Goal: Obtain resource: Download file/media

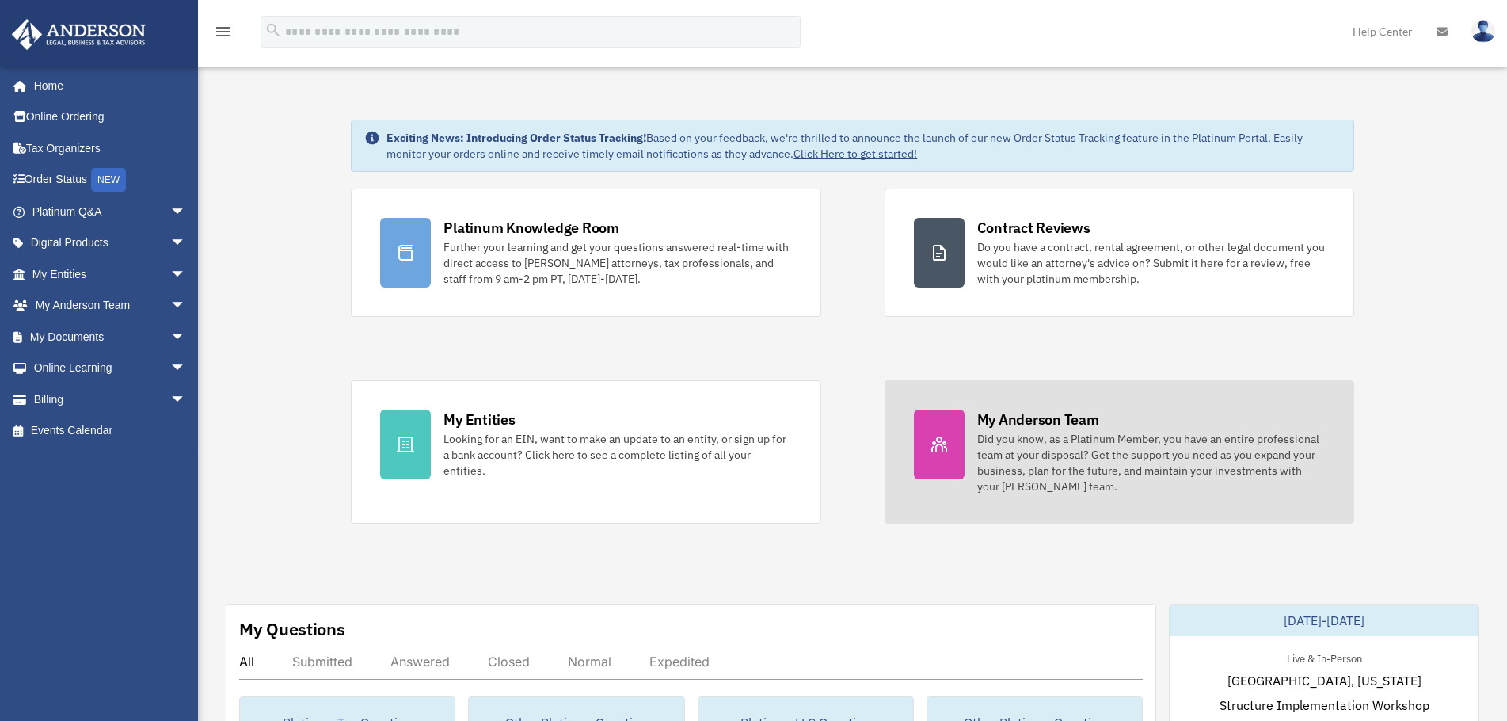
click at [944, 425] on div at bounding box center [939, 444] width 51 height 70
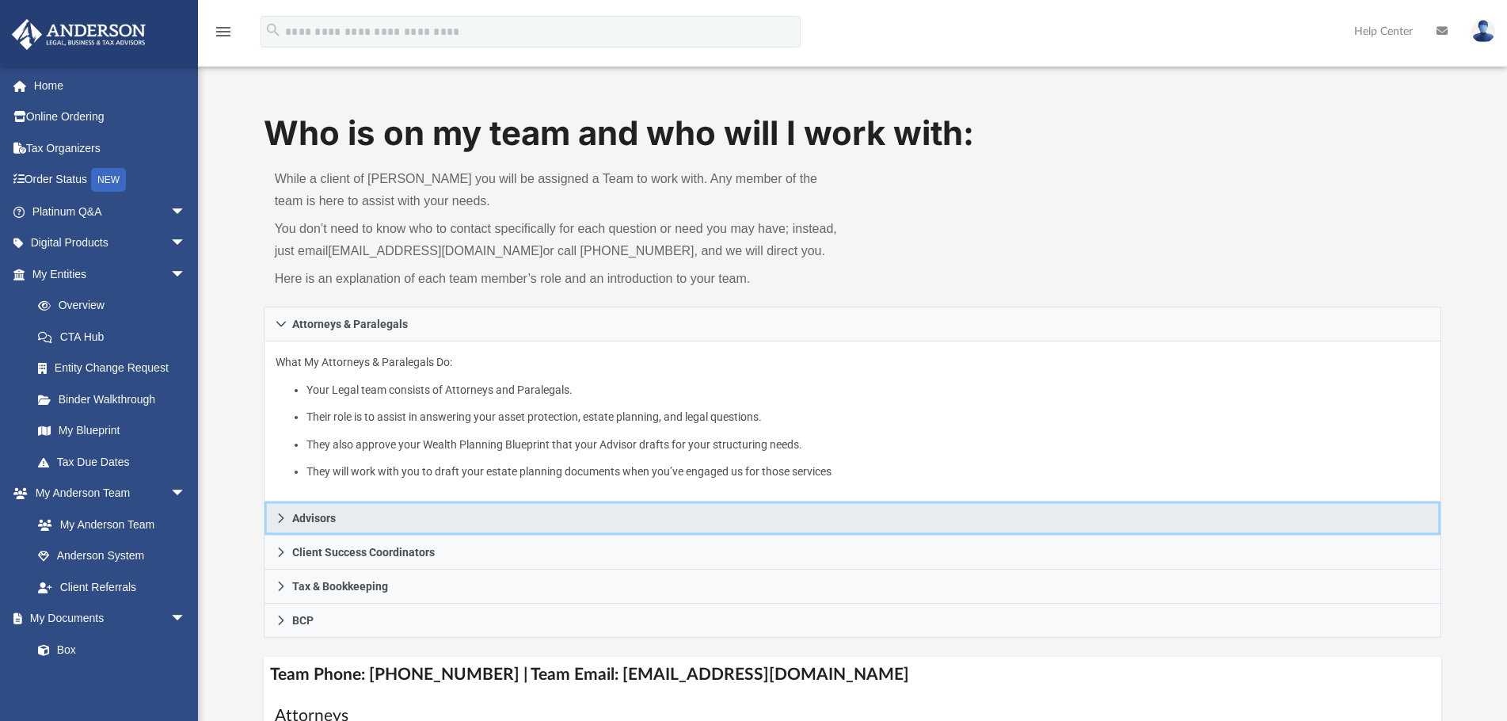
click at [503, 519] on link "Advisors" at bounding box center [853, 518] width 1178 height 34
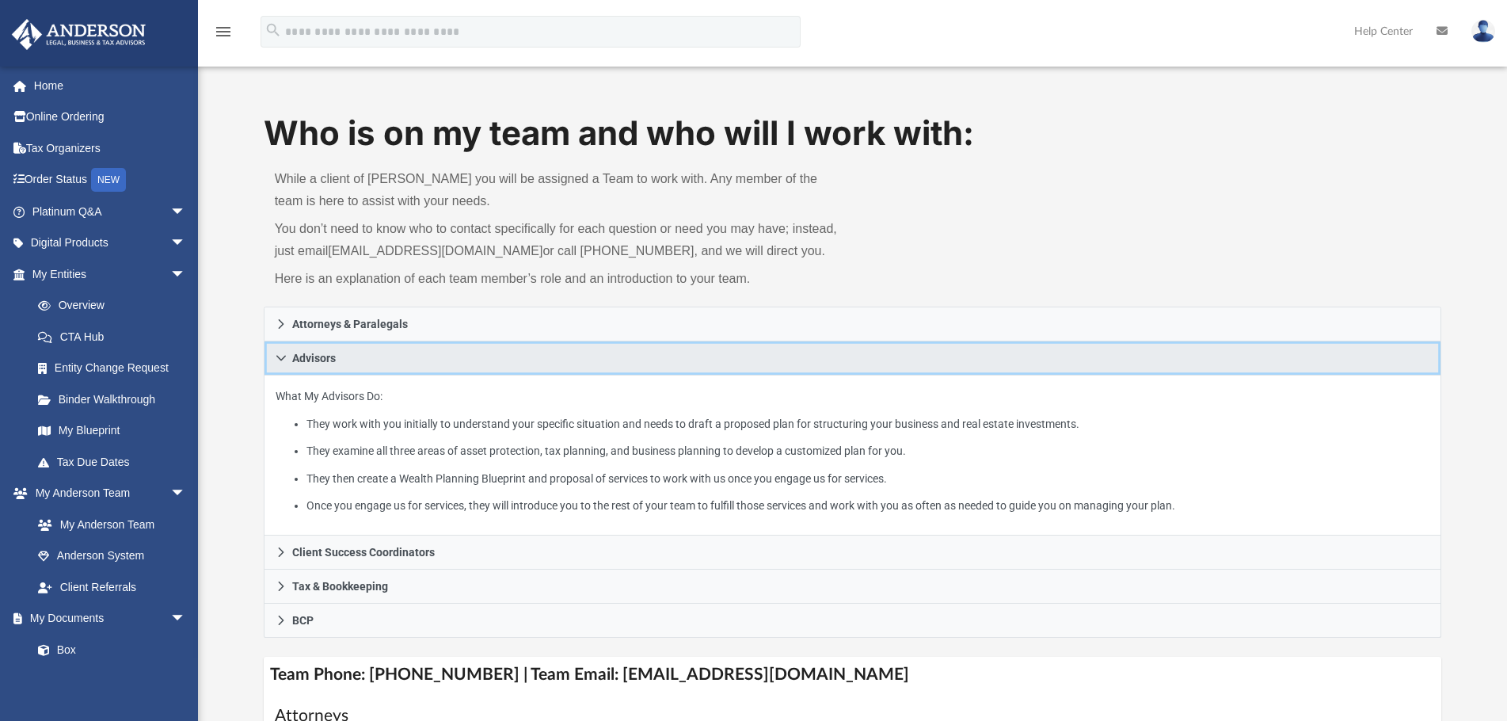
click at [695, 359] on link "Advisors" at bounding box center [853, 358] width 1178 height 34
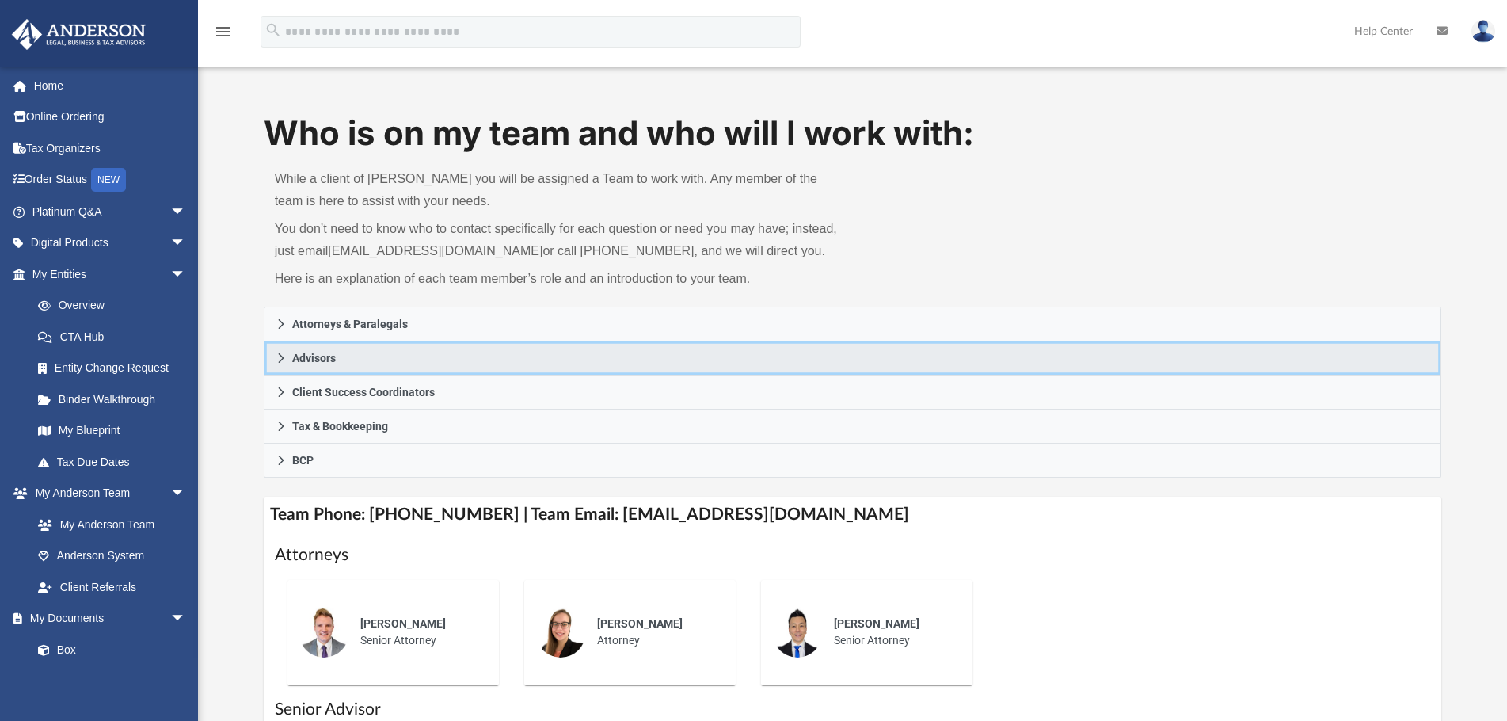
scroll to position [158, 0]
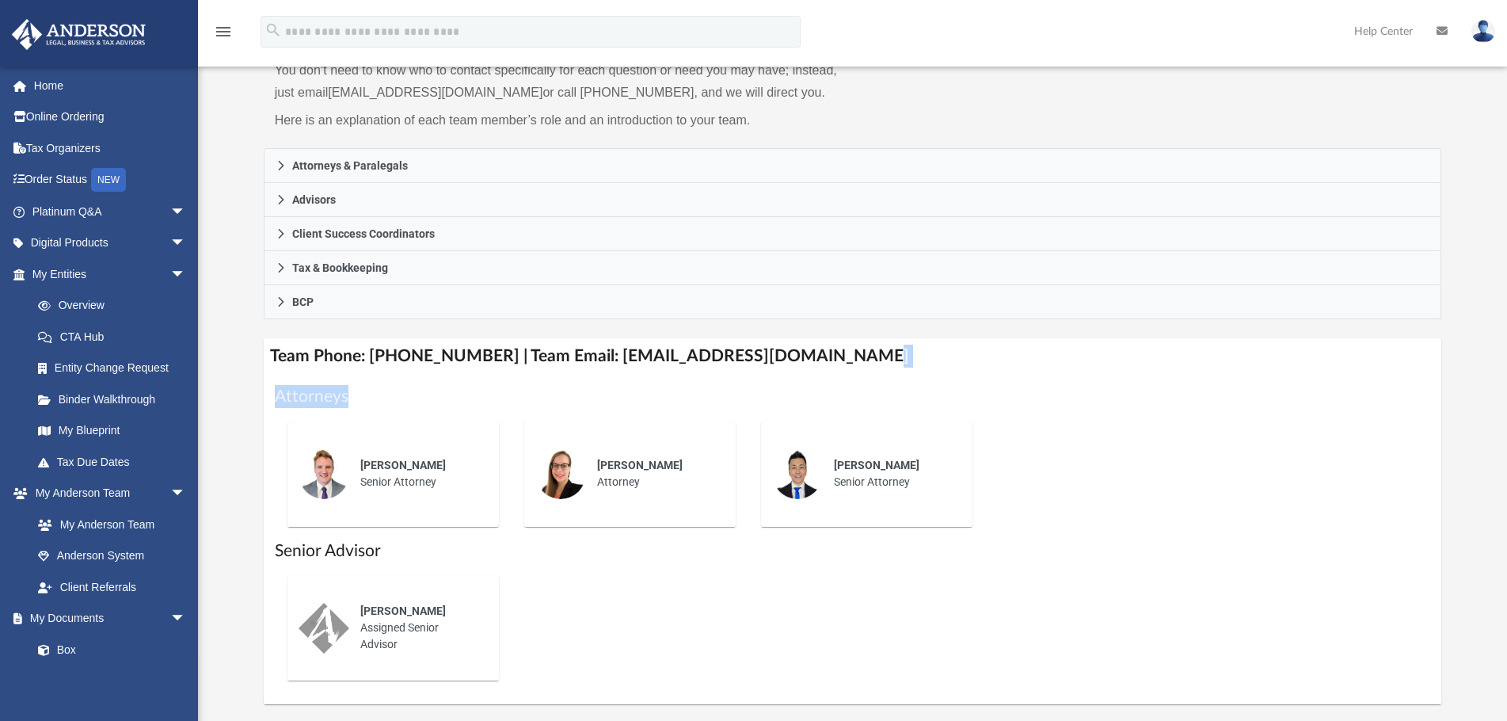
drag, startPoint x: 695, startPoint y: 359, endPoint x: 1166, endPoint y: 371, distance: 471.3
click at [1166, 371] on div "Team Phone: (725) 208-3130 | Team Email: myteam@andersonadvisors.com Attorneys …" at bounding box center [853, 521] width 1178 height 366
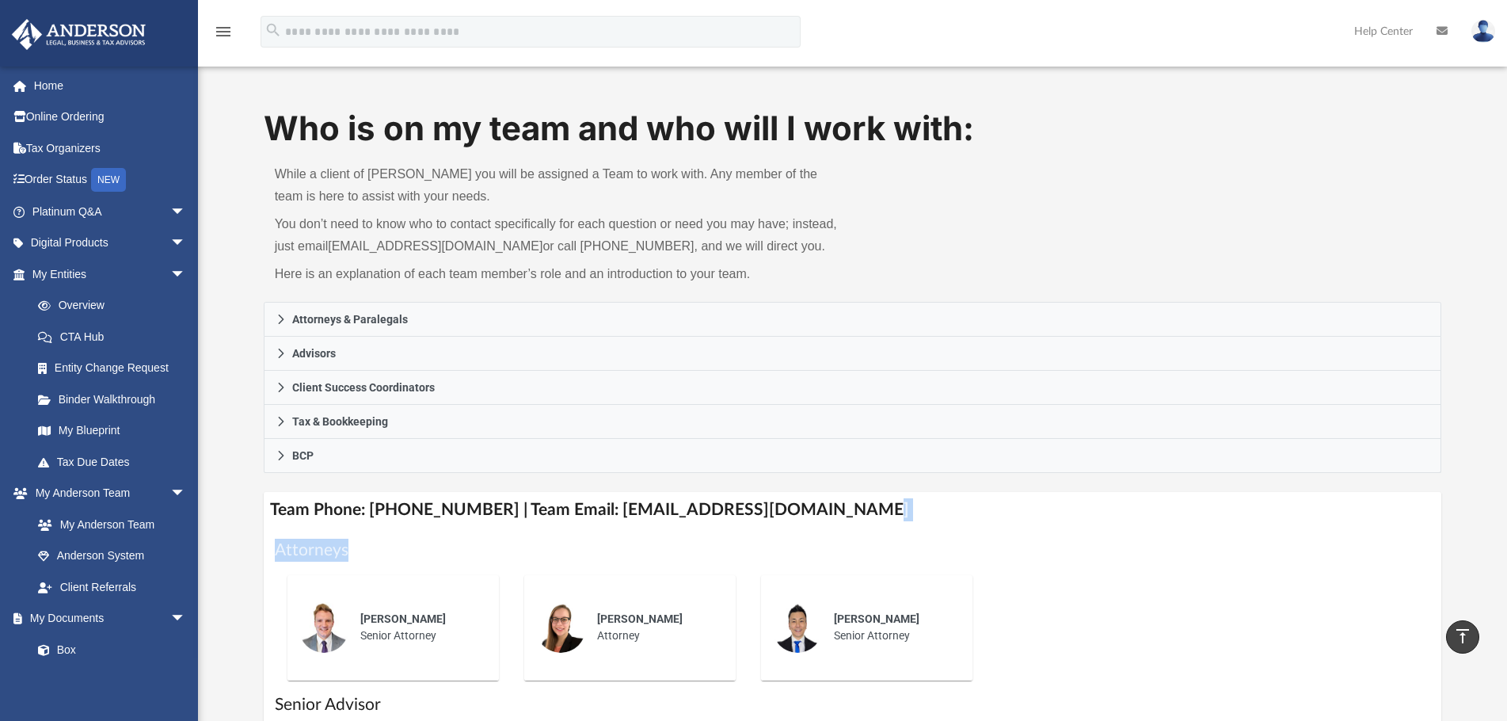
scroll to position [0, 0]
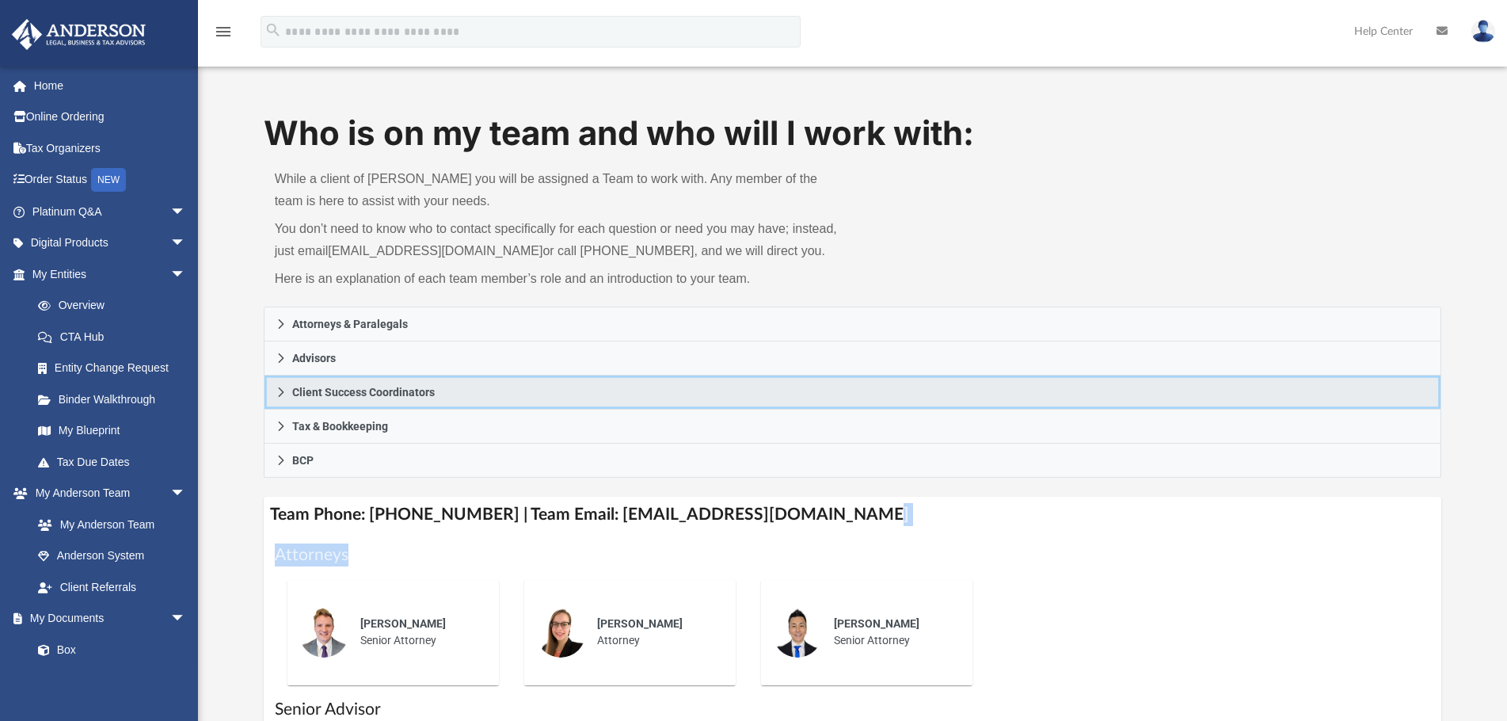
click at [282, 387] on icon at bounding box center [281, 391] width 11 height 11
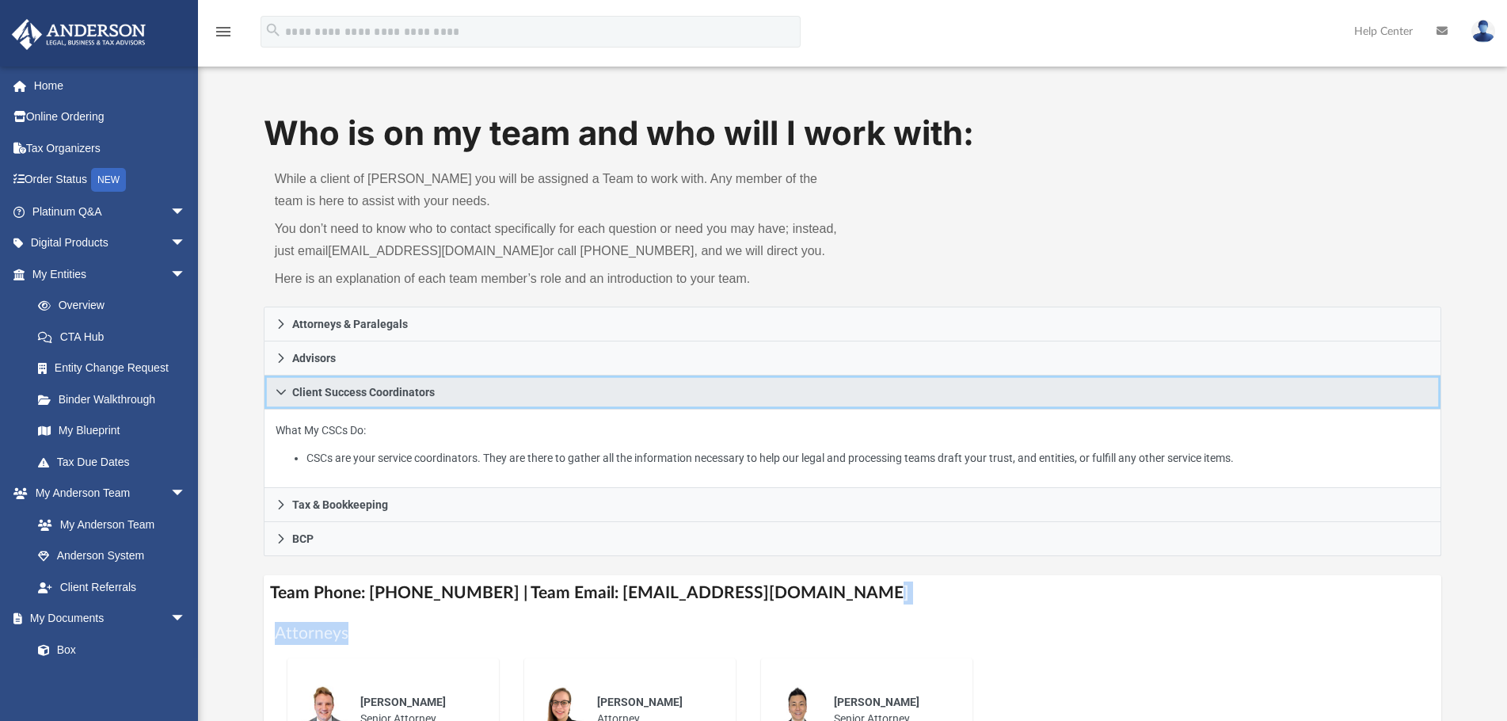
click at [282, 388] on icon at bounding box center [281, 391] width 11 height 11
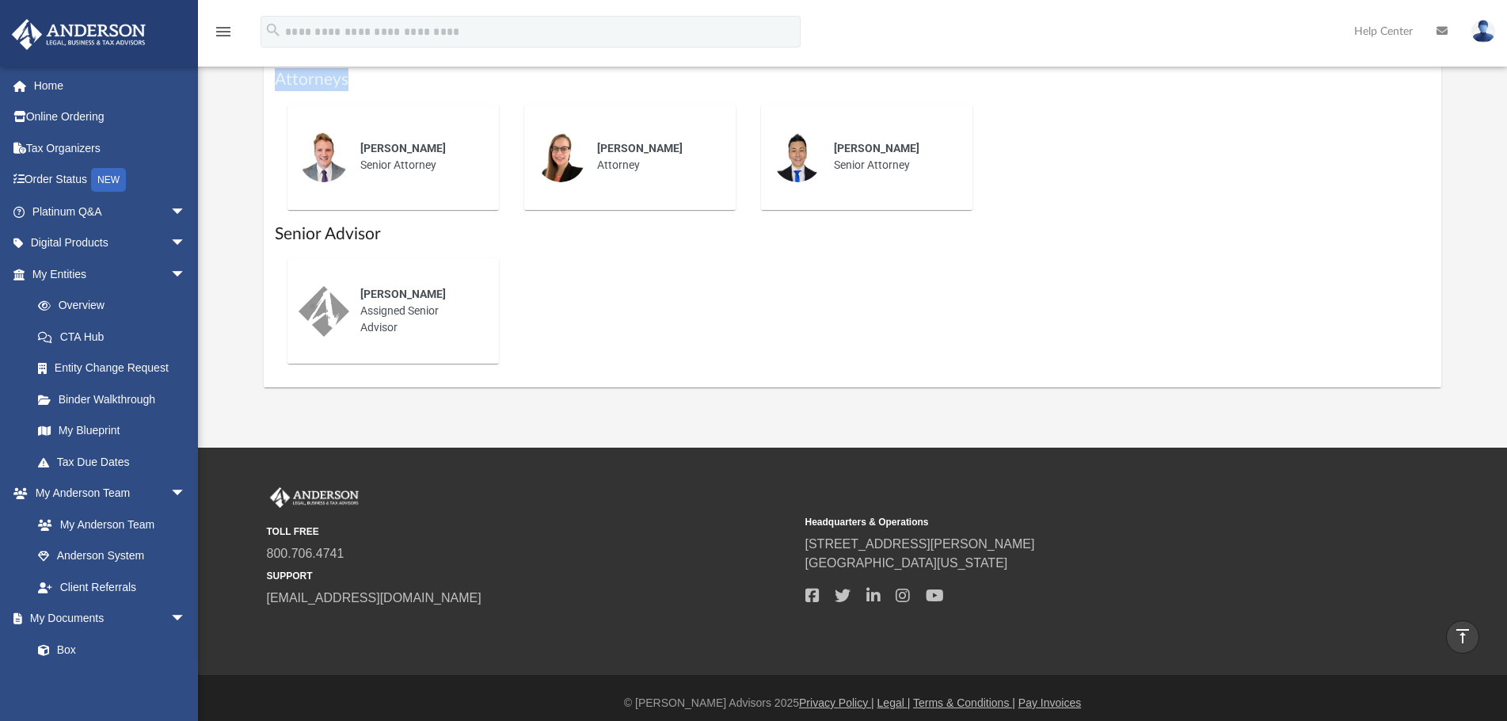
scroll to position [317, 0]
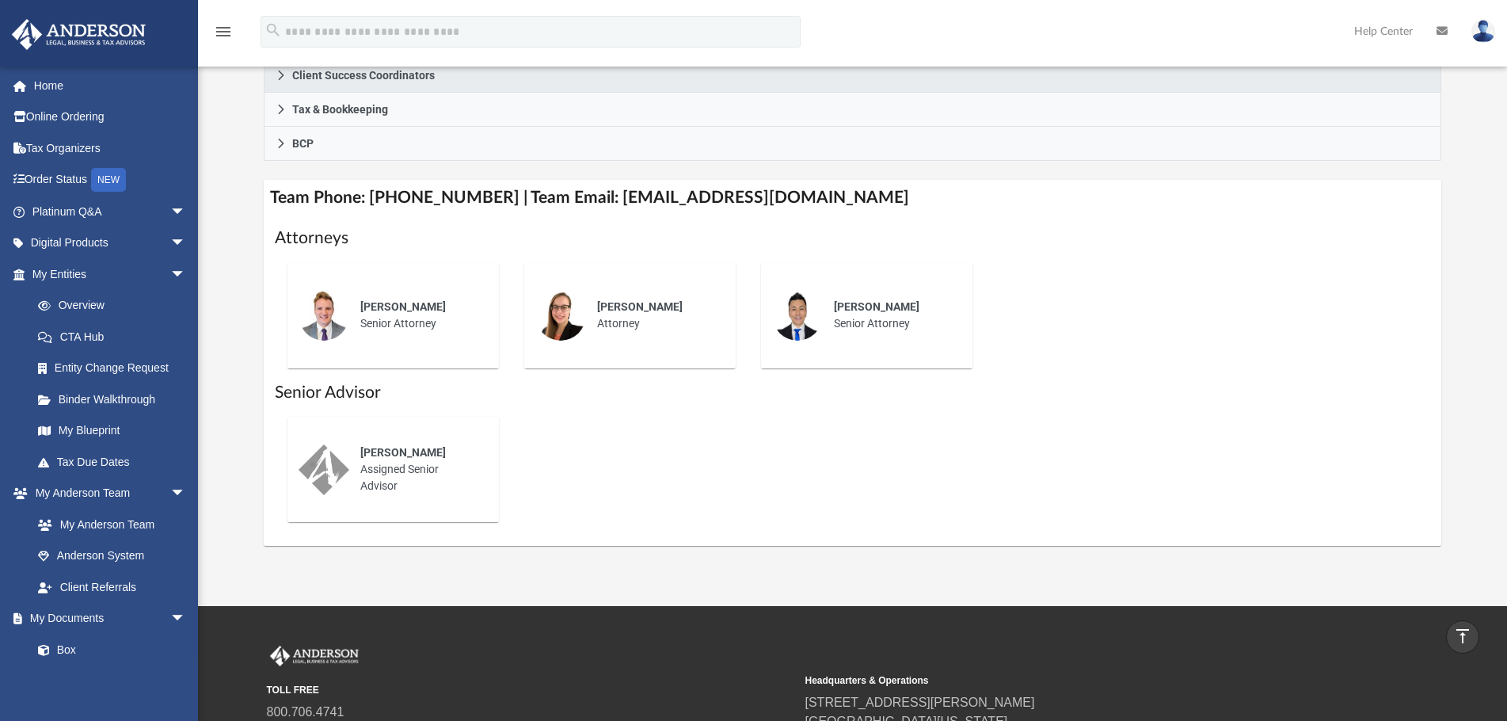
click at [958, 440] on div "Kendall Oleary Assigned Senior Advisor" at bounding box center [853, 469] width 1156 height 131
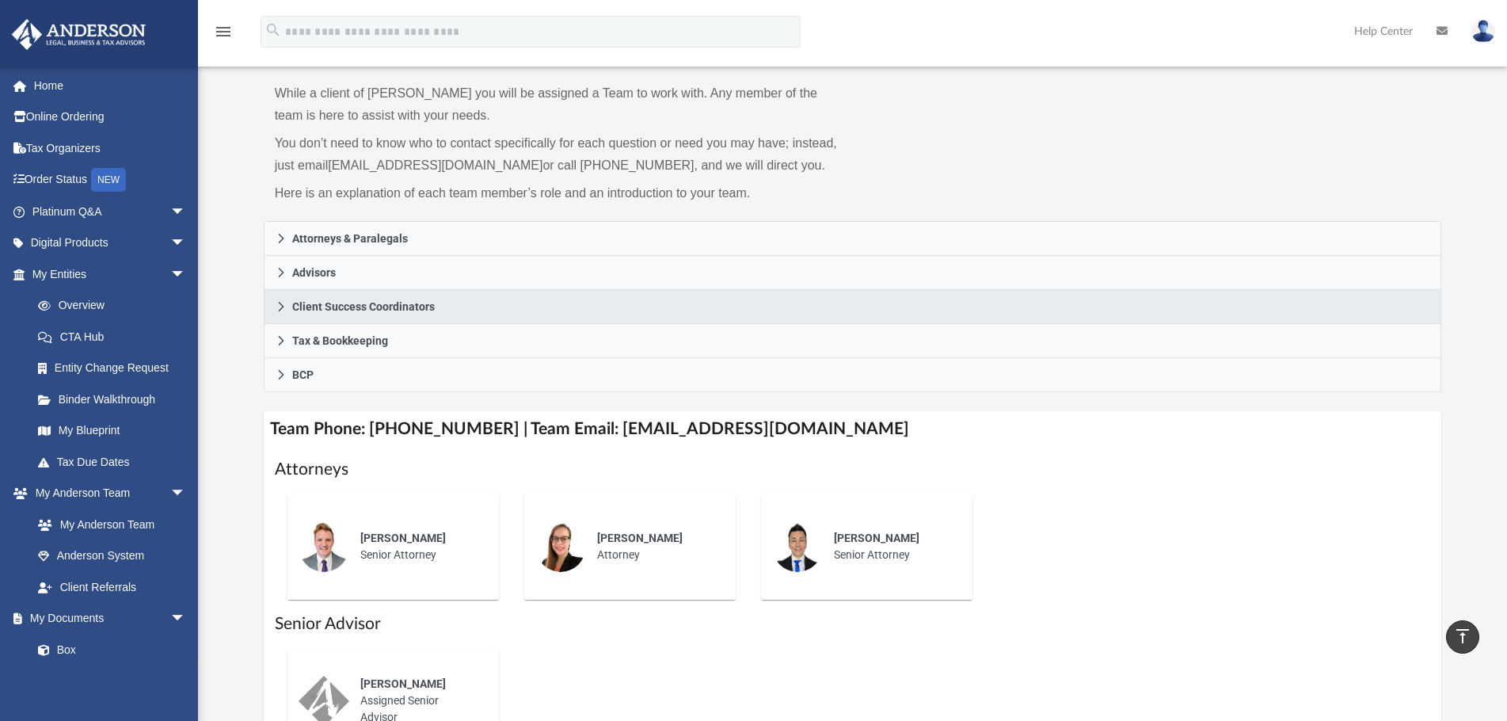
scroll to position [0, 0]
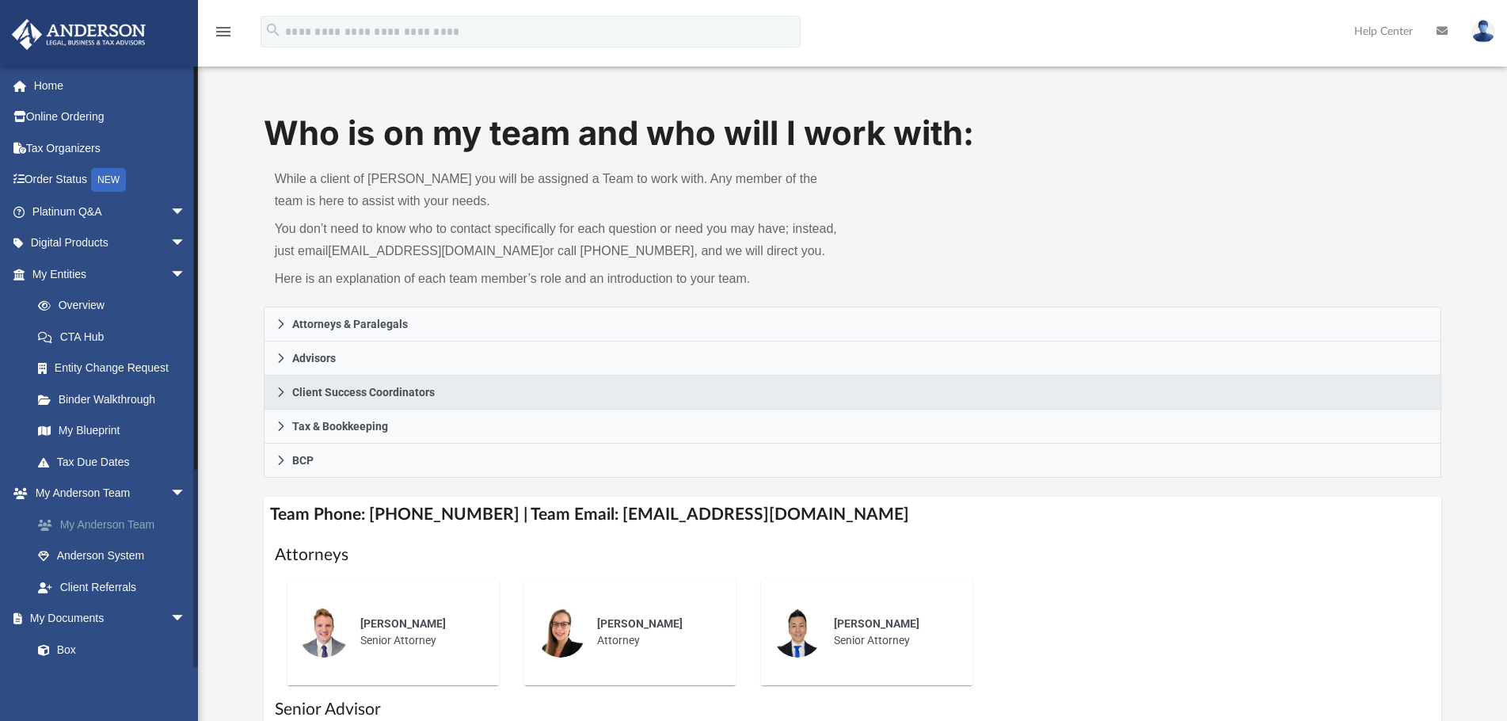
click at [125, 527] on link "My Anderson Team" at bounding box center [116, 524] width 188 height 32
click at [117, 574] on link "Client Referrals" at bounding box center [116, 587] width 188 height 32
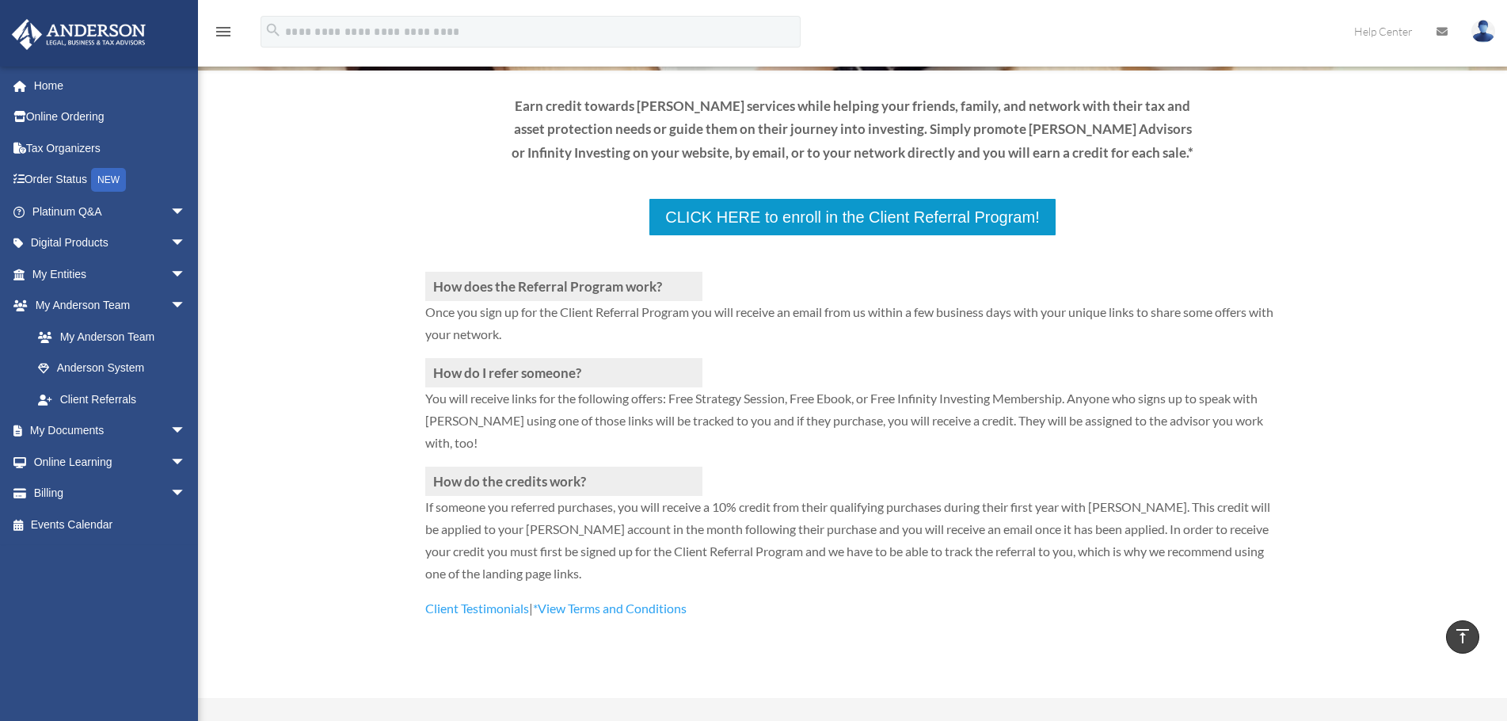
scroll to position [158, 0]
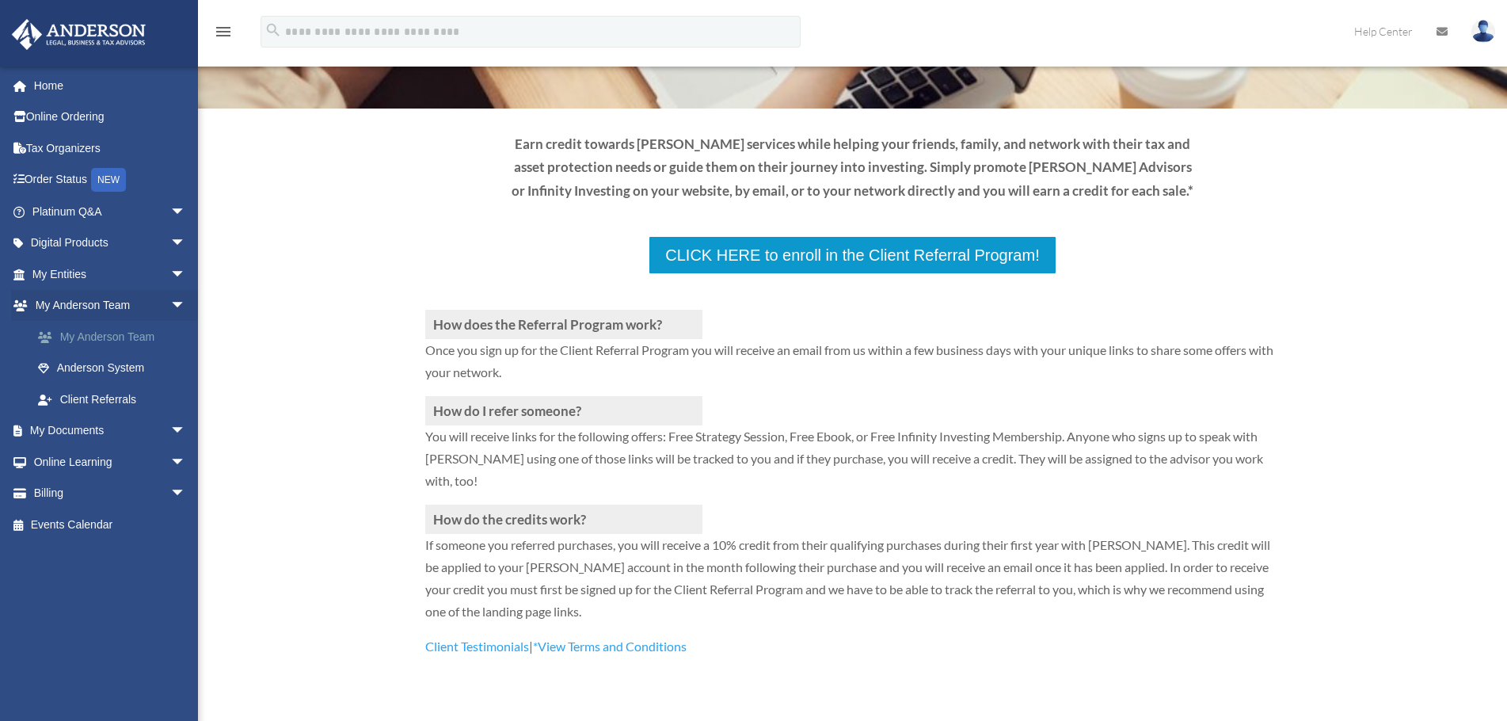
click at [110, 328] on link "My Anderson Team" at bounding box center [116, 337] width 188 height 32
click at [99, 340] on link "My Anderson Team" at bounding box center [116, 337] width 188 height 32
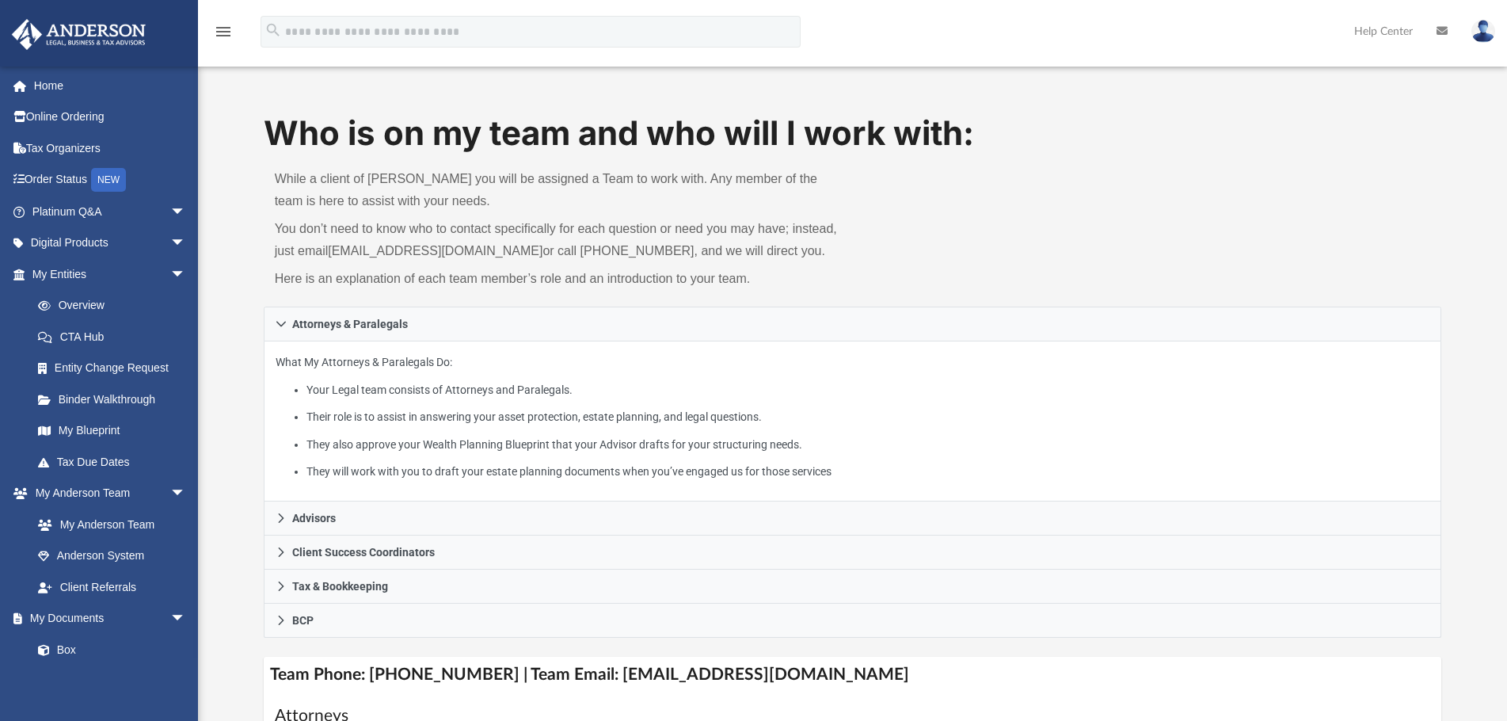
click at [262, 323] on div "Who is on my team and who will I work with: While a client of [PERSON_NAME] you…" at bounding box center [852, 566] width 1309 height 912
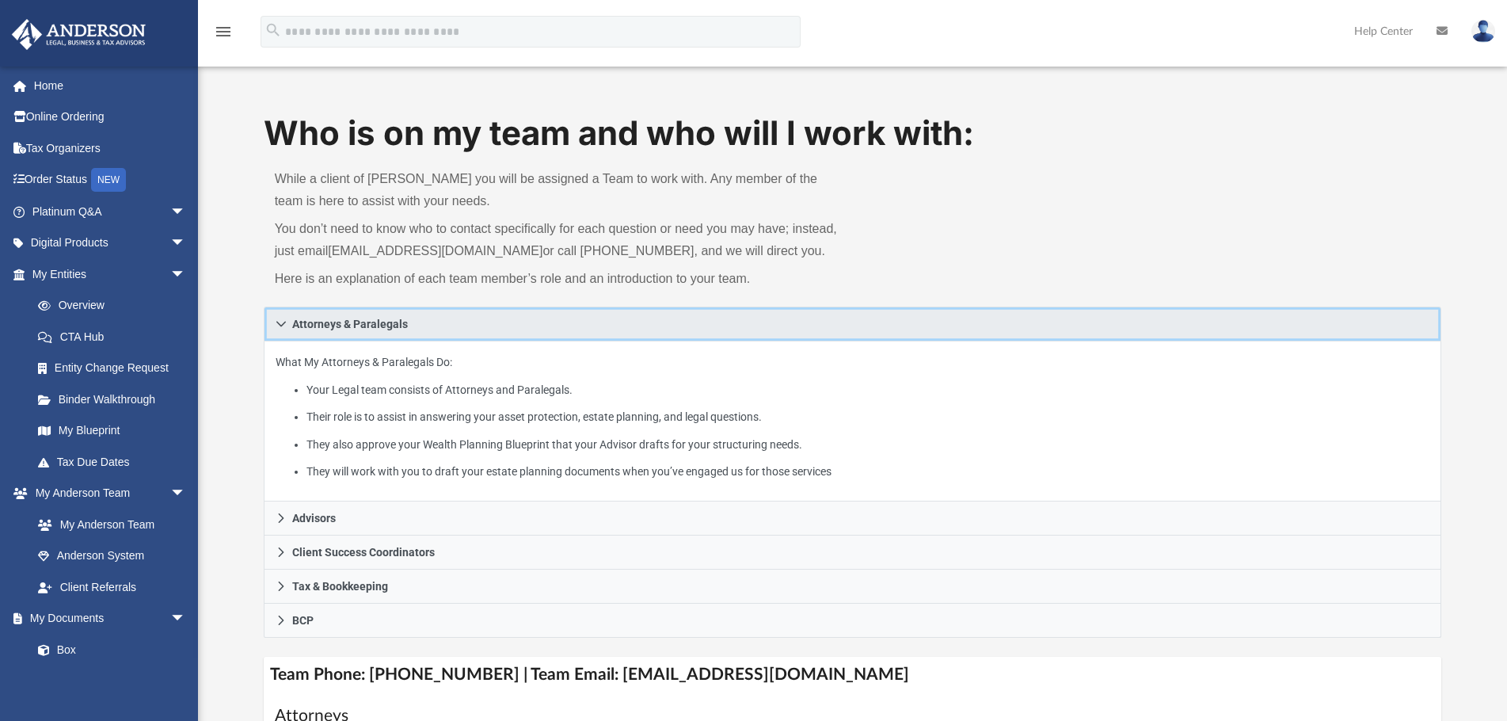
click at [286, 317] on link "Attorneys & Paralegals" at bounding box center [853, 323] width 1178 height 35
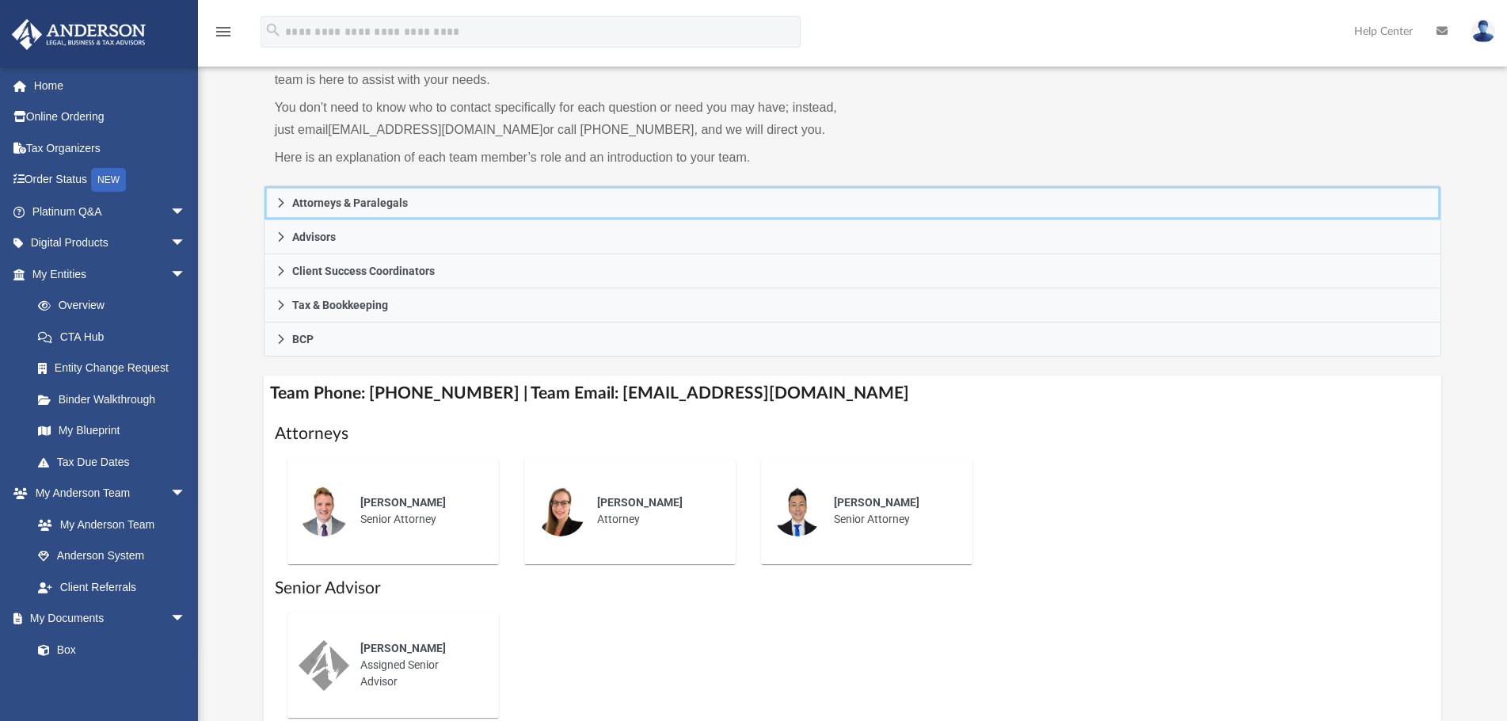
scroll to position [158, 0]
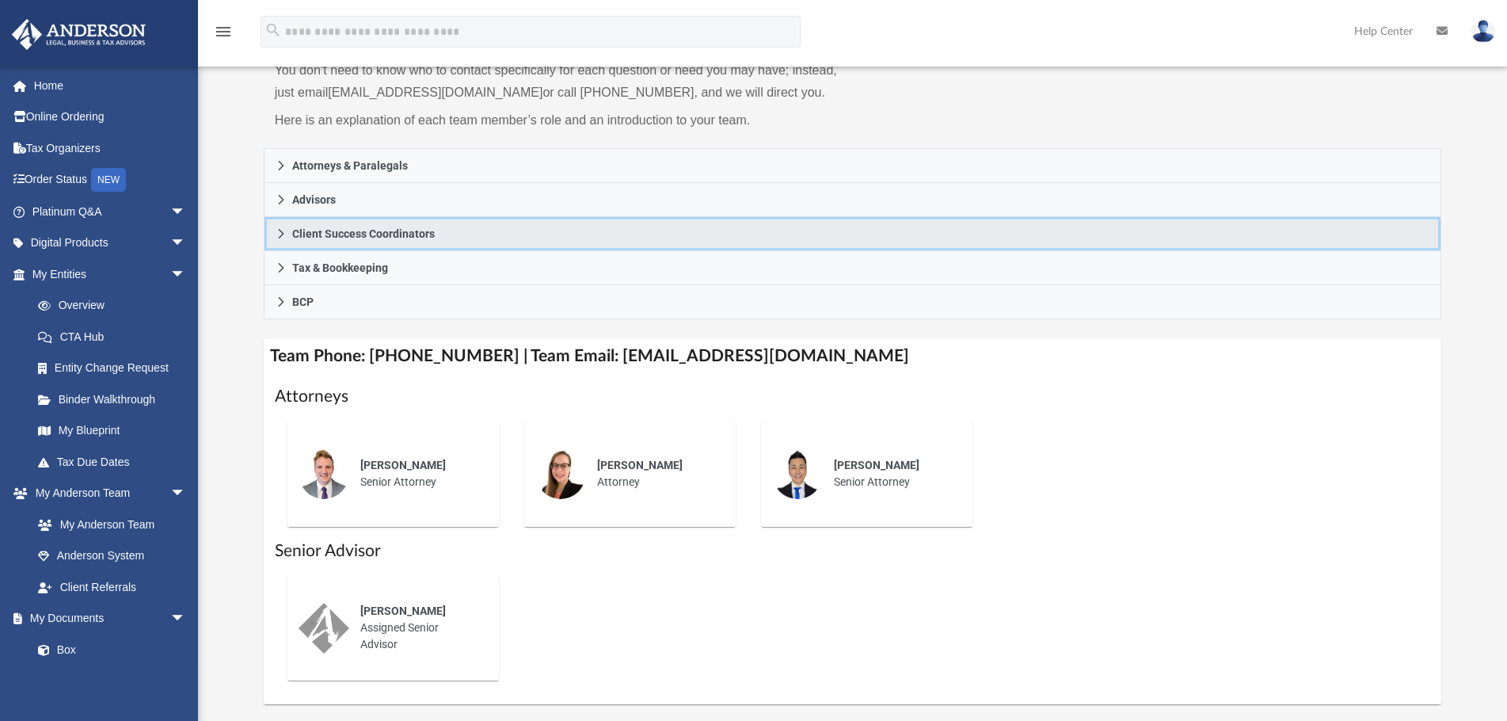
click at [278, 240] on link "Client Success Coordinators" at bounding box center [853, 234] width 1178 height 34
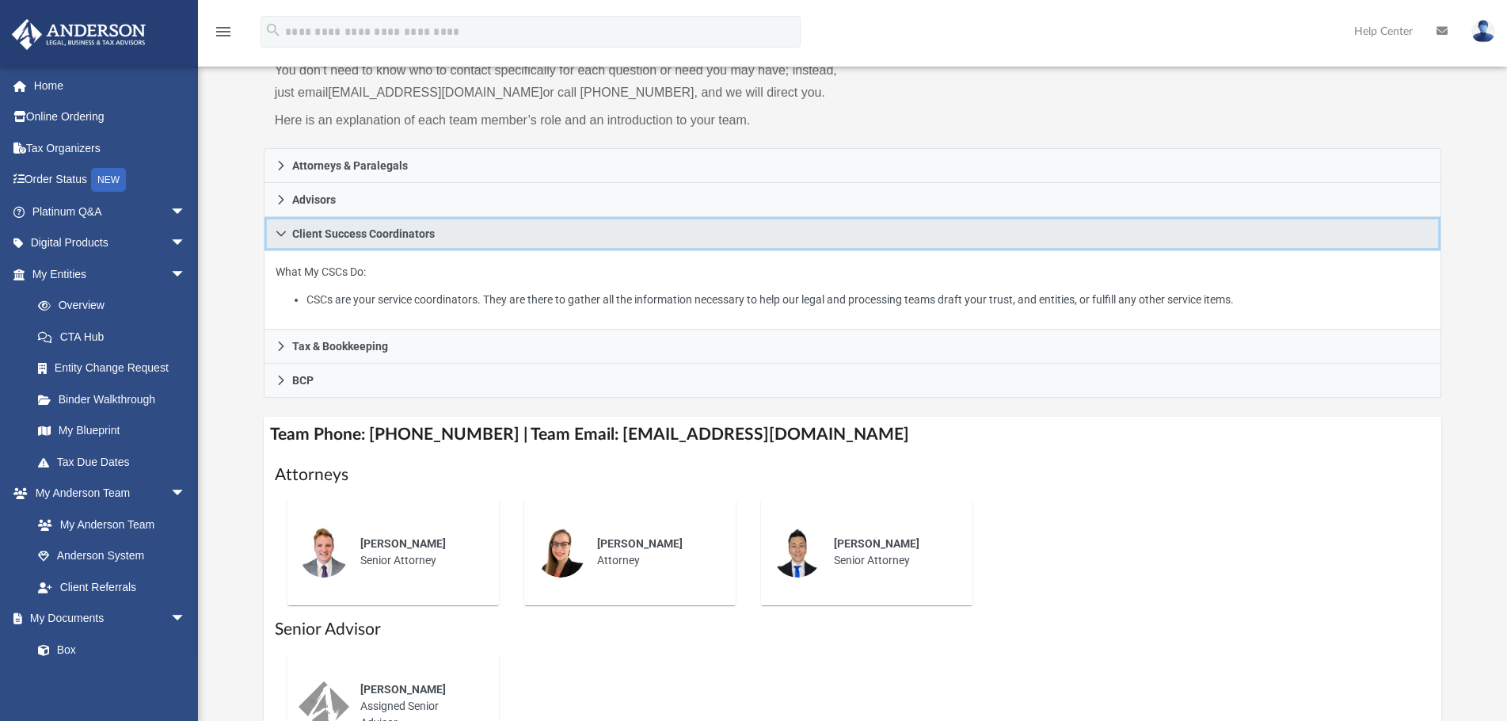
click at [278, 240] on link "Client Success Coordinators" at bounding box center [853, 234] width 1178 height 34
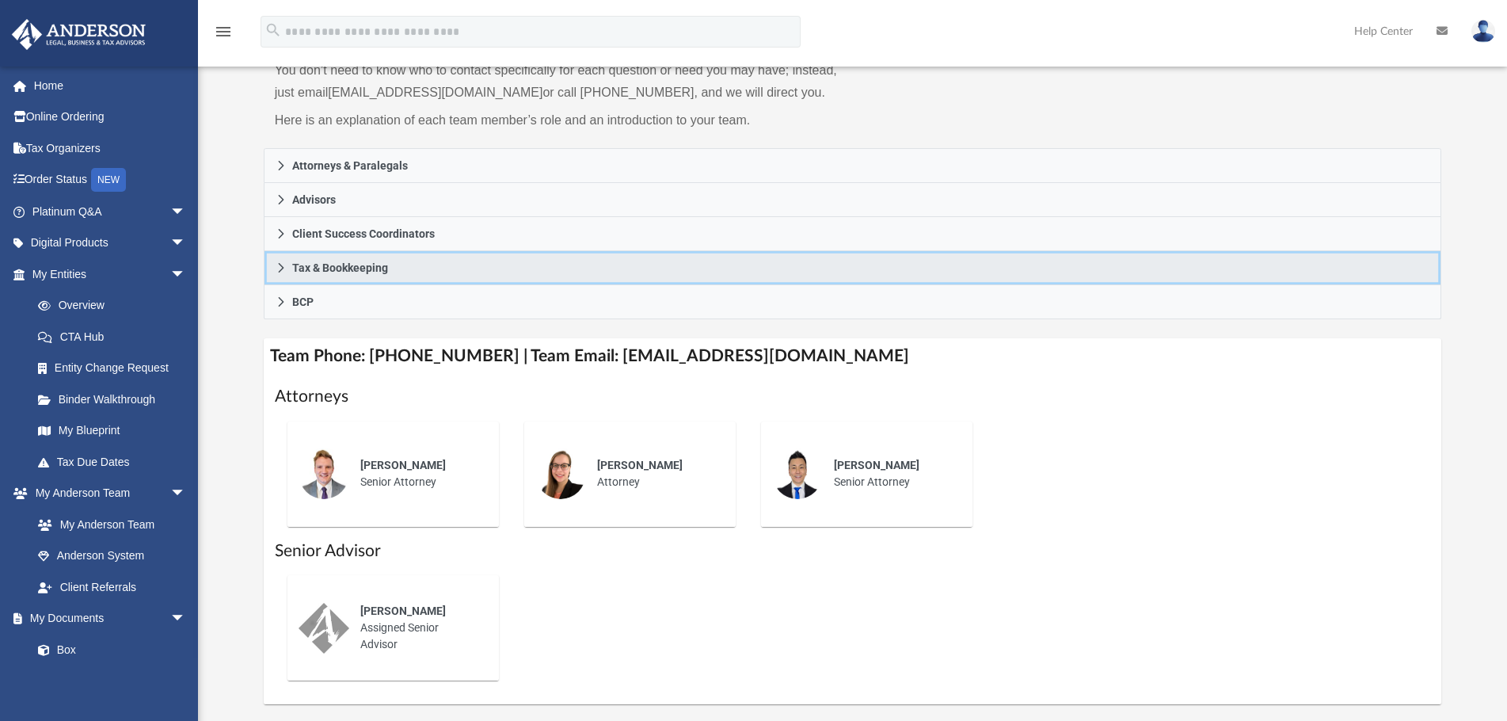
click at [280, 276] on link "Tax & Bookkeeping" at bounding box center [853, 268] width 1178 height 34
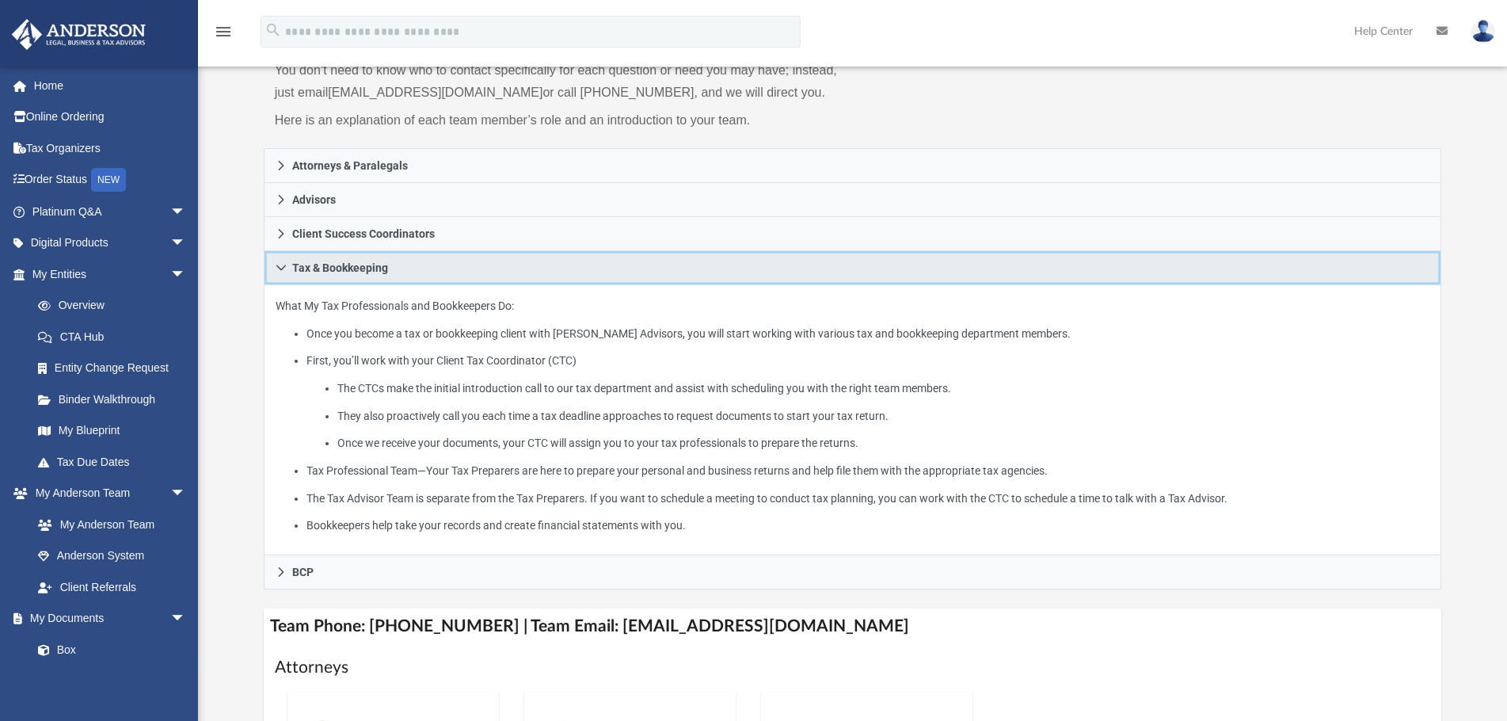
click at [280, 276] on link "Tax & Bookkeeping" at bounding box center [853, 268] width 1178 height 34
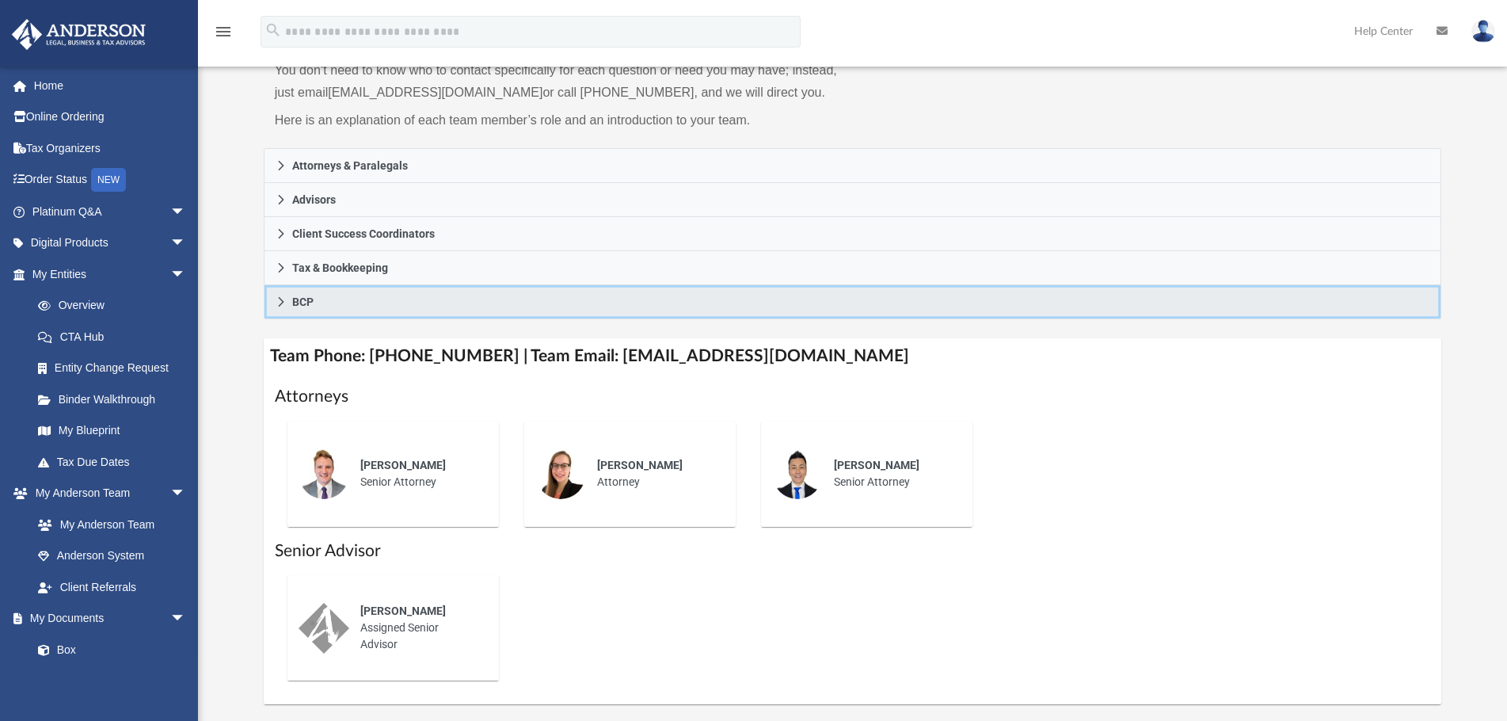
click at [281, 305] on icon at bounding box center [281, 301] width 11 height 11
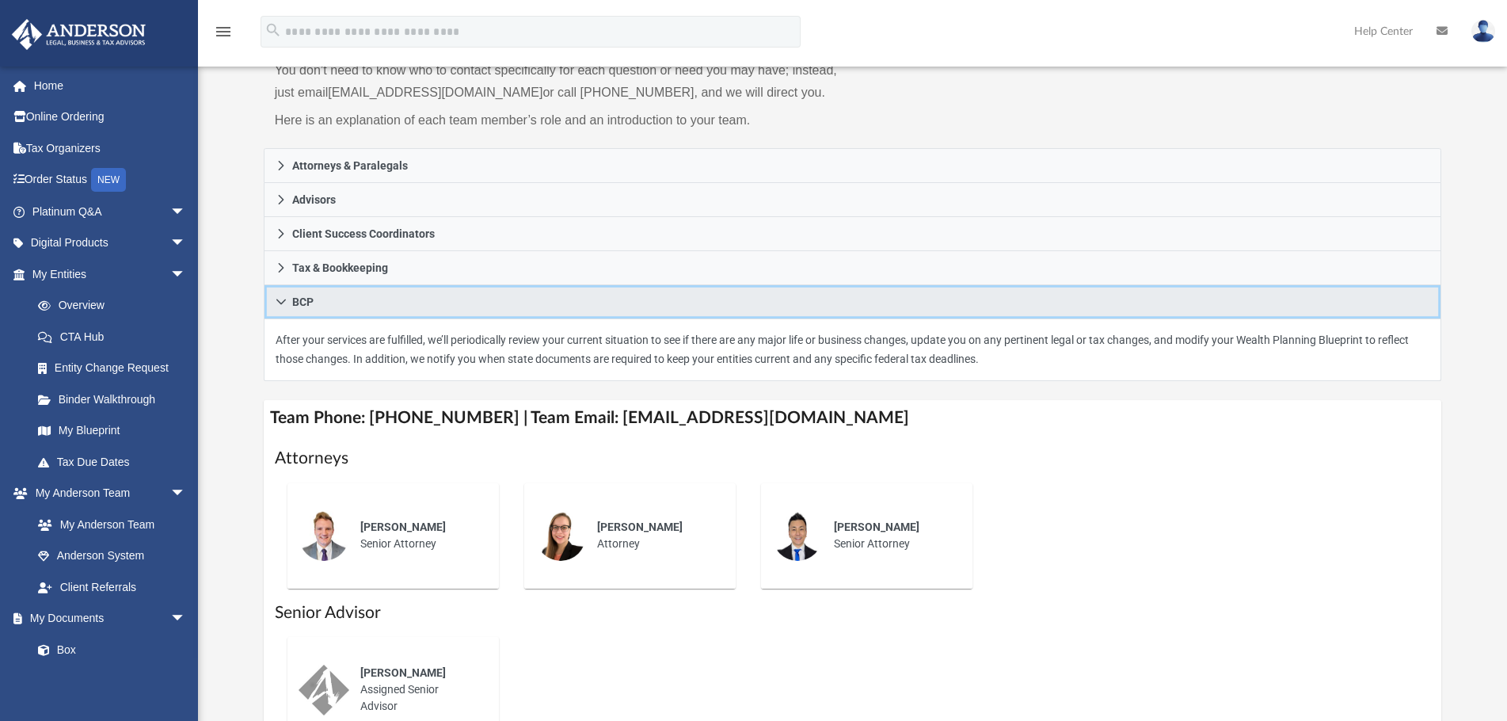
click at [281, 305] on icon at bounding box center [281, 301] width 11 height 11
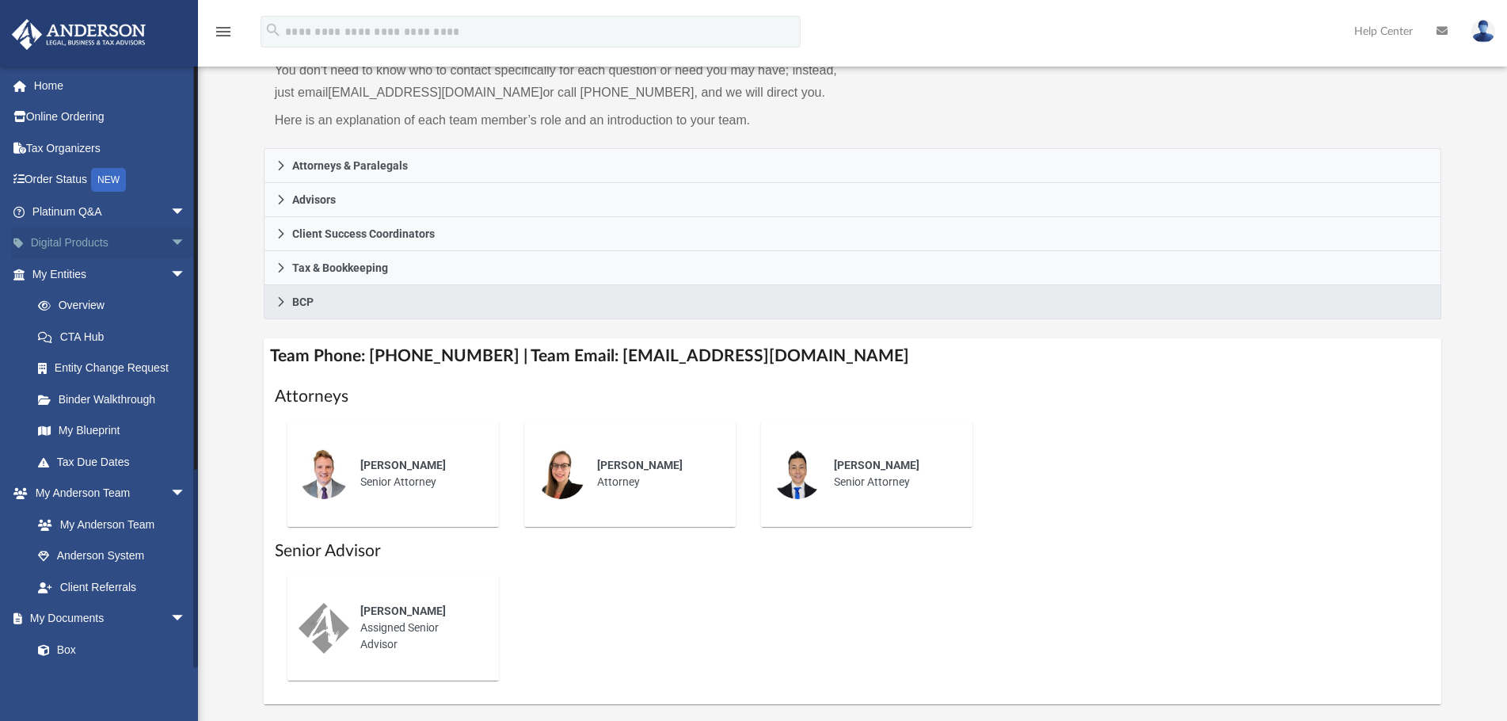
click at [170, 234] on span "arrow_drop_down" at bounding box center [186, 243] width 32 height 32
click at [170, 240] on span "arrow_drop_up" at bounding box center [186, 243] width 32 height 32
click at [170, 607] on span "arrow_drop_down" at bounding box center [186, 619] width 32 height 32
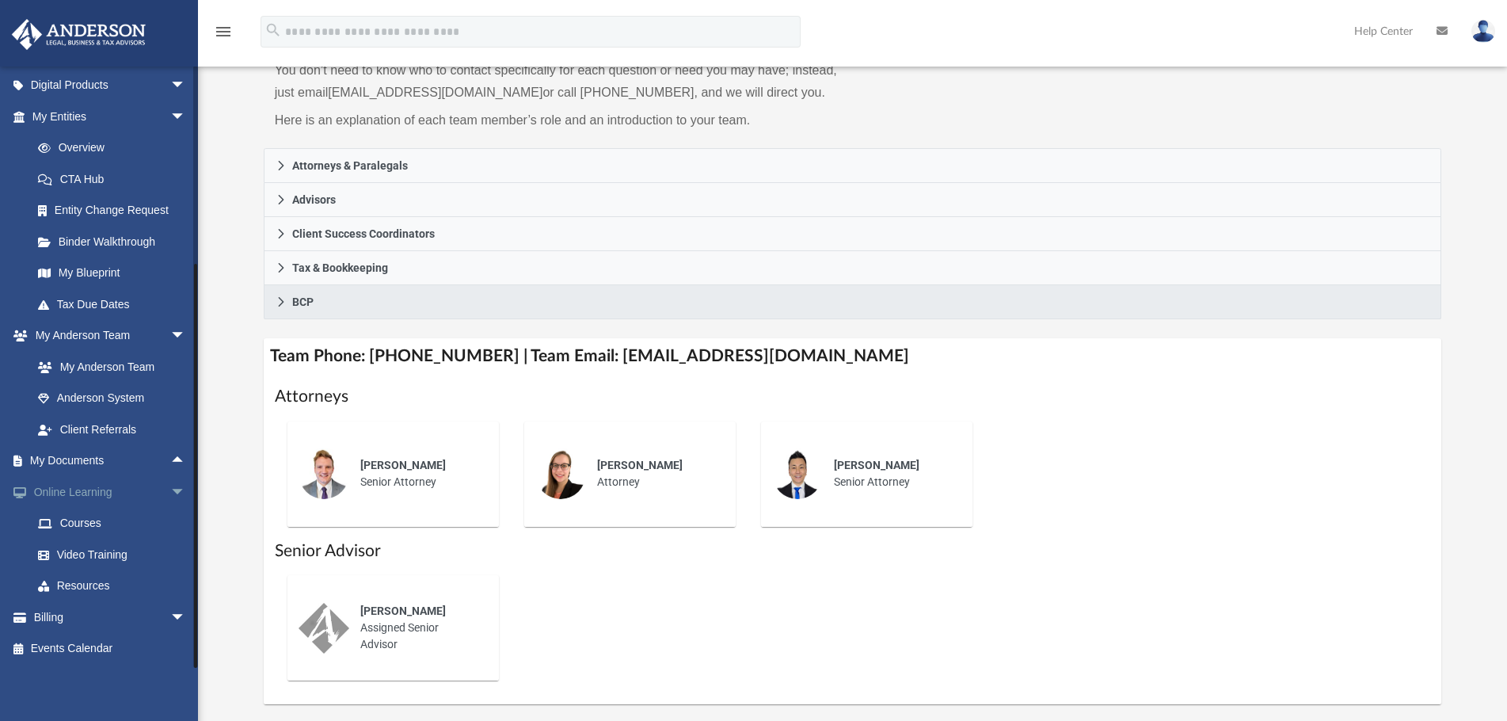
click at [171, 491] on span "arrow_drop_down" at bounding box center [186, 492] width 32 height 32
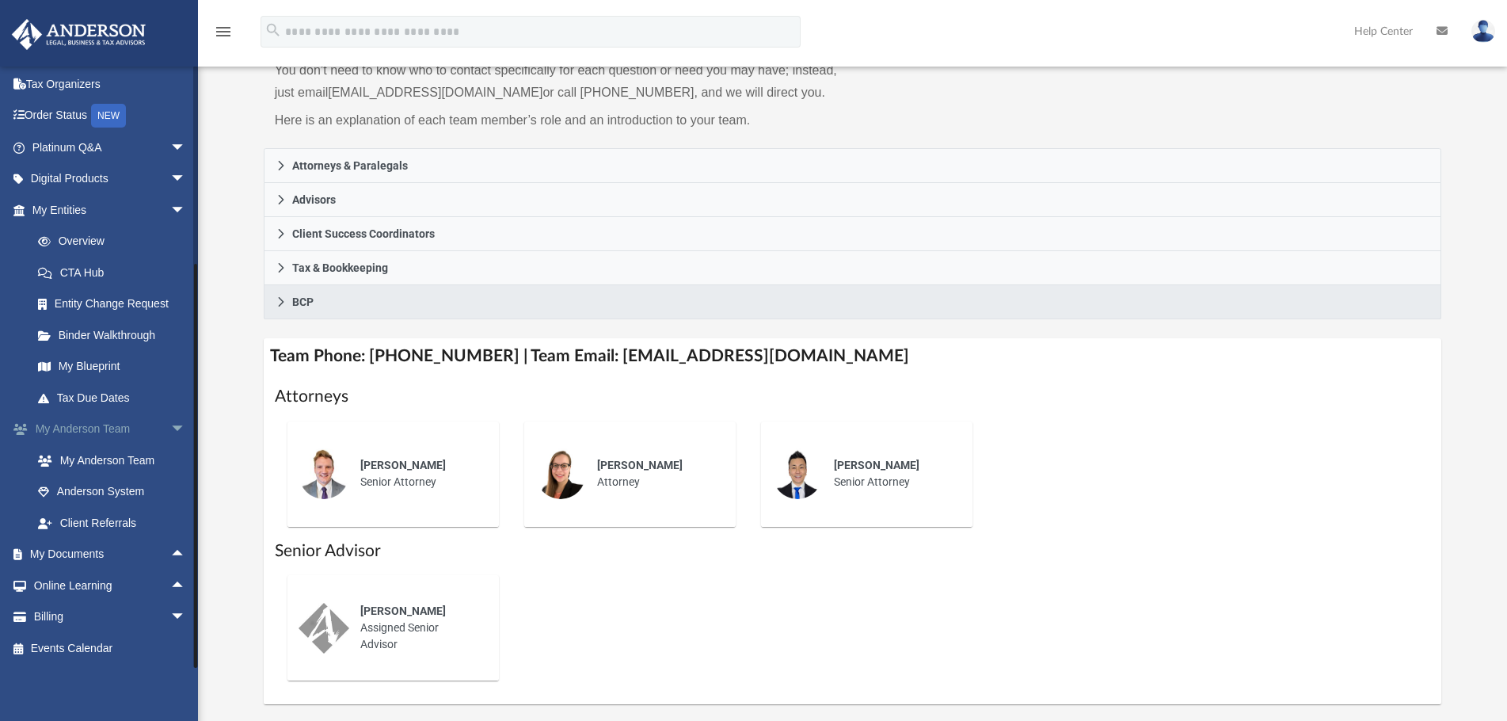
click at [170, 419] on span "arrow_drop_down" at bounding box center [186, 429] width 32 height 32
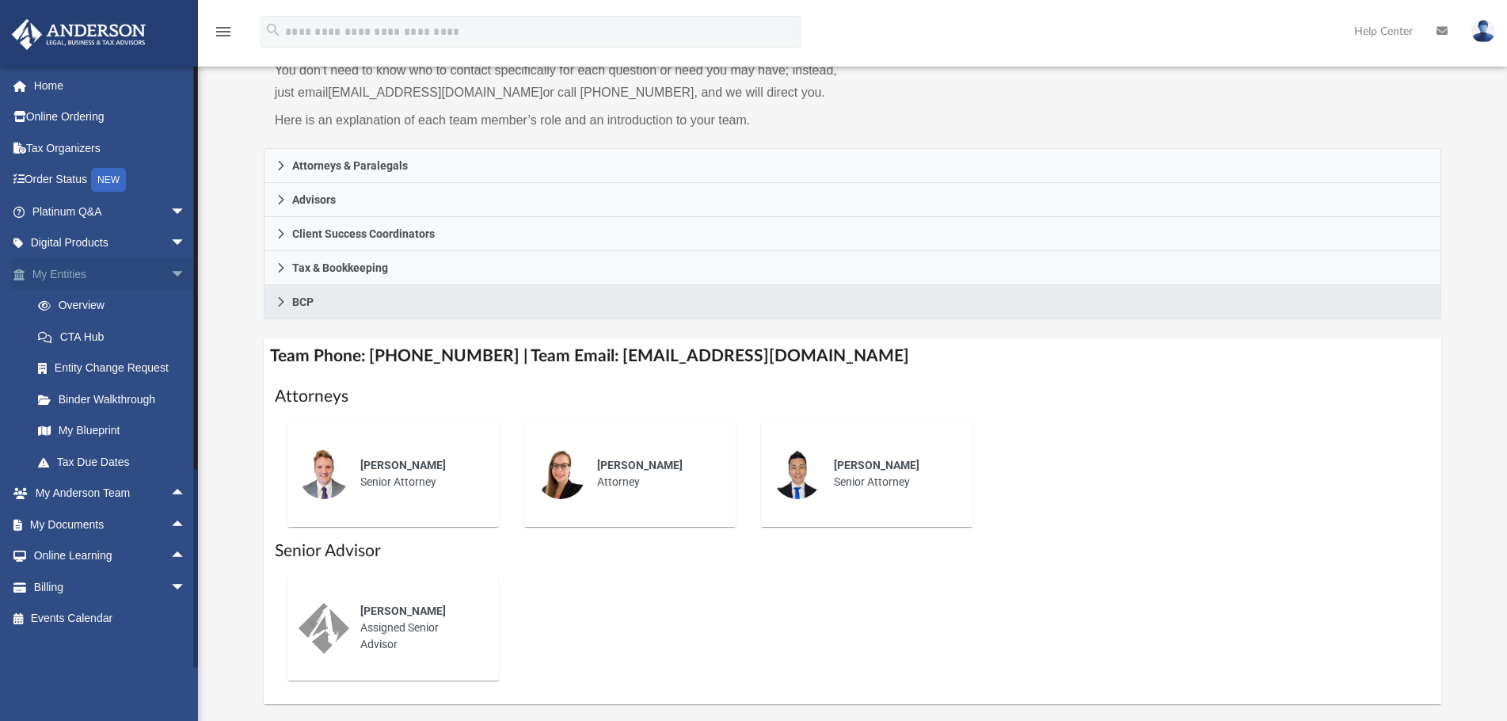
click at [170, 268] on span "arrow_drop_down" at bounding box center [186, 274] width 32 height 32
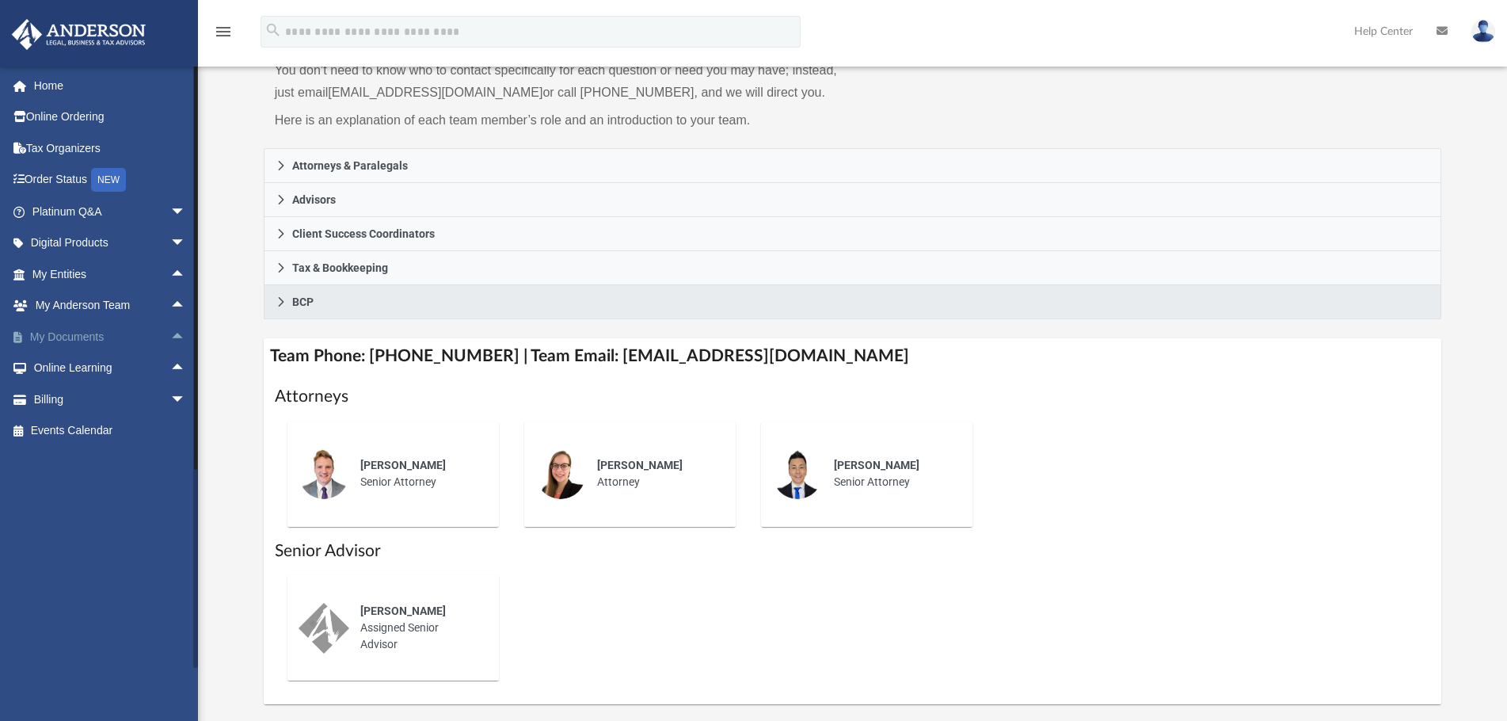
click at [173, 332] on span "arrow_drop_up" at bounding box center [186, 337] width 32 height 32
click at [112, 428] on link "Forms Library" at bounding box center [116, 431] width 188 height 32
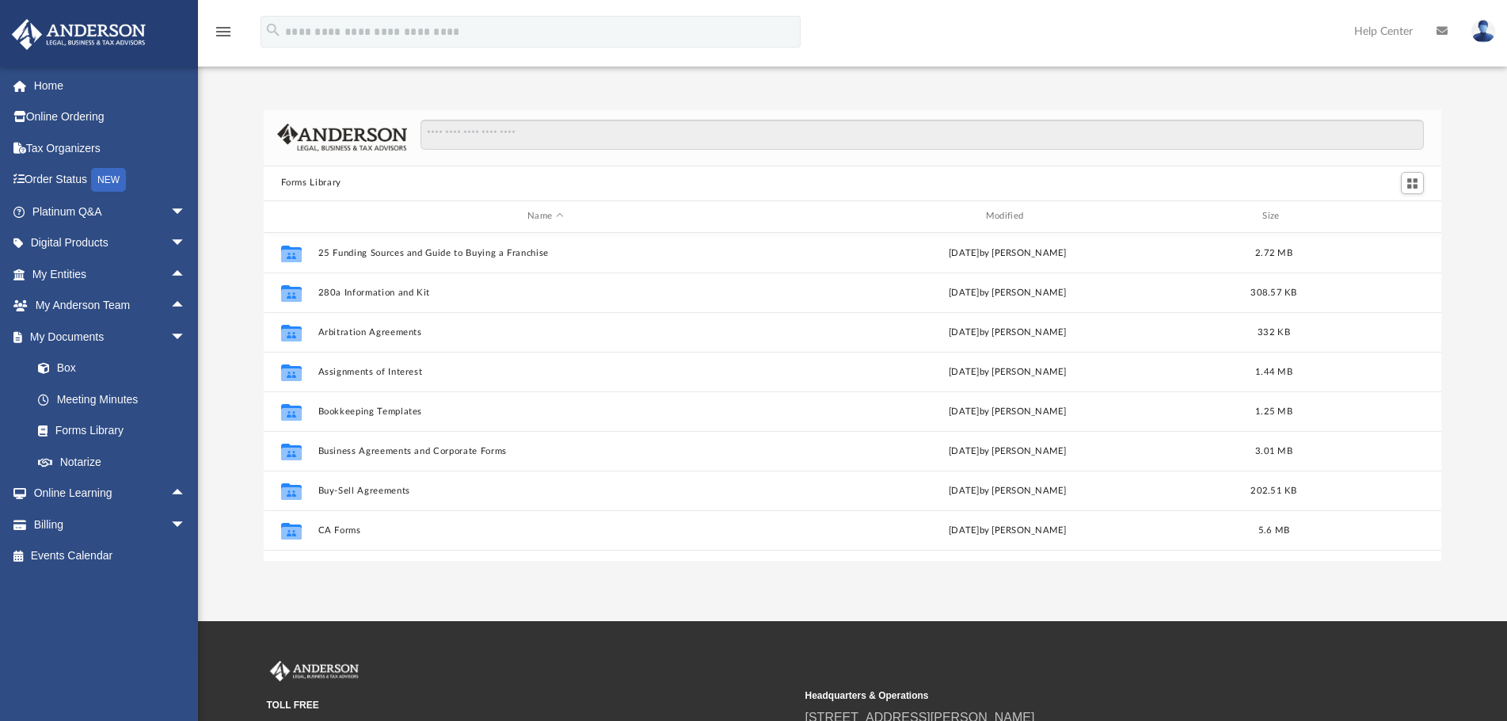
scroll to position [348, 1166]
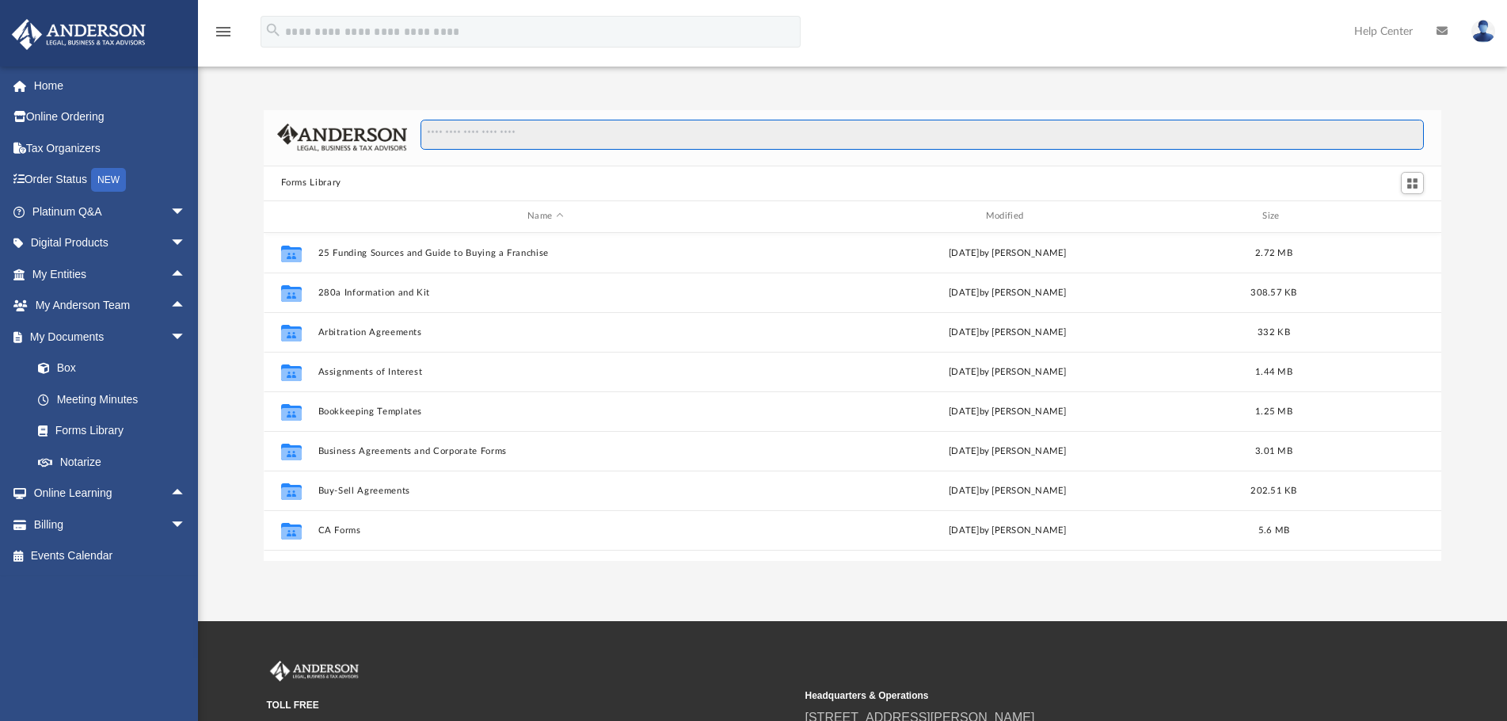
click at [516, 131] on input "Search files and folders" at bounding box center [921, 135] width 1003 height 30
type input "**********"
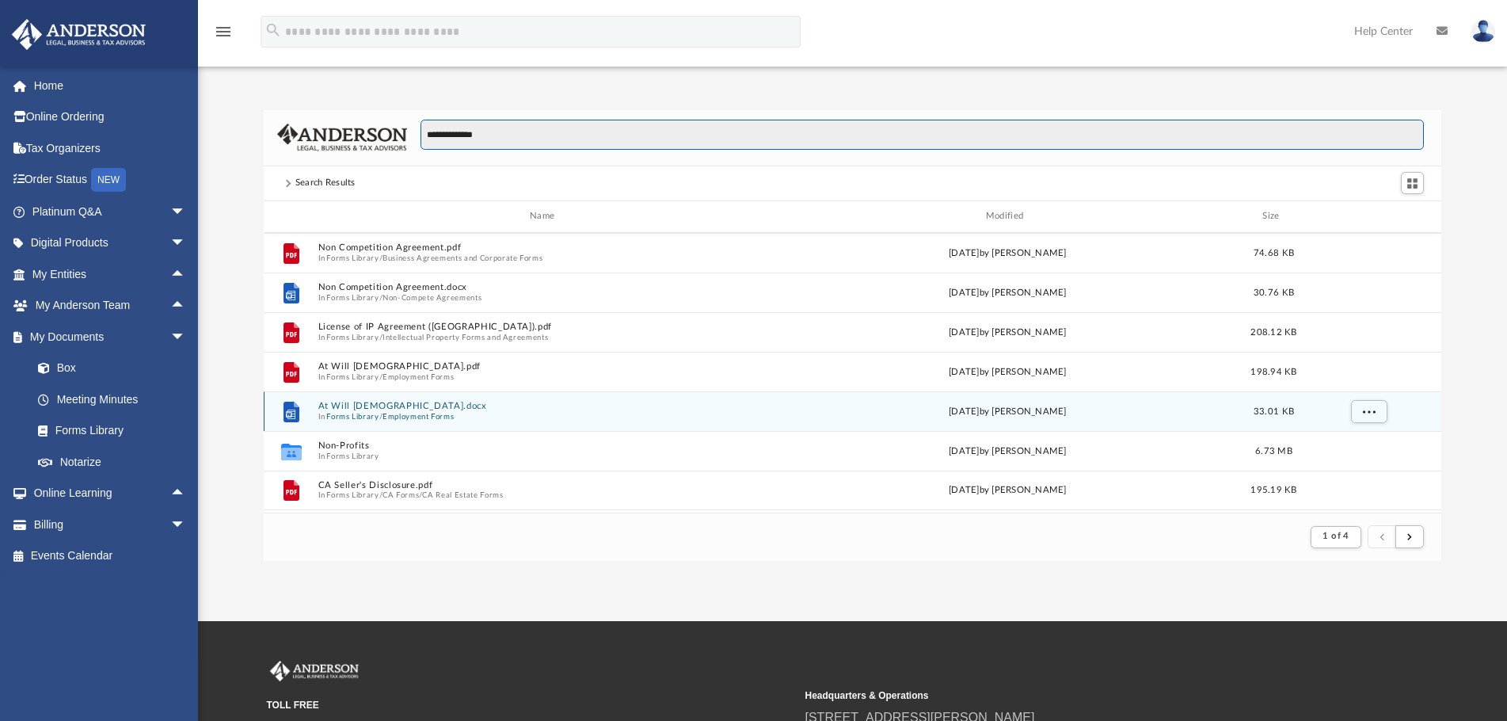
scroll to position [158, 0]
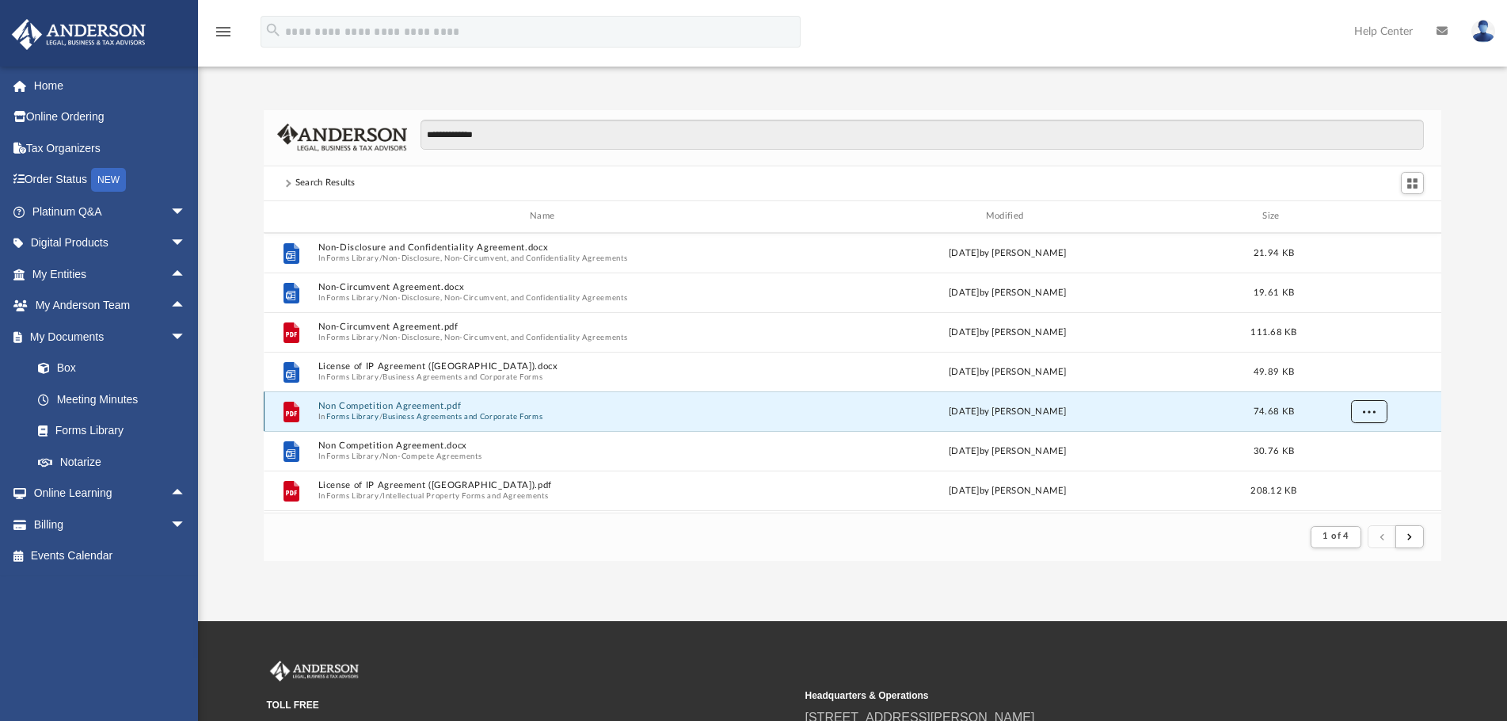
click at [1367, 405] on button "More options" at bounding box center [1368, 411] width 36 height 24
click at [1349, 444] on li "Preview" at bounding box center [1354, 443] width 46 height 17
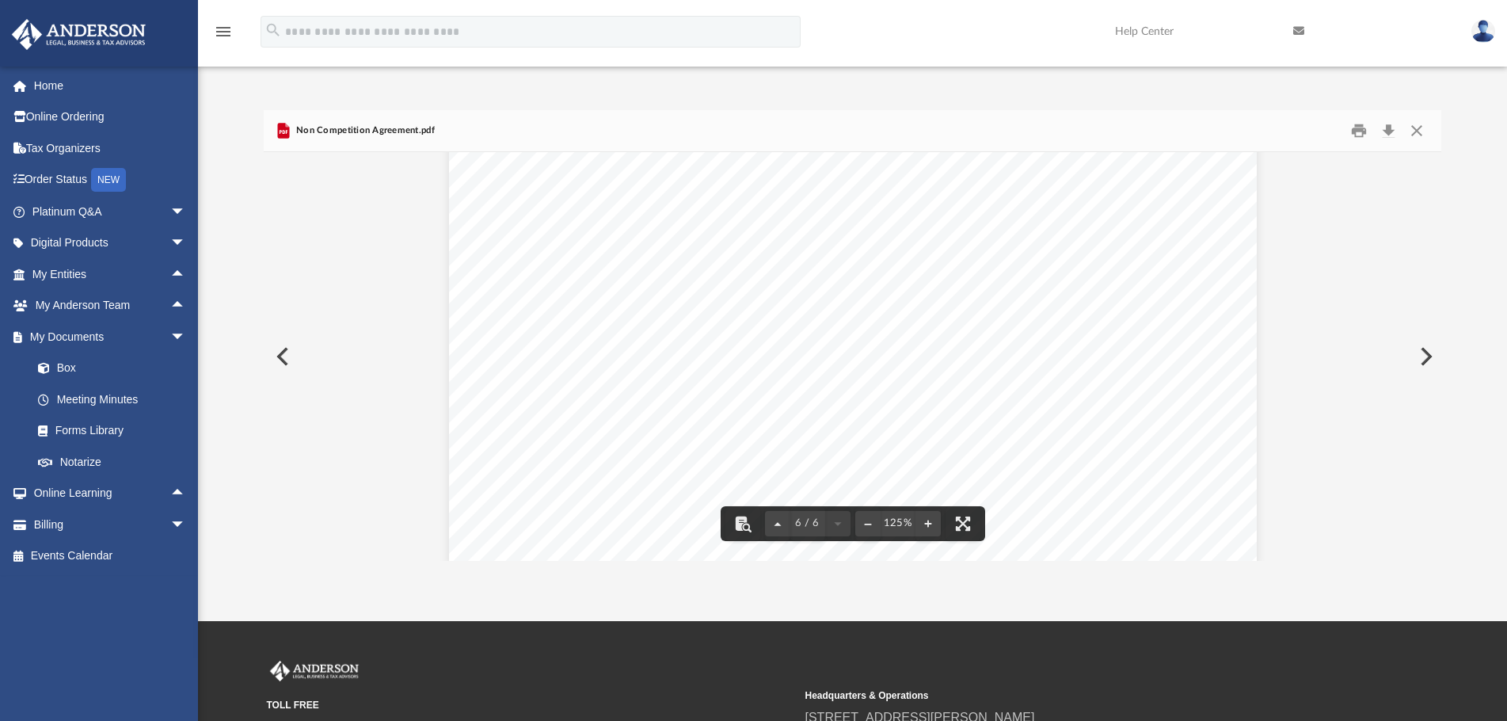
scroll to position [6005, 0]
drag, startPoint x: 1039, startPoint y: 333, endPoint x: 1032, endPoint y: 337, distance: 8.2
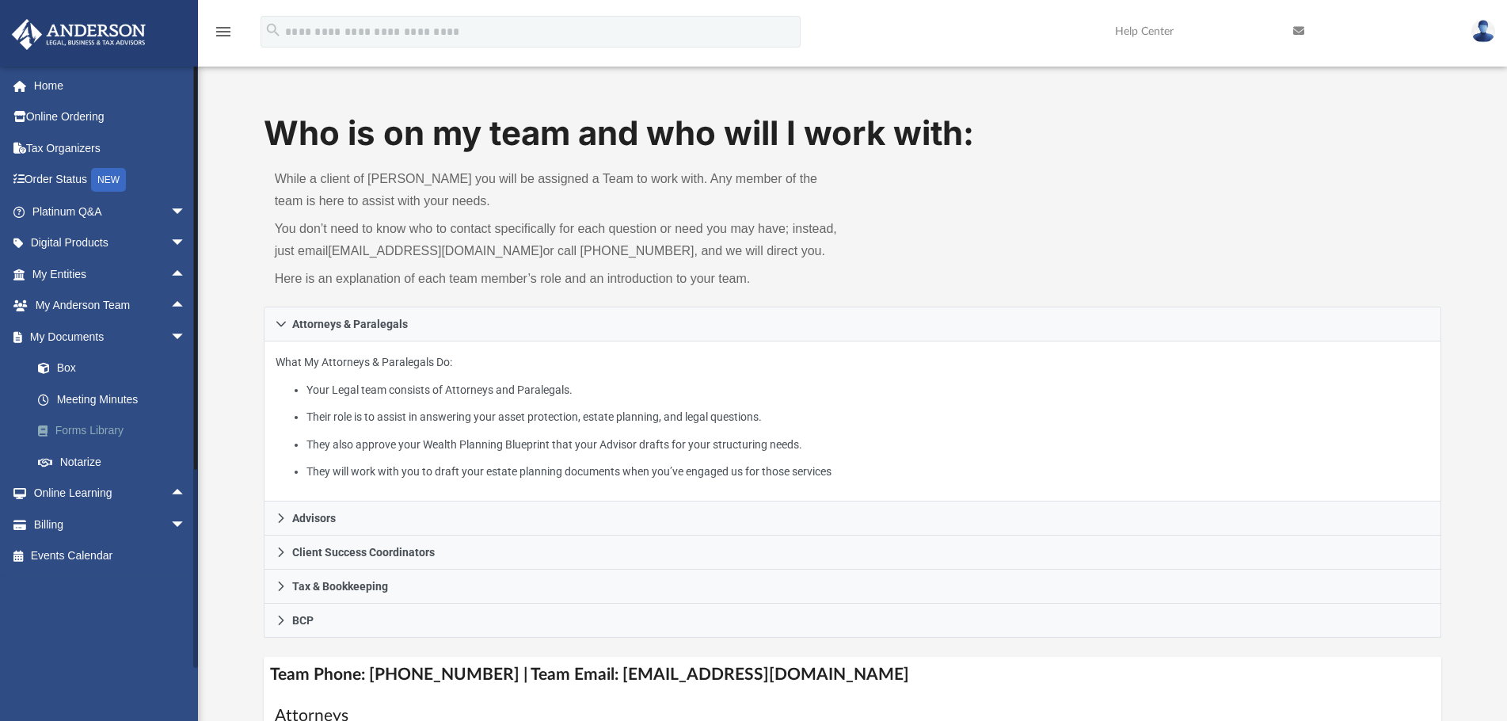
click at [101, 425] on link "Forms Library" at bounding box center [116, 431] width 188 height 32
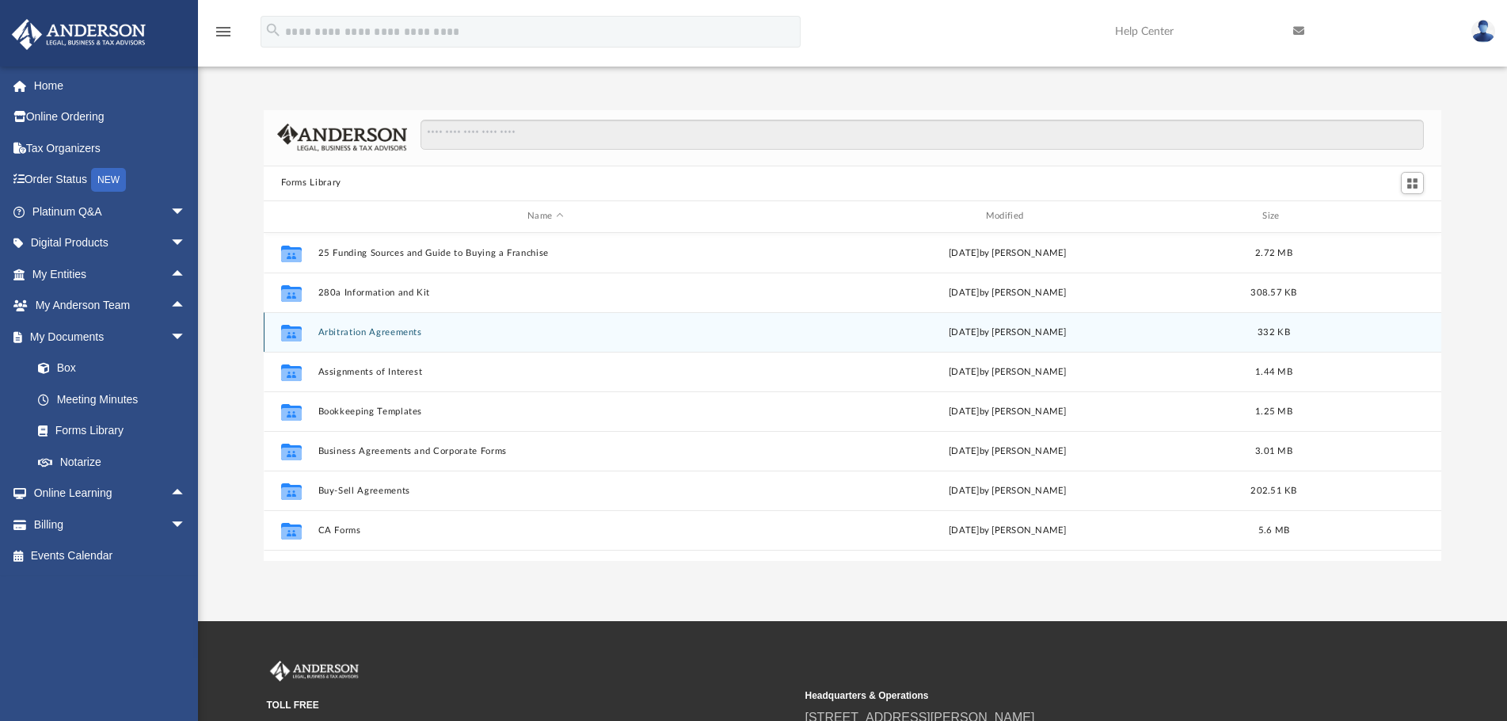
scroll to position [348, 1166]
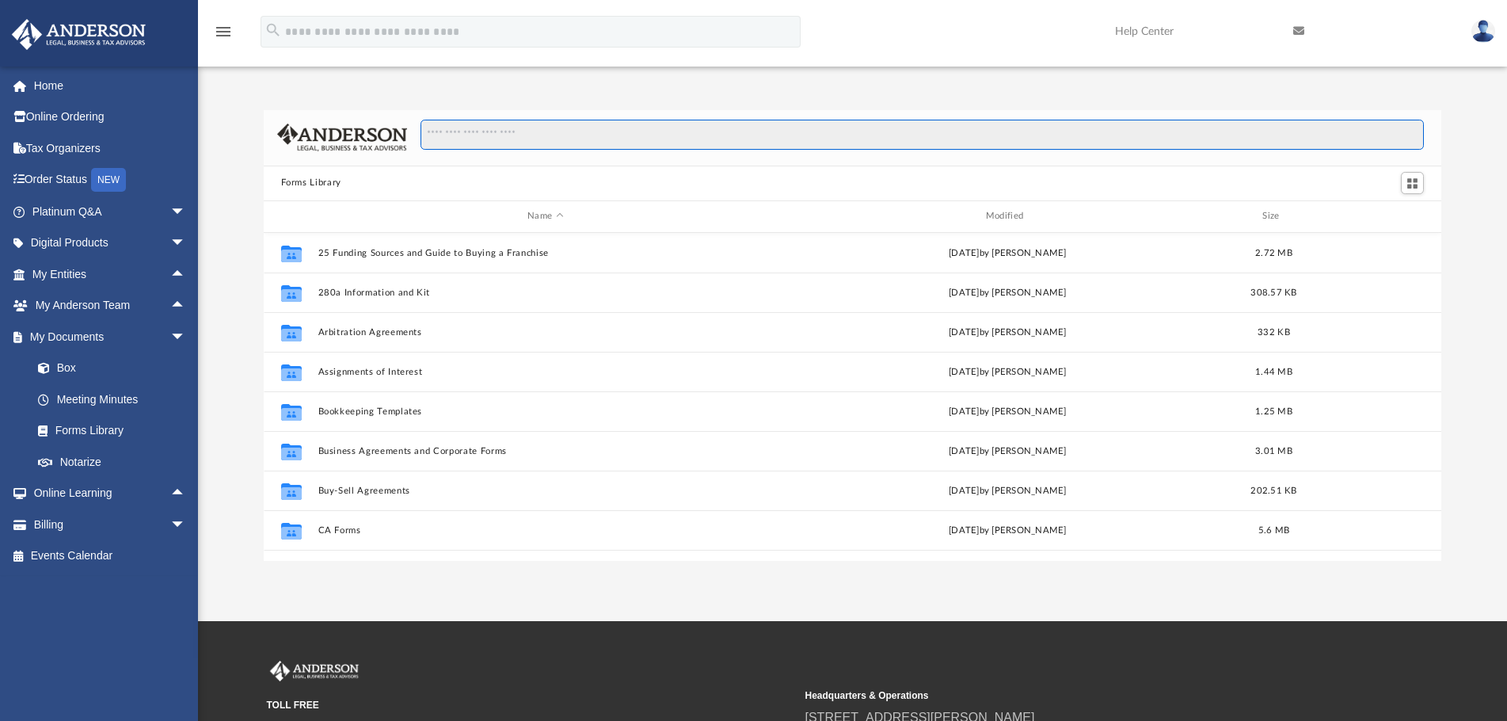
click at [539, 135] on input "Search files and folders" at bounding box center [921, 135] width 1003 height 30
type input "**********"
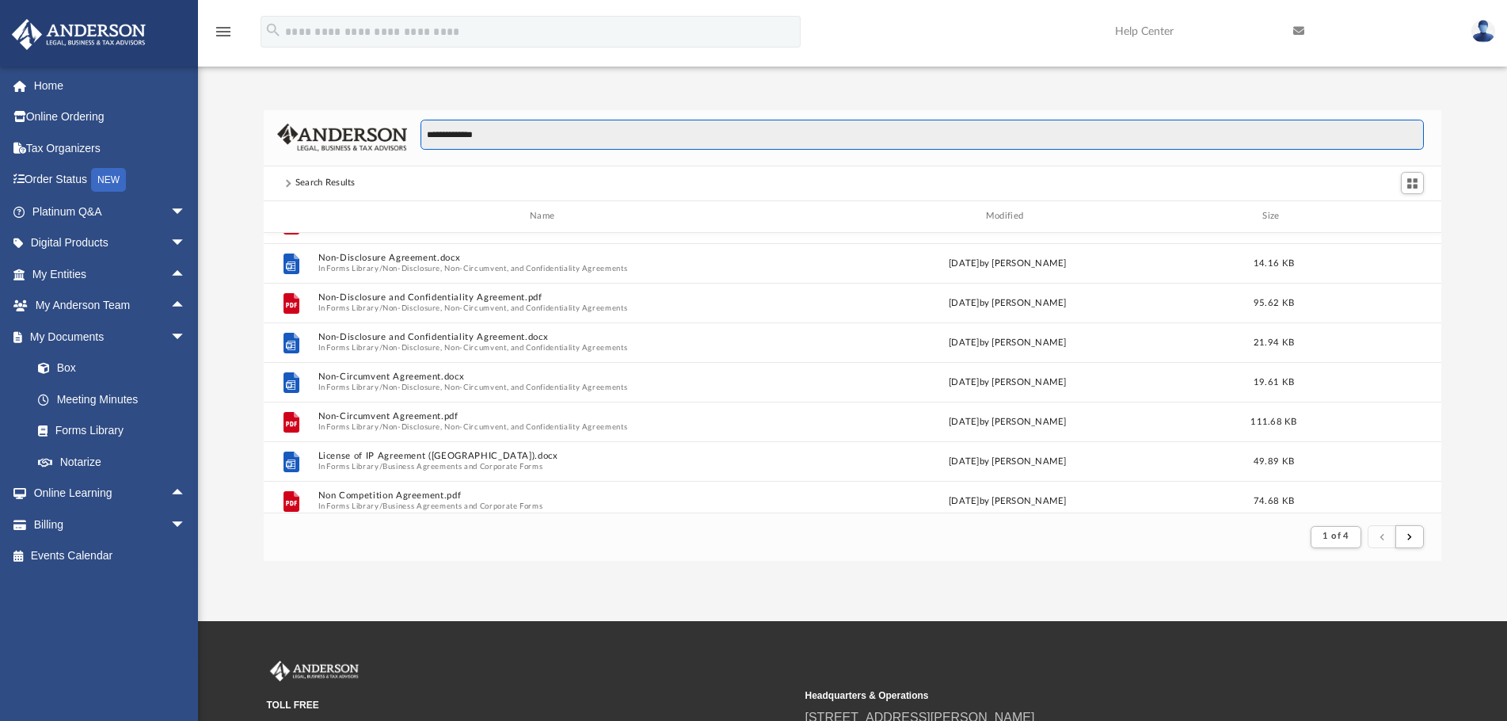
scroll to position [0, 0]
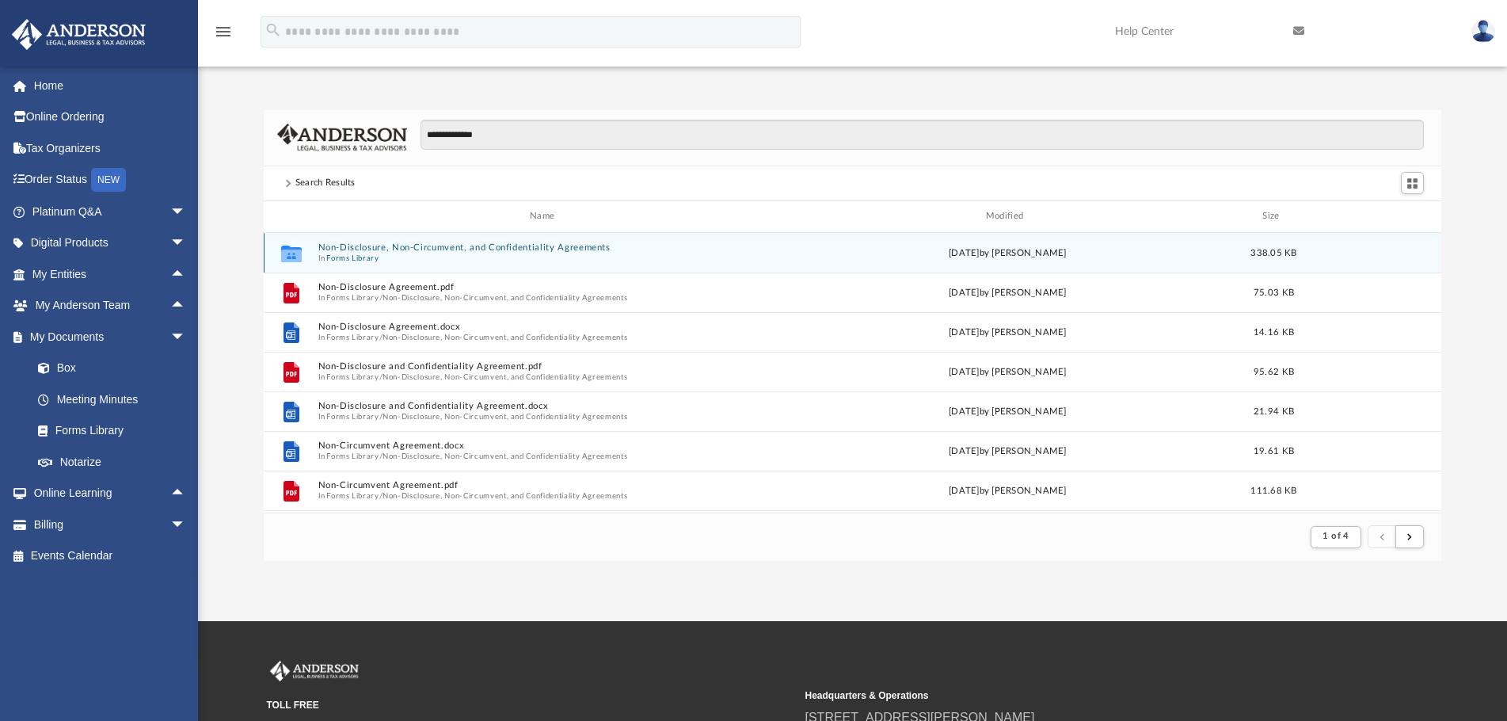
click at [394, 254] on span "In Forms Library" at bounding box center [545, 258] width 455 height 10
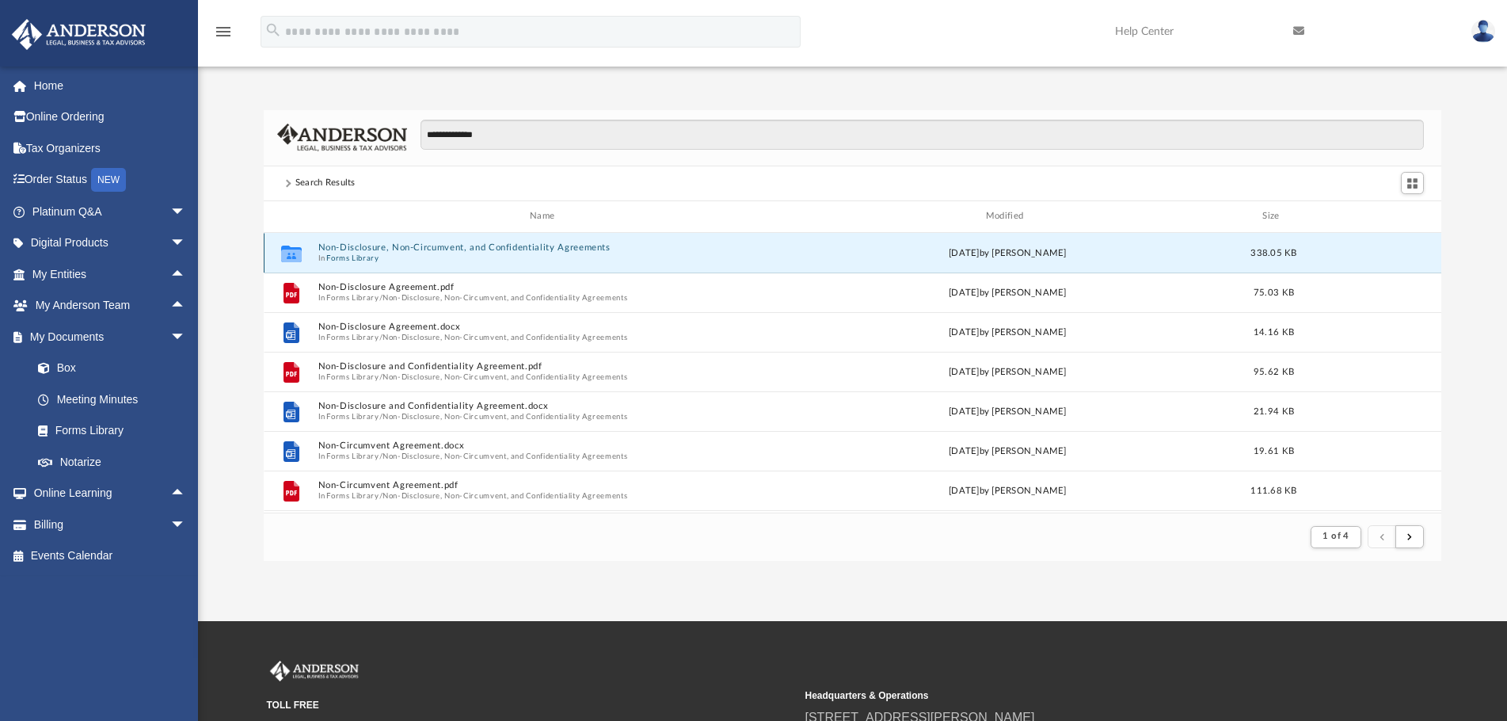
click at [339, 254] on button "Forms Library" at bounding box center [352, 258] width 52 height 10
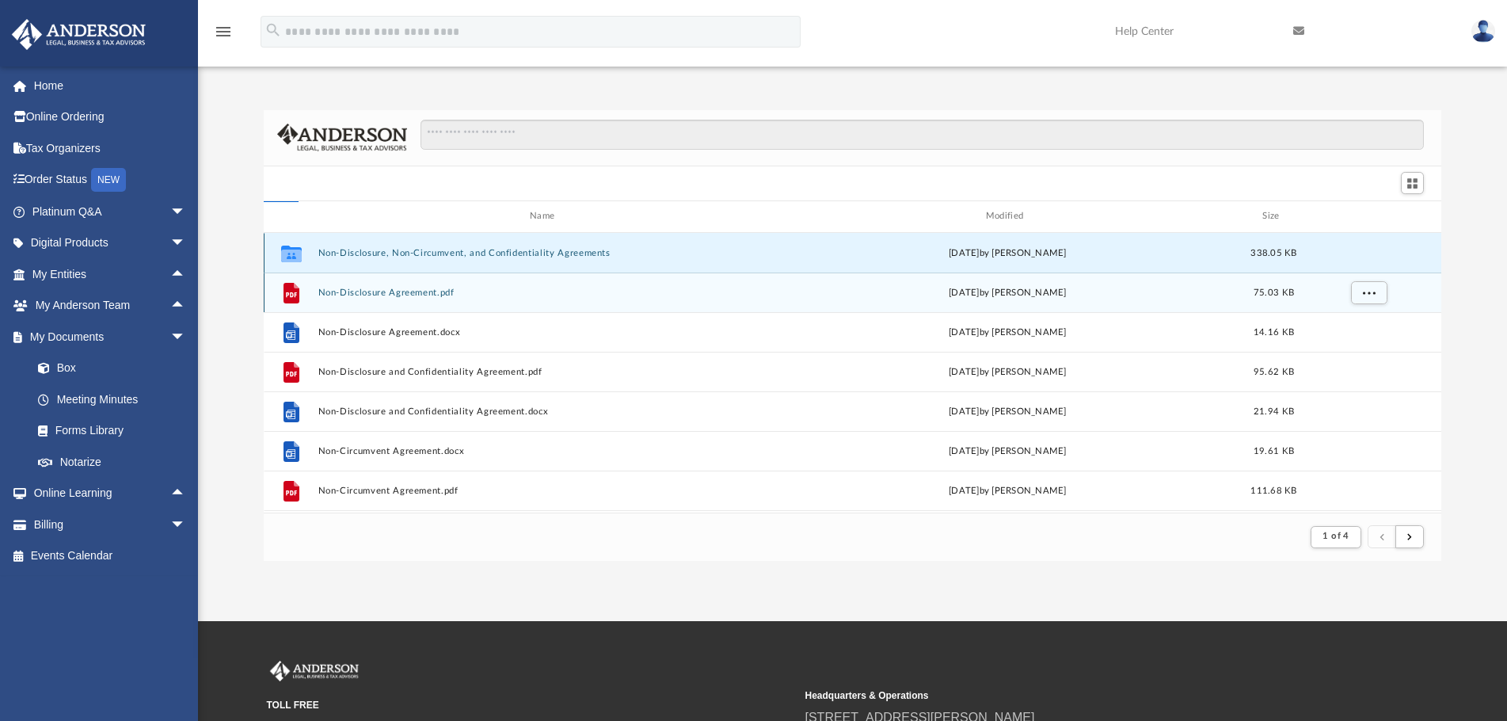
scroll to position [348, 1166]
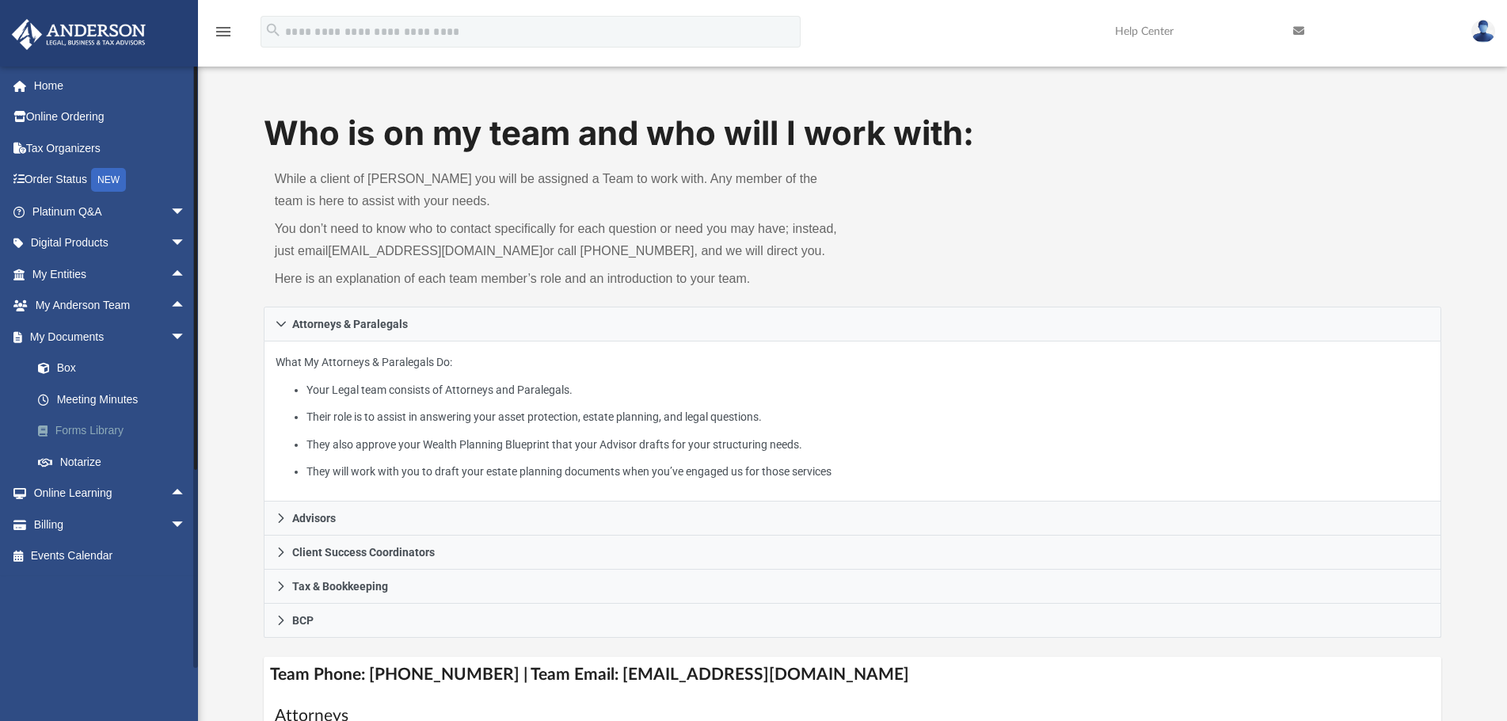
click at [108, 423] on link "Forms Library" at bounding box center [116, 431] width 188 height 32
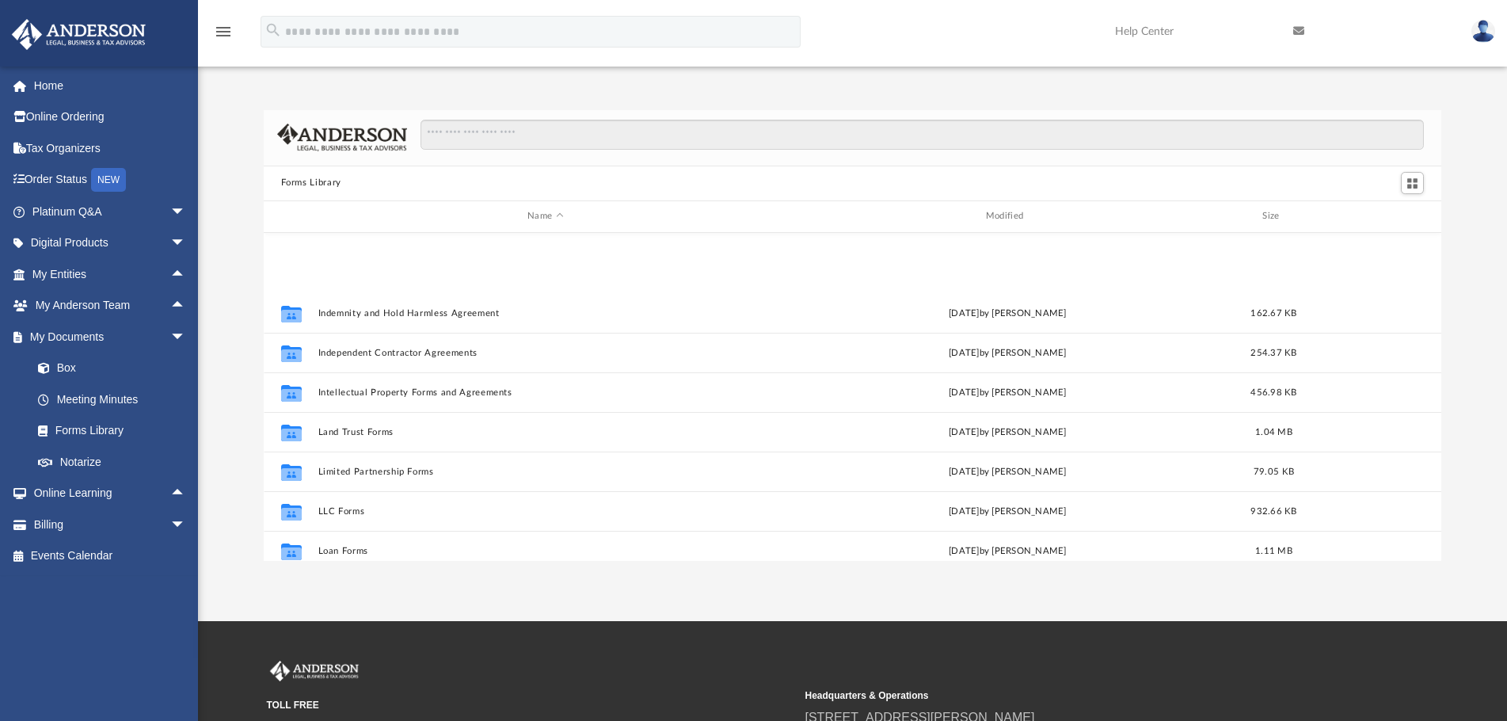
scroll to position [633, 0]
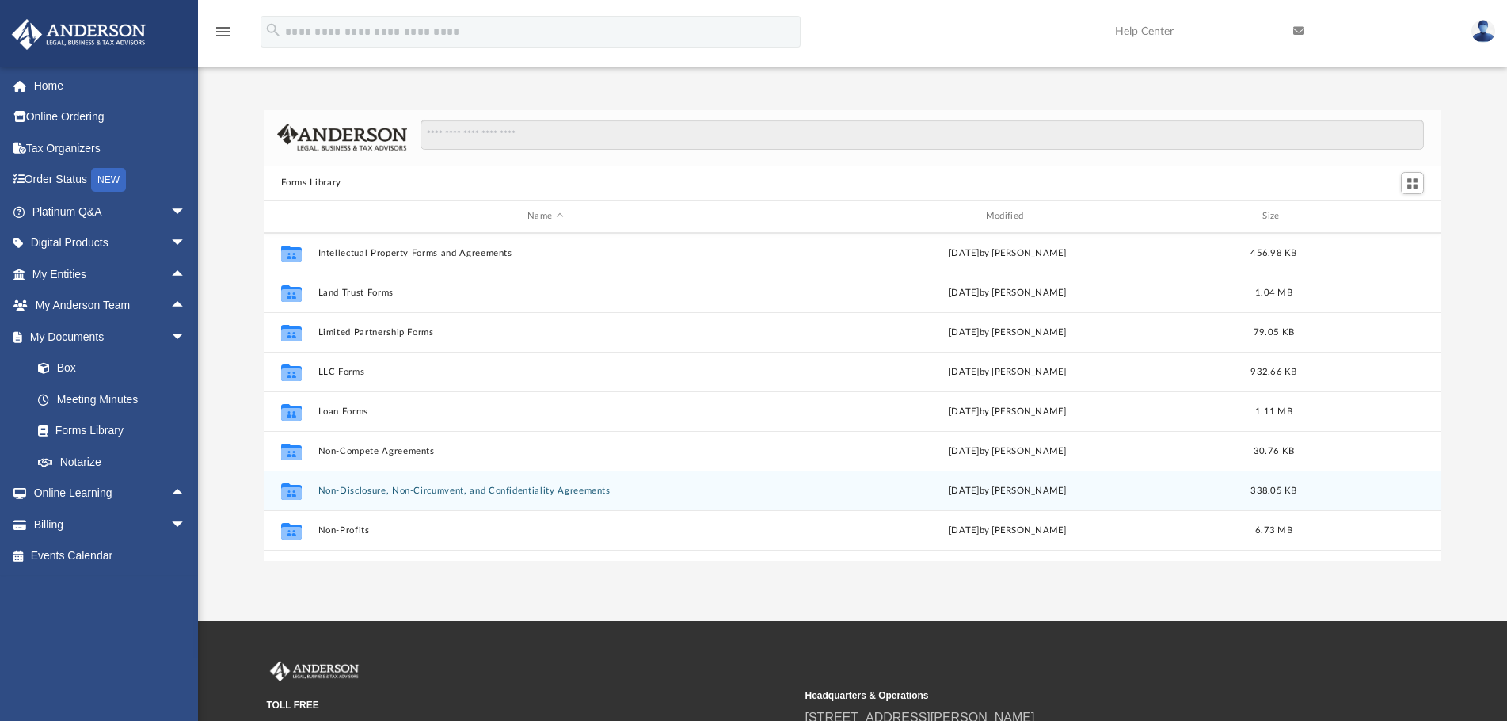
click at [367, 499] on div "Collaborated Folder Non-Disclosure, Non-Circumvent, and Confidentiality Agreeme…" at bounding box center [853, 490] width 1178 height 40
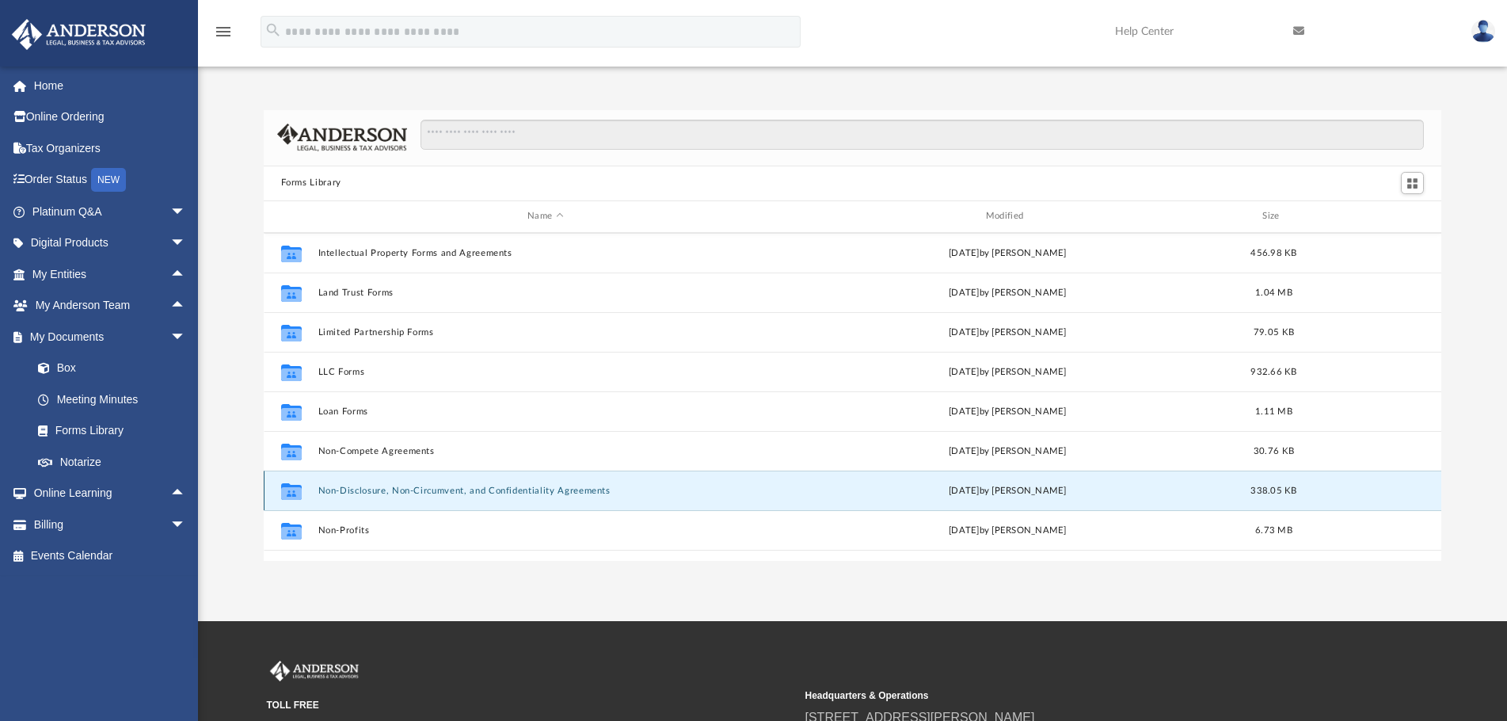
click at [443, 489] on button "Non-Disclosure, Non-Circumvent, and Confidentiality Agreements" at bounding box center [545, 490] width 455 height 10
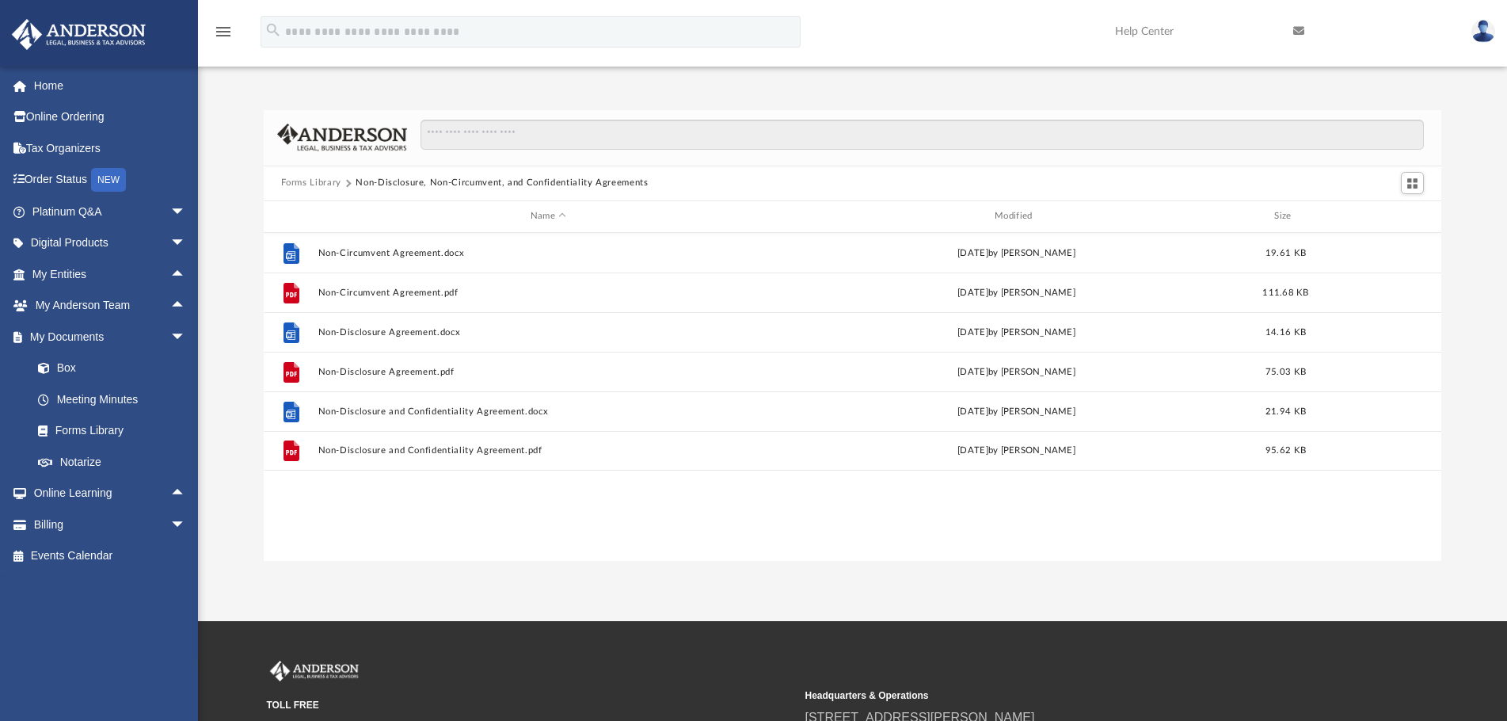
scroll to position [0, 0]
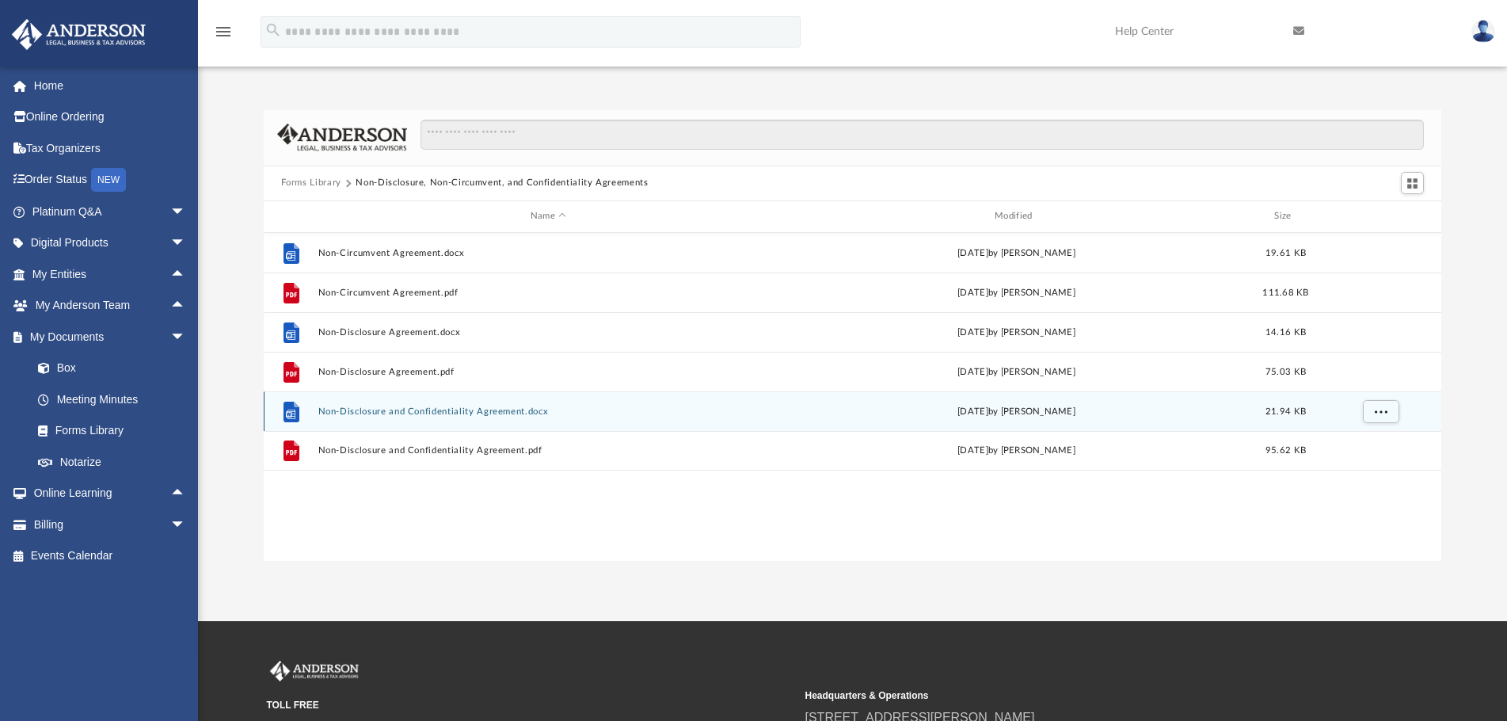
click at [442, 408] on button "Non-Disclosure and Confidentiality Agreement.docx" at bounding box center [548, 411] width 461 height 10
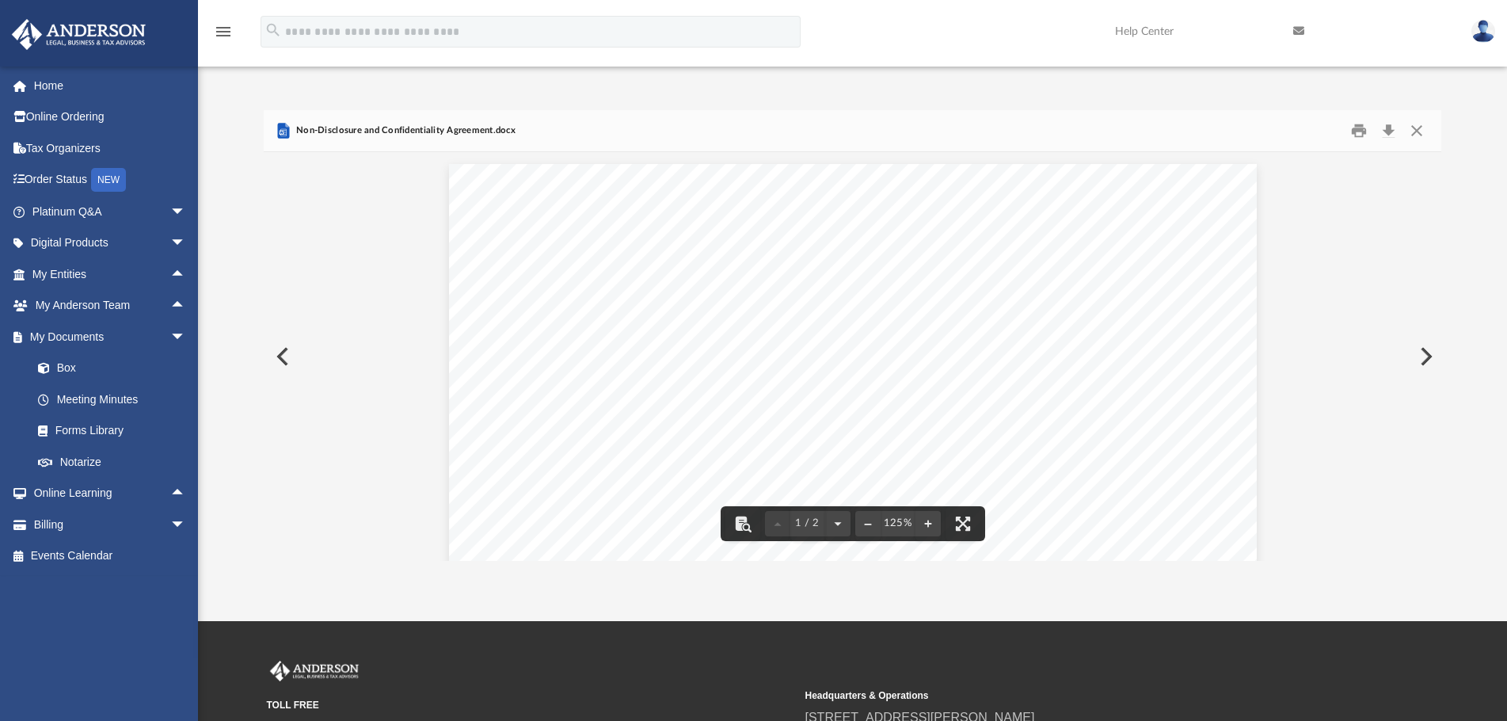
click at [616, 356] on div "Page 1 of 2 Non - Disclosure & Confidentiality Agreement In consideration of (c…" at bounding box center [853, 686] width 808 height 1045
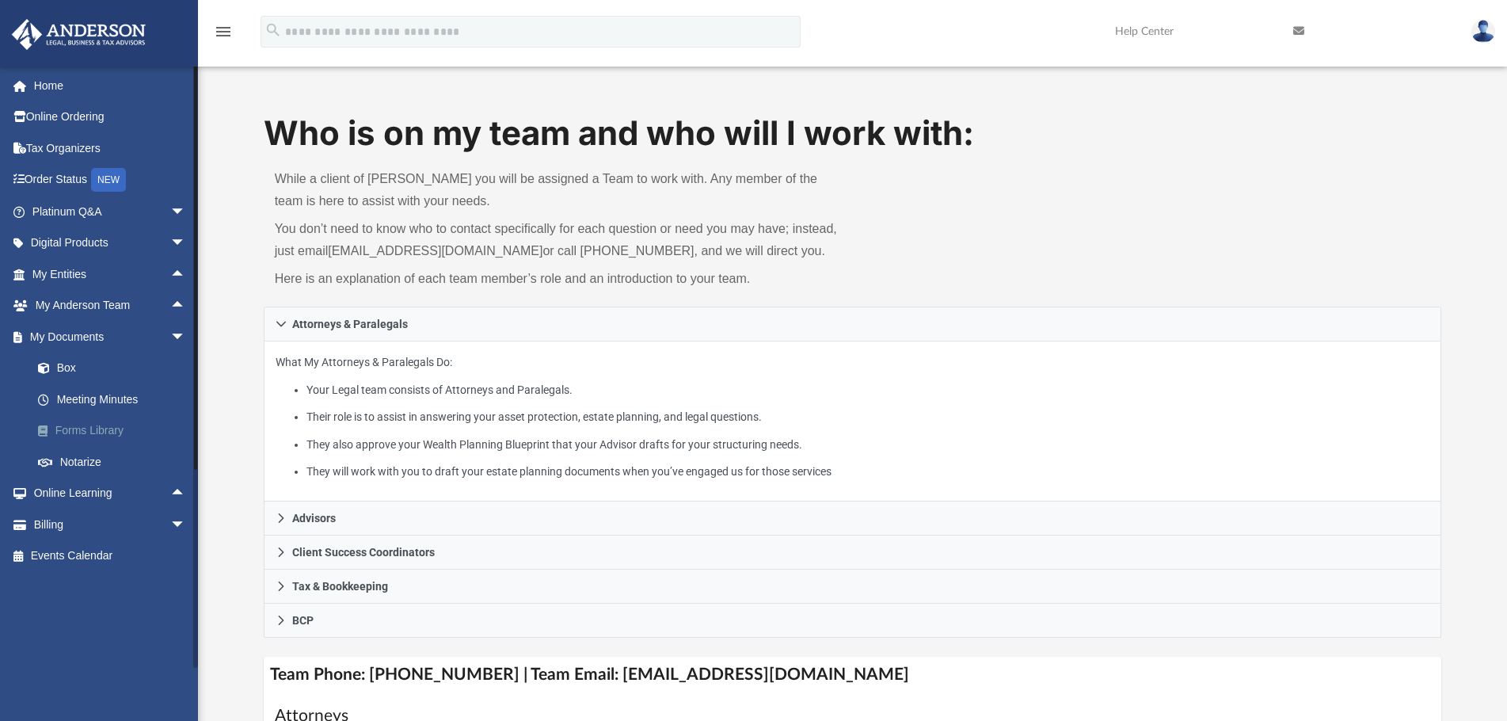
click at [139, 423] on link "Forms Library" at bounding box center [116, 431] width 188 height 32
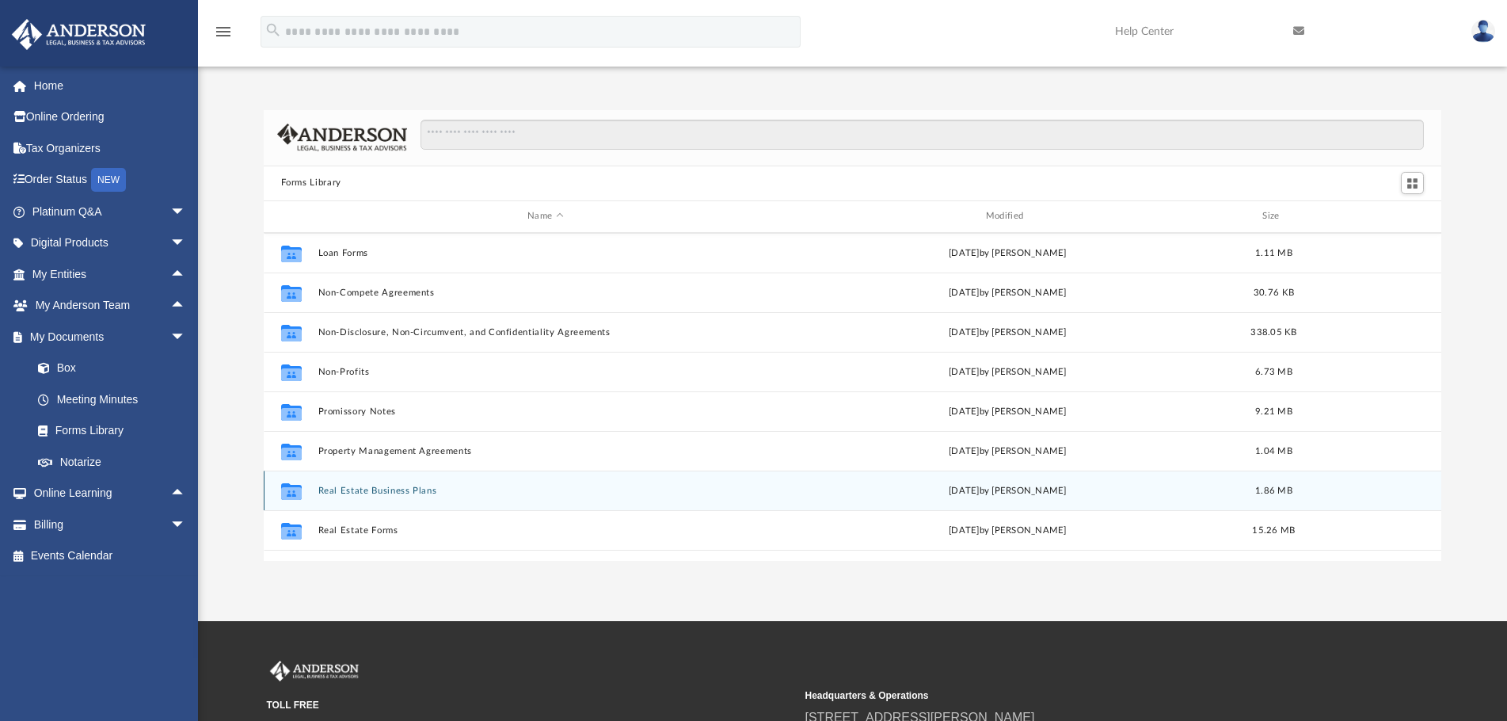
scroll to position [860, 0]
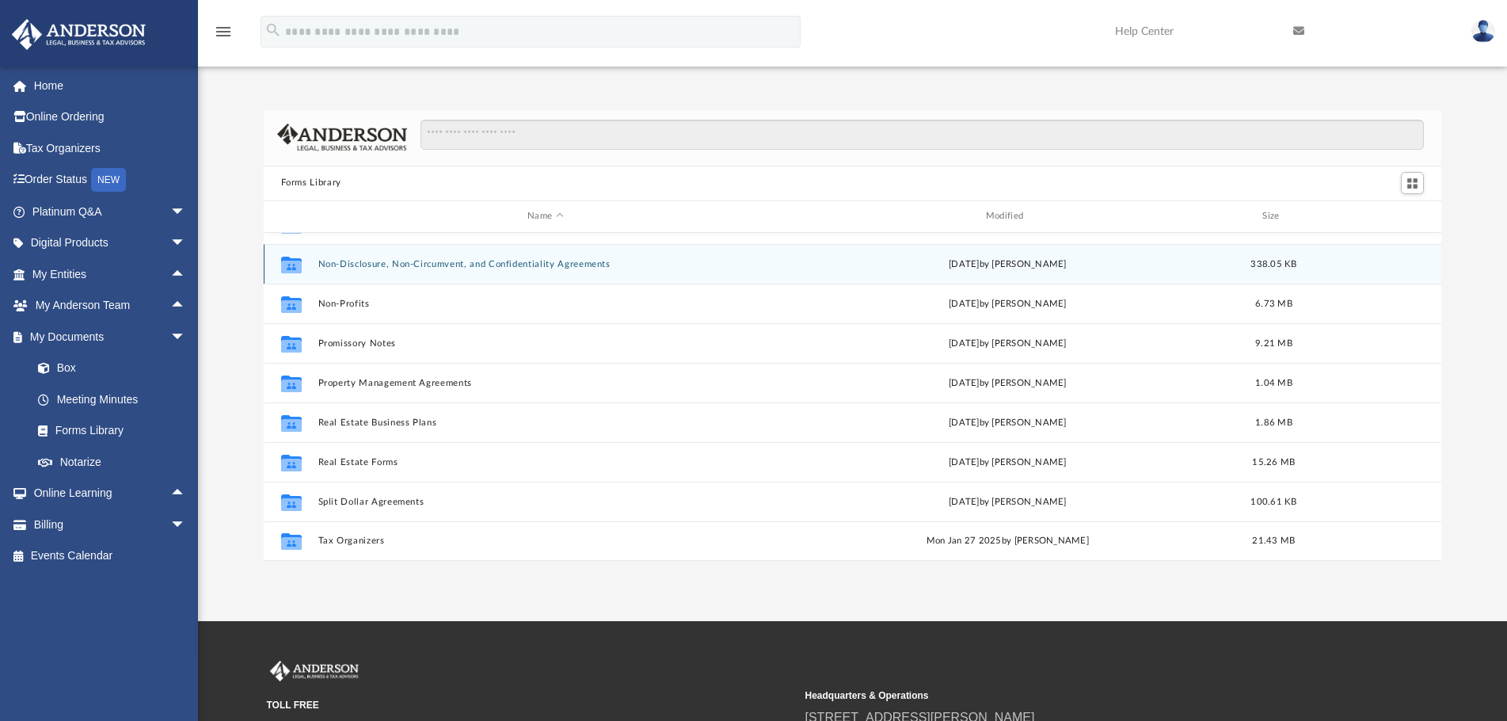
click at [495, 264] on button "Non-Disclosure, Non-Circumvent, and Confidentiality Agreements" at bounding box center [545, 264] width 455 height 10
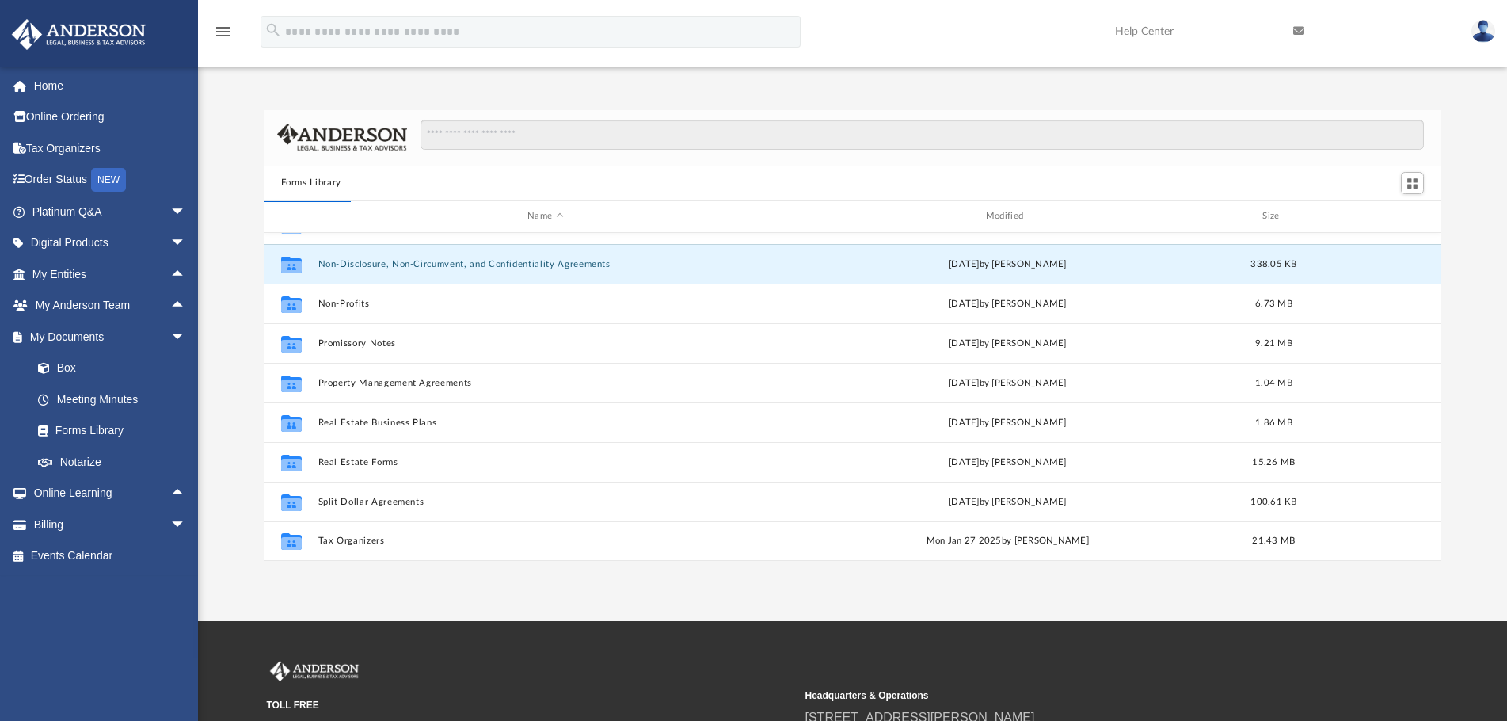
scroll to position [0, 0]
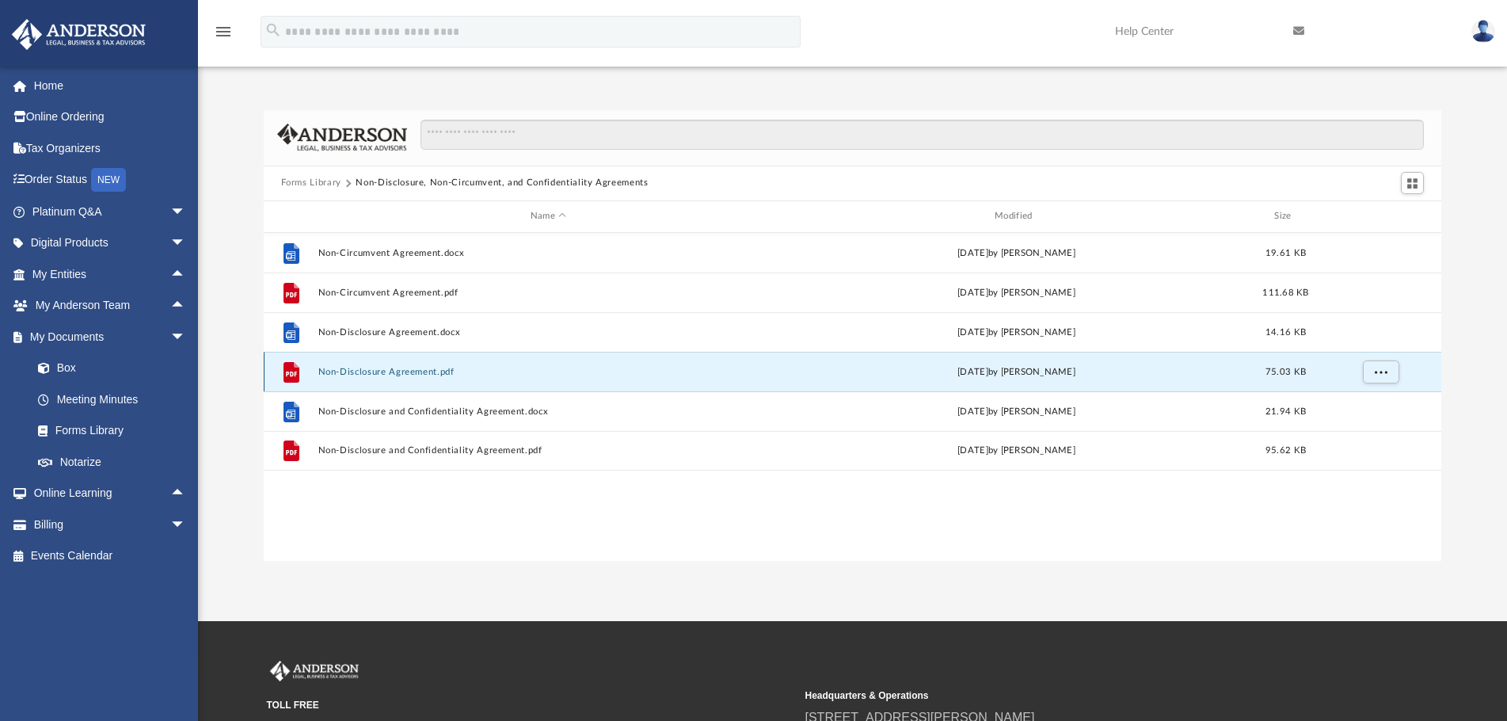
click at [432, 371] on button "Non-Disclosure Agreement.pdf" at bounding box center [548, 372] width 461 height 10
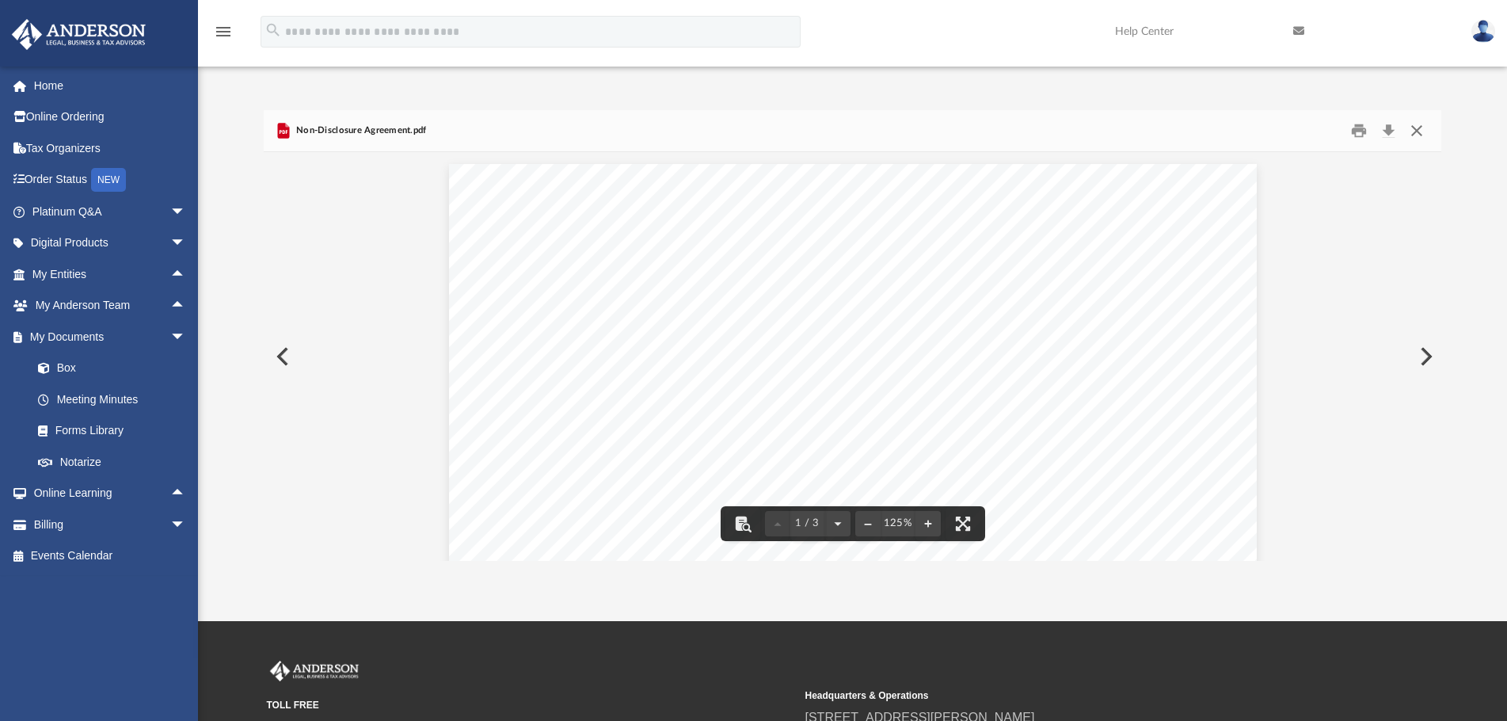
click at [1417, 139] on button "Close" at bounding box center [1416, 130] width 29 height 25
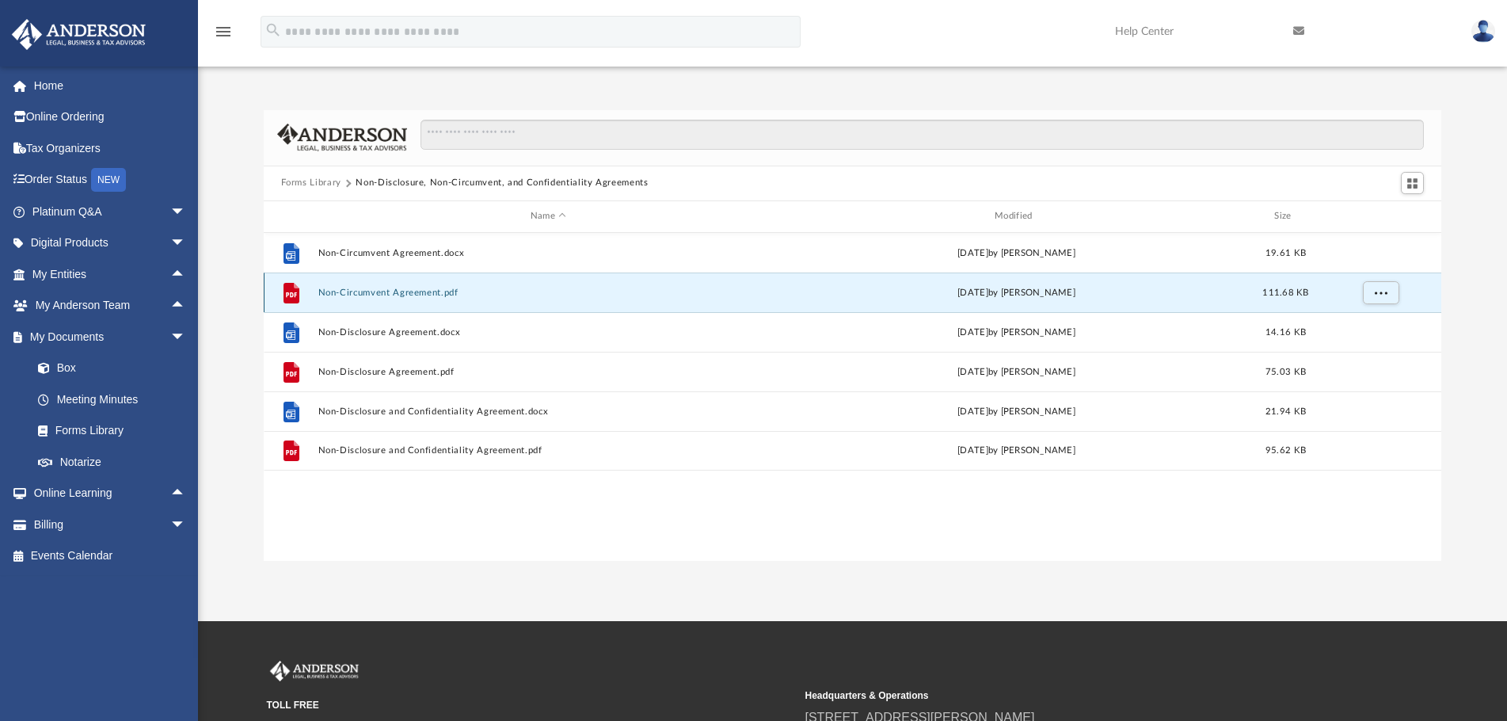
click at [364, 292] on button "Non-Circumvent Agreement.pdf" at bounding box center [548, 292] width 461 height 10
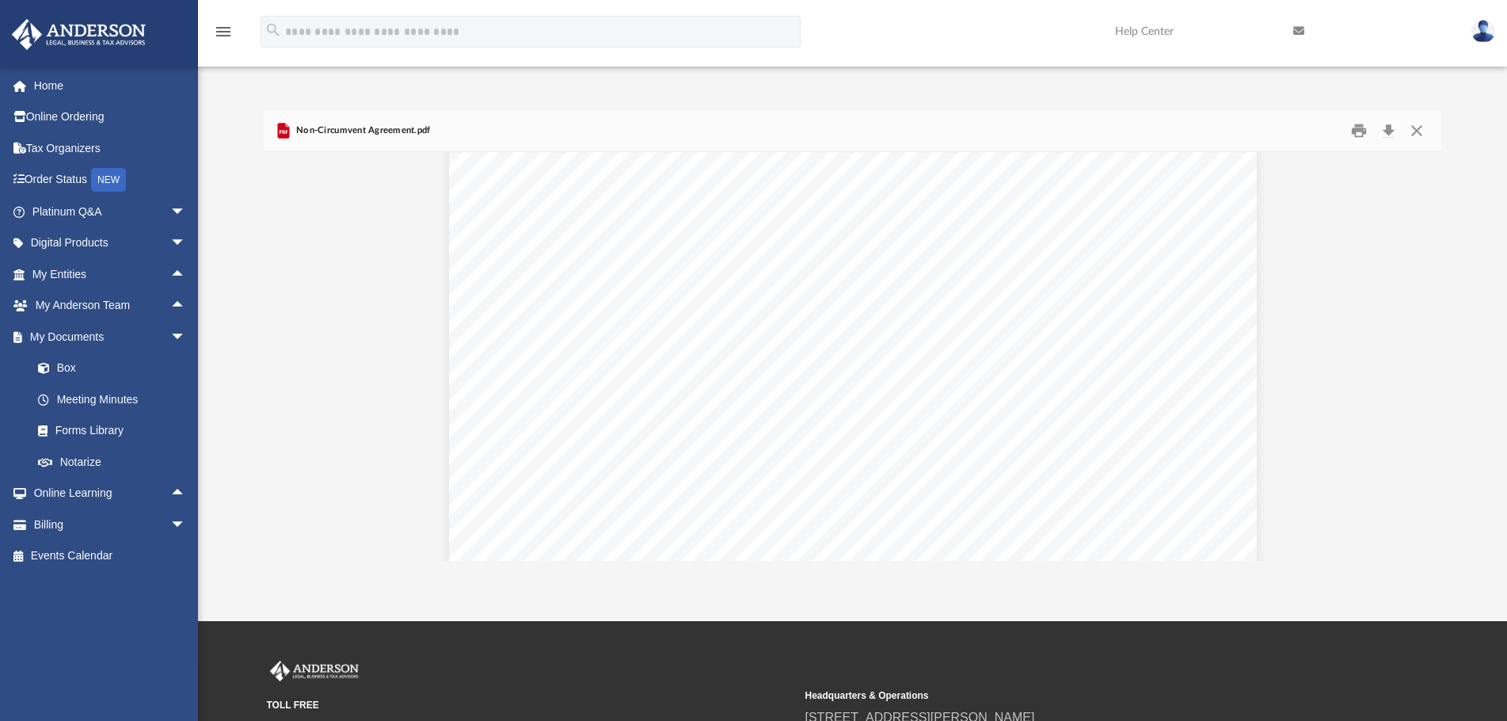
scroll to position [5701, 0]
click at [1418, 126] on button "Close" at bounding box center [1416, 130] width 29 height 25
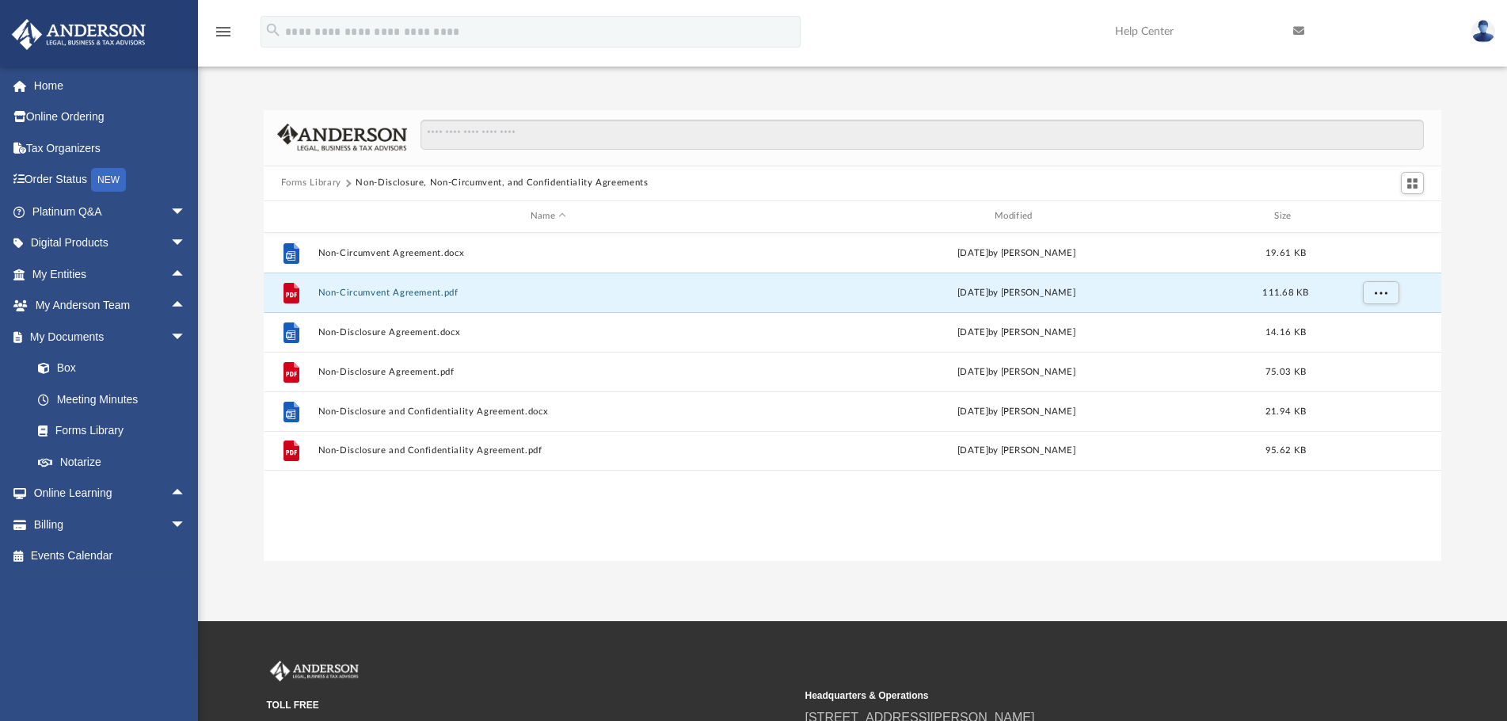
click at [325, 188] on button "Forms Library" at bounding box center [311, 183] width 60 height 14
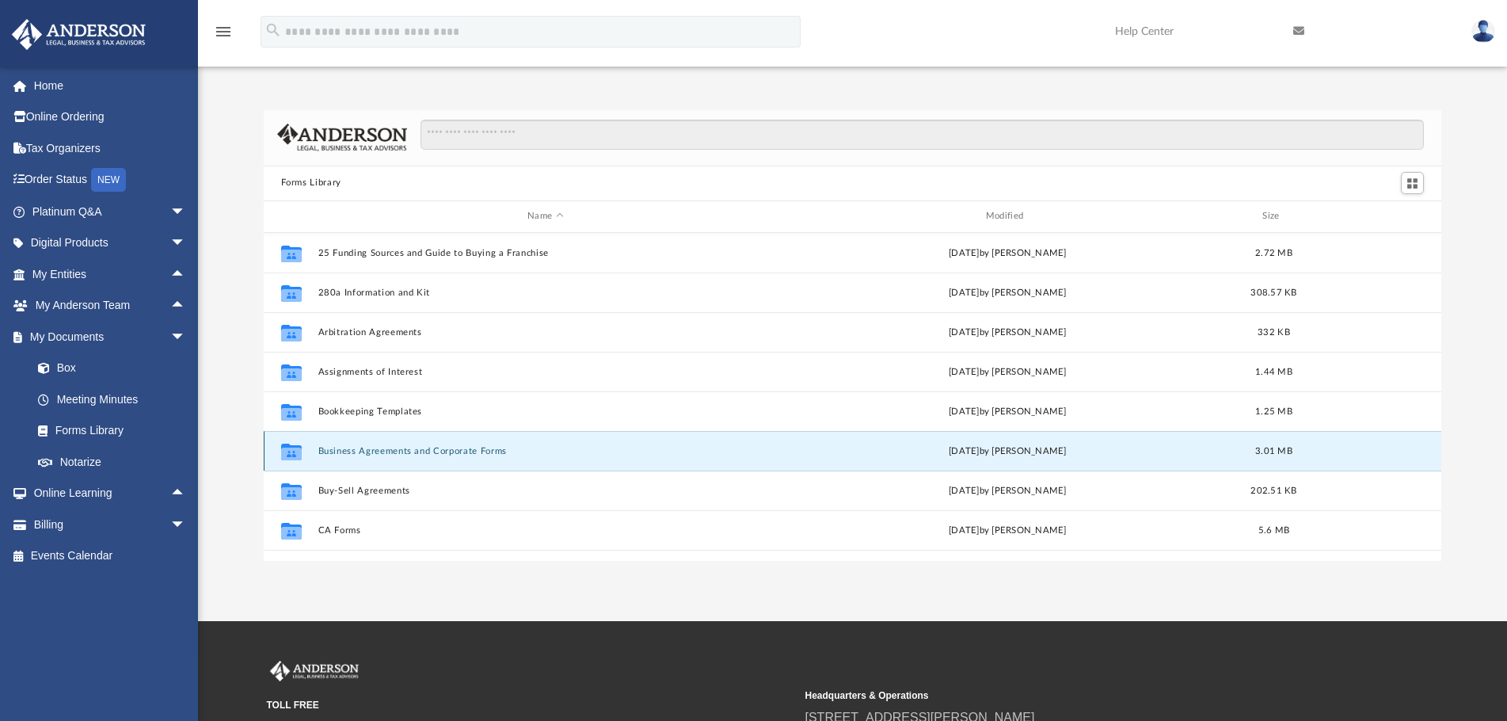
click at [406, 449] on button "Business Agreements and Corporate Forms" at bounding box center [545, 451] width 455 height 10
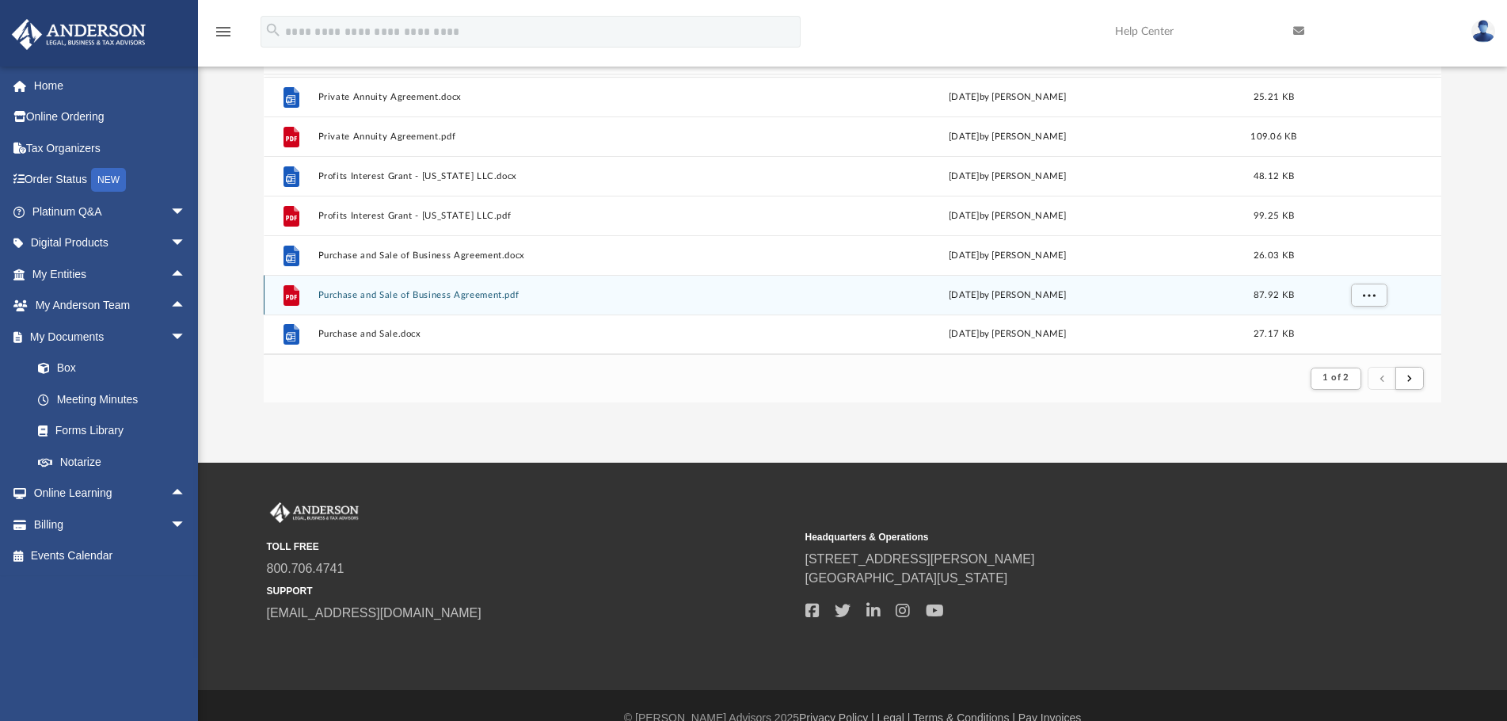
scroll to position [184, 0]
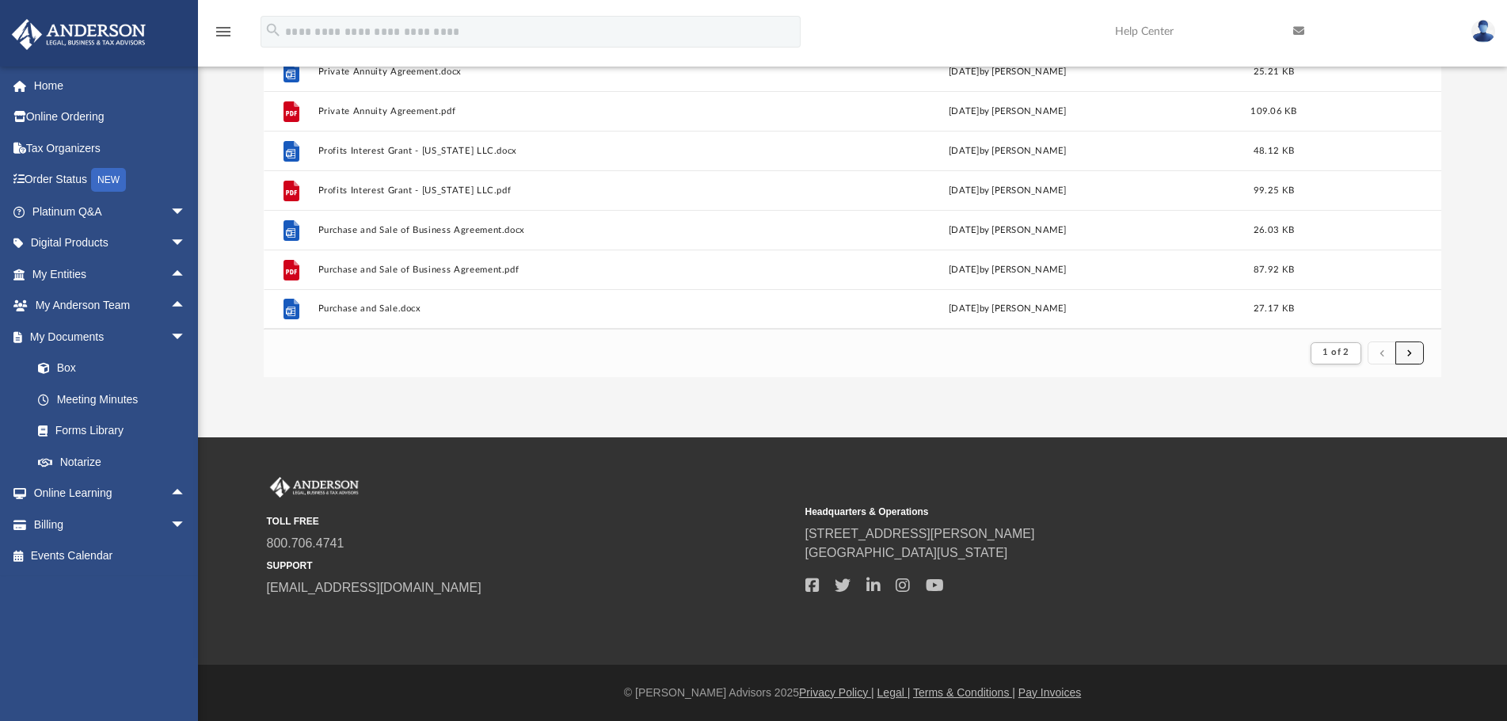
click at [1415, 352] on button "submit" at bounding box center [1409, 352] width 29 height 23
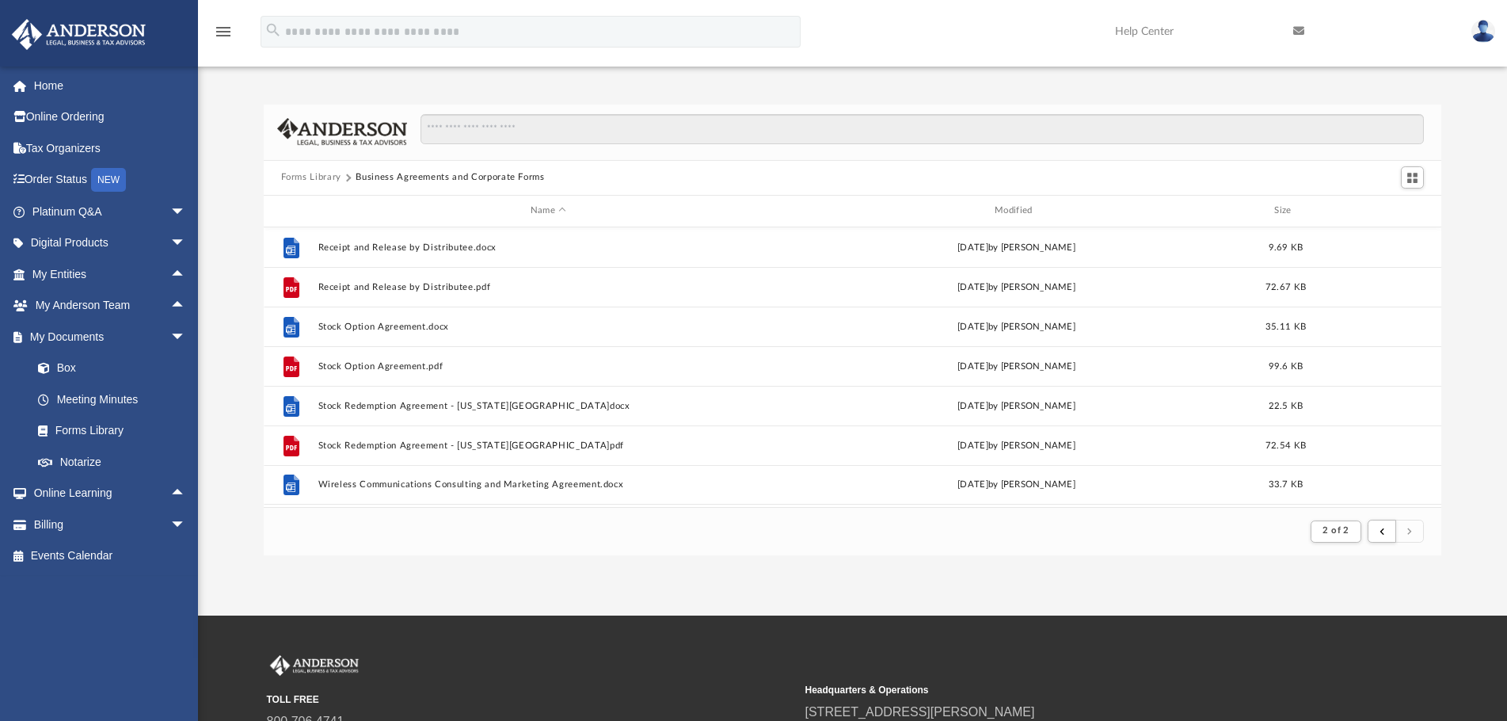
scroll to position [0, 0]
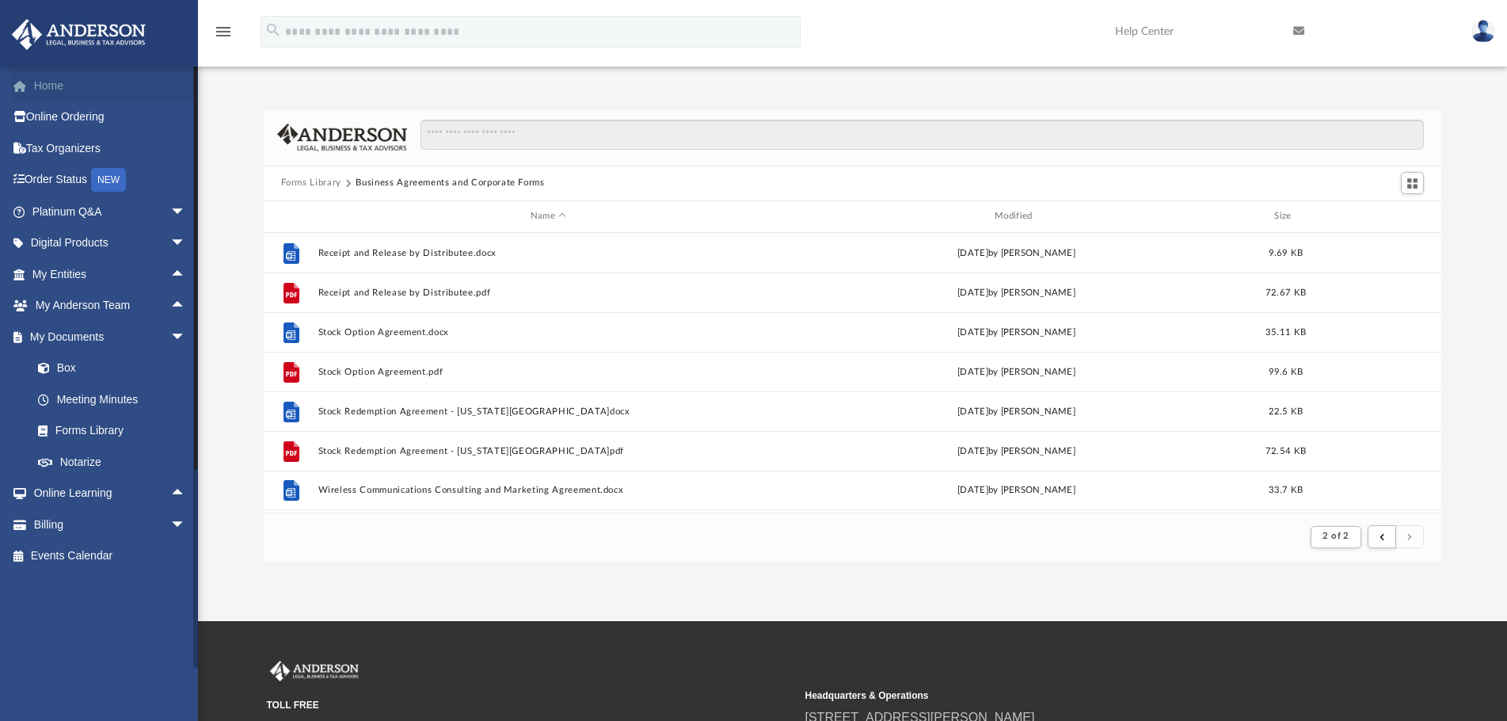
click at [45, 85] on link "Home" at bounding box center [110, 86] width 199 height 32
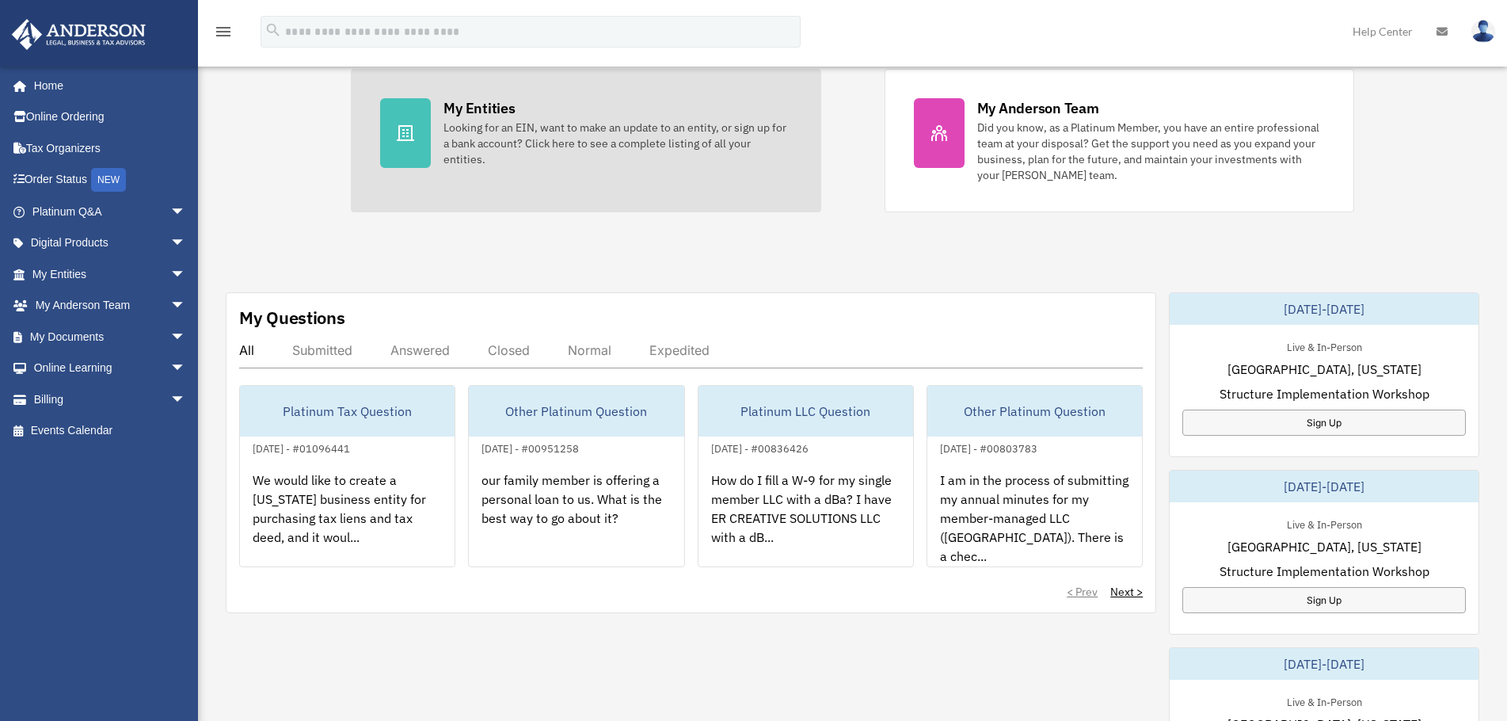
scroll to position [317, 0]
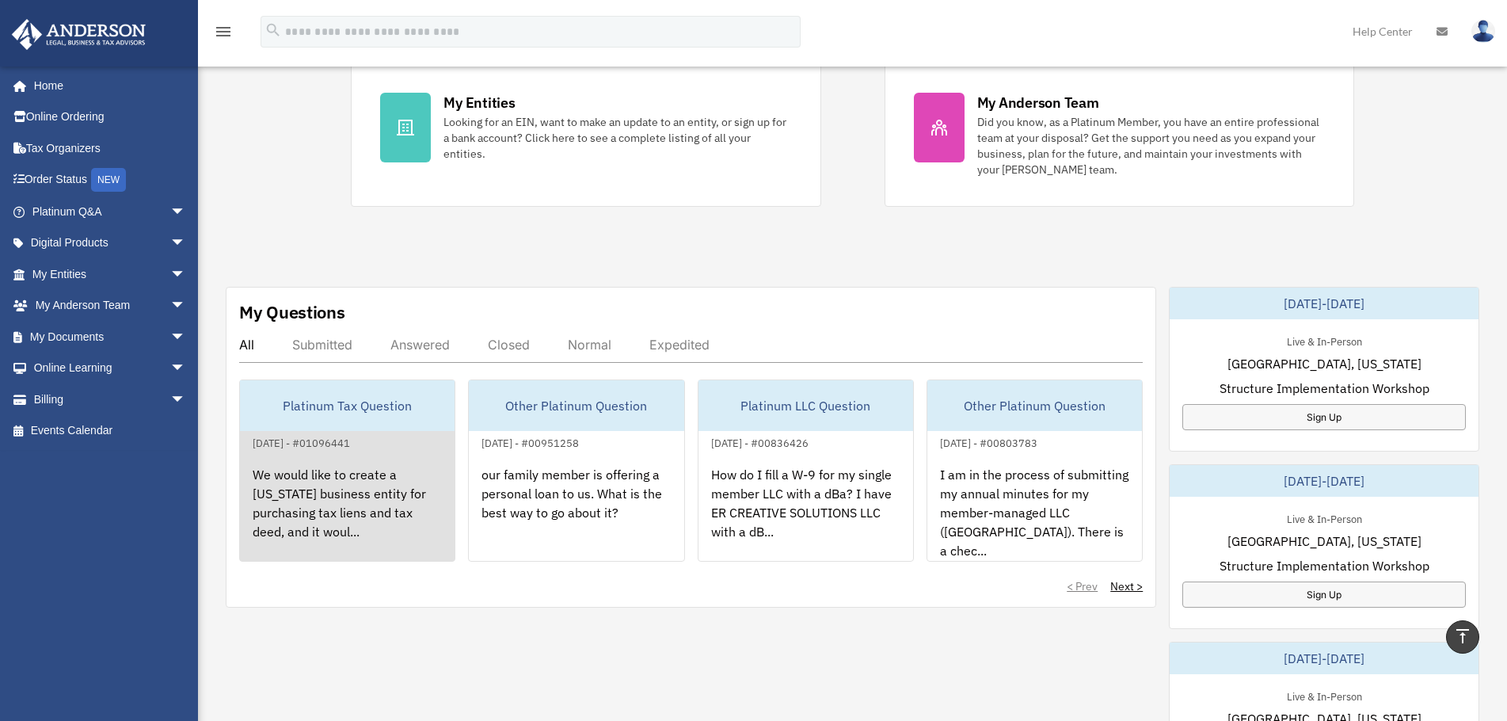
click at [349, 509] on div "We would like to create a [US_STATE] business entity for purchasing tax liens a…" at bounding box center [347, 514] width 215 height 124
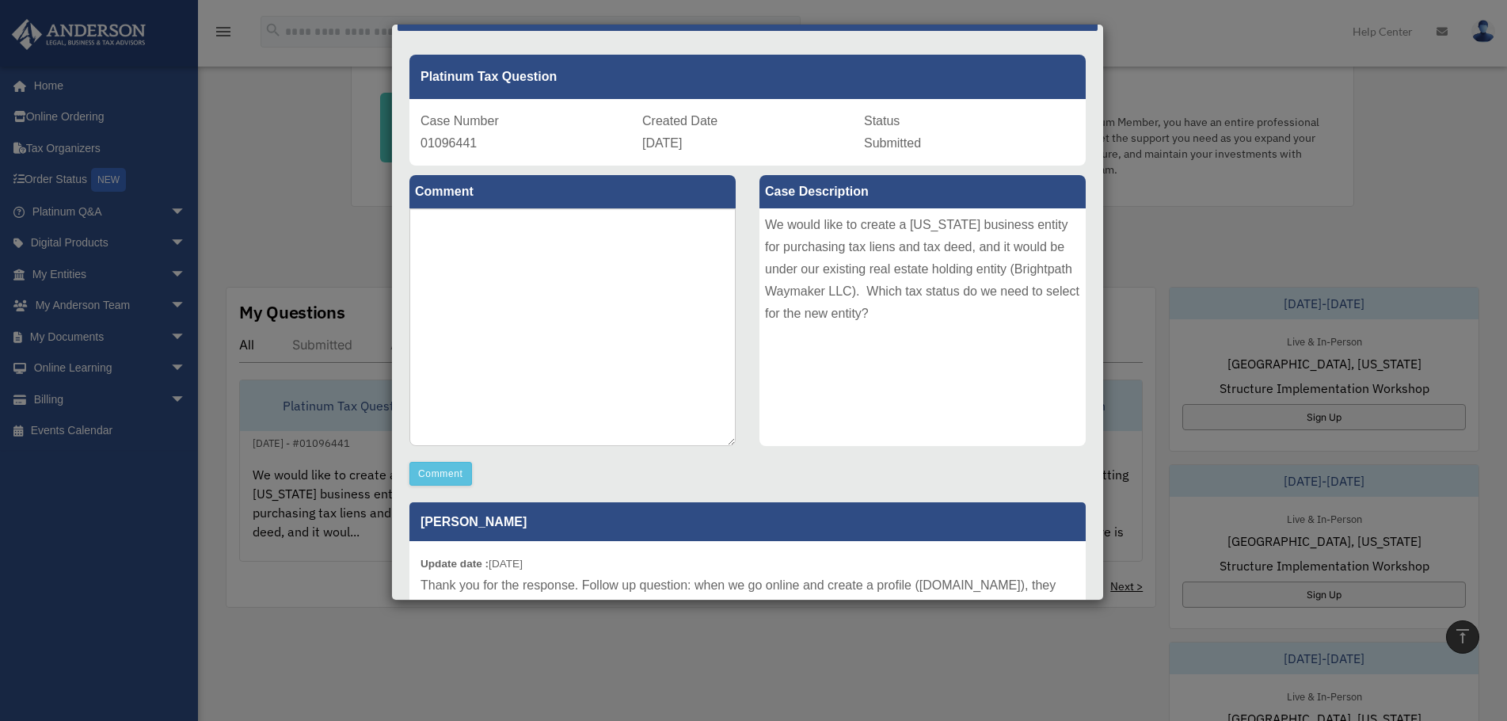
scroll to position [0, 0]
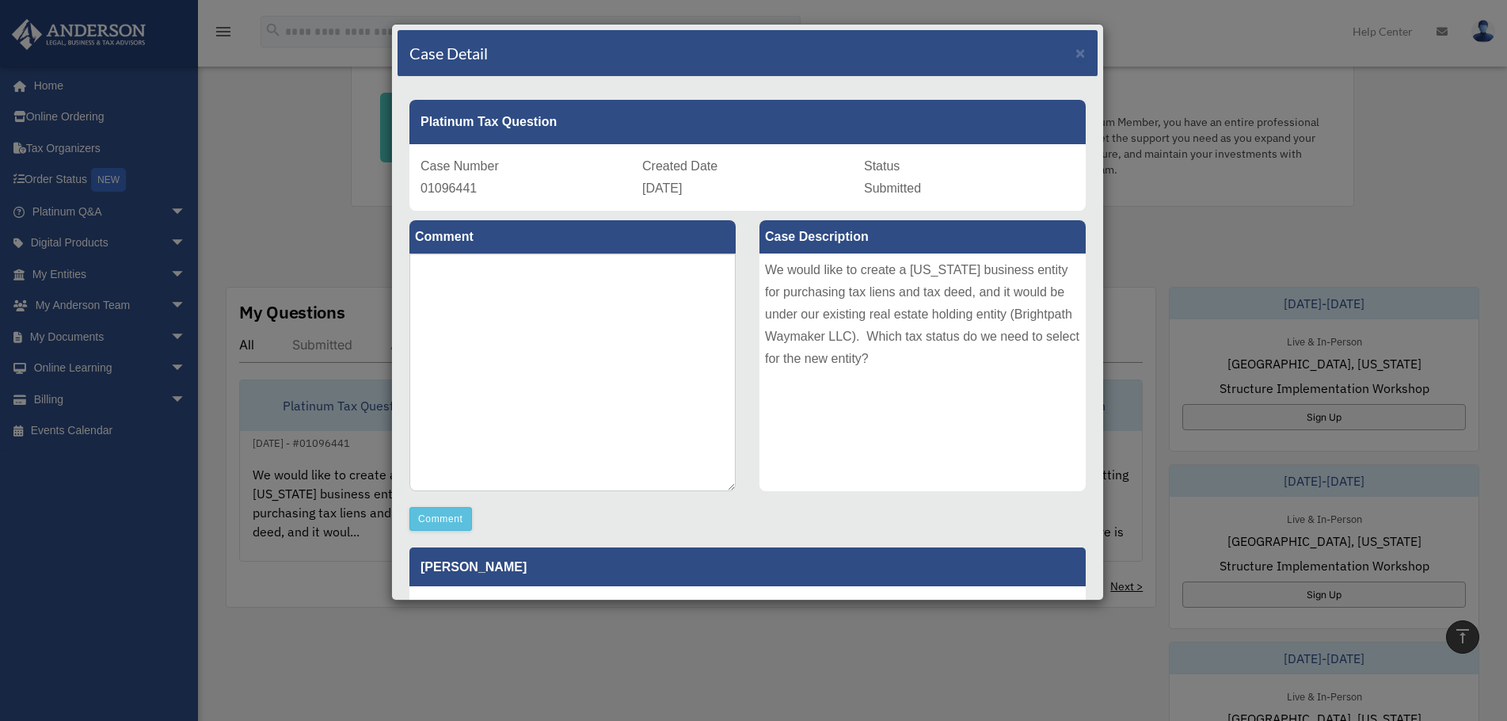
click at [1061, 51] on div "Case Detail ×" at bounding box center [747, 53] width 700 height 47
click at [1075, 55] on span "×" at bounding box center [1080, 53] width 10 height 18
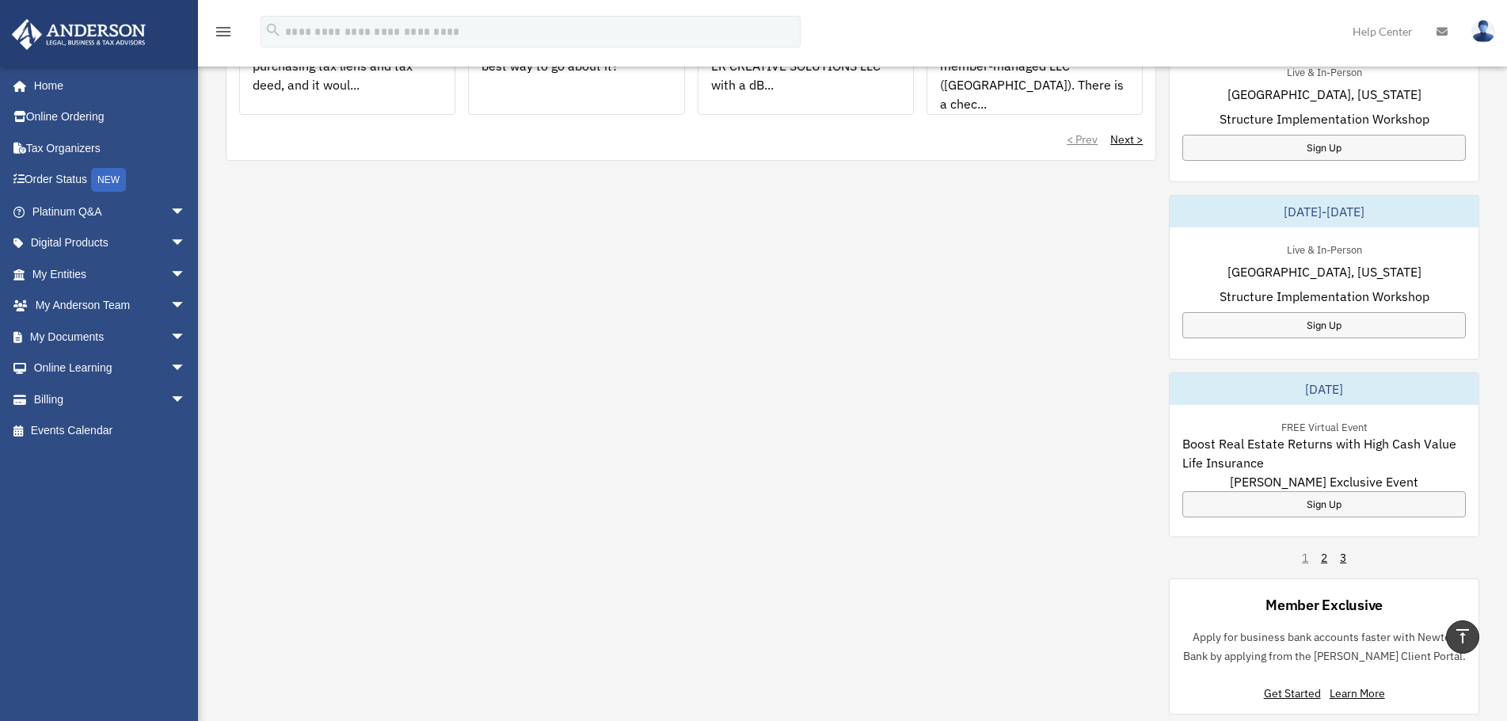
scroll to position [792, 0]
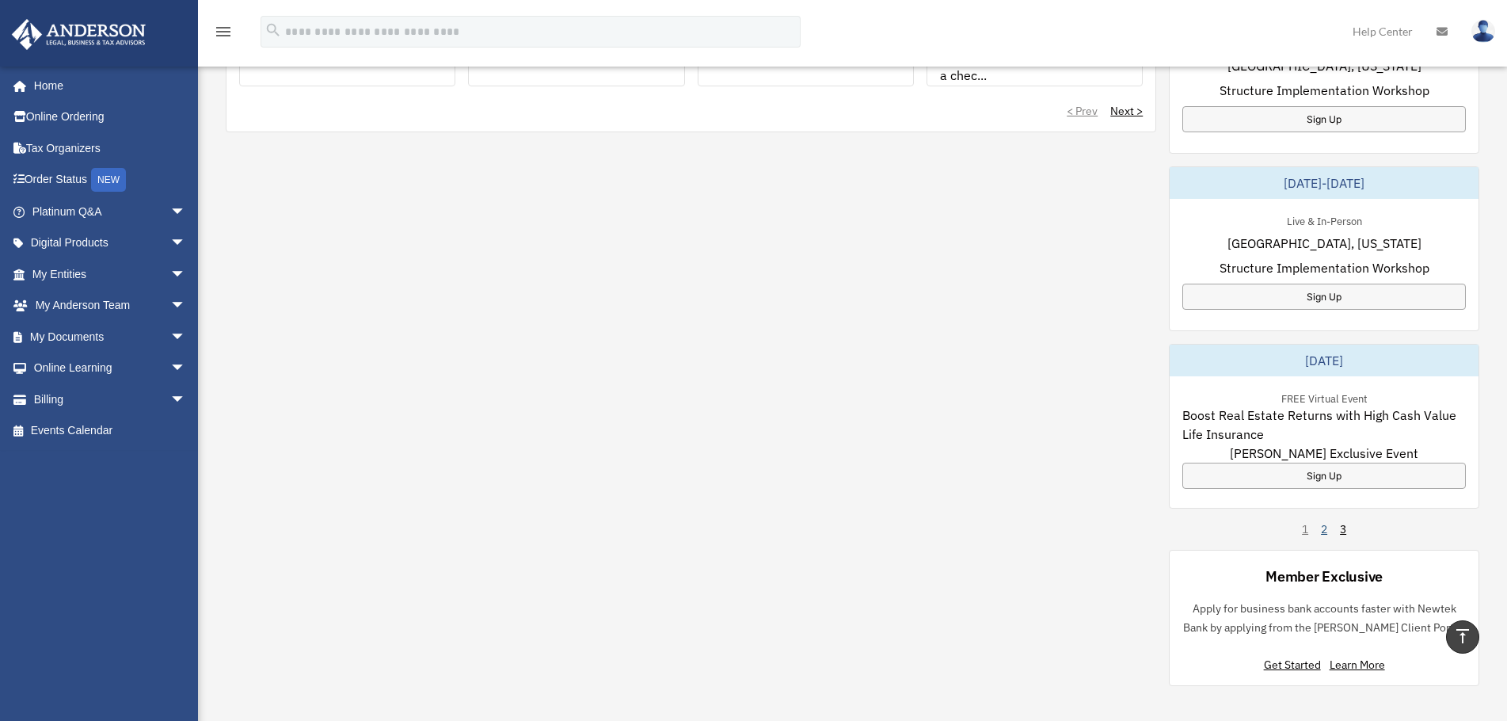
click at [1323, 534] on link "2" at bounding box center [1324, 529] width 6 height 16
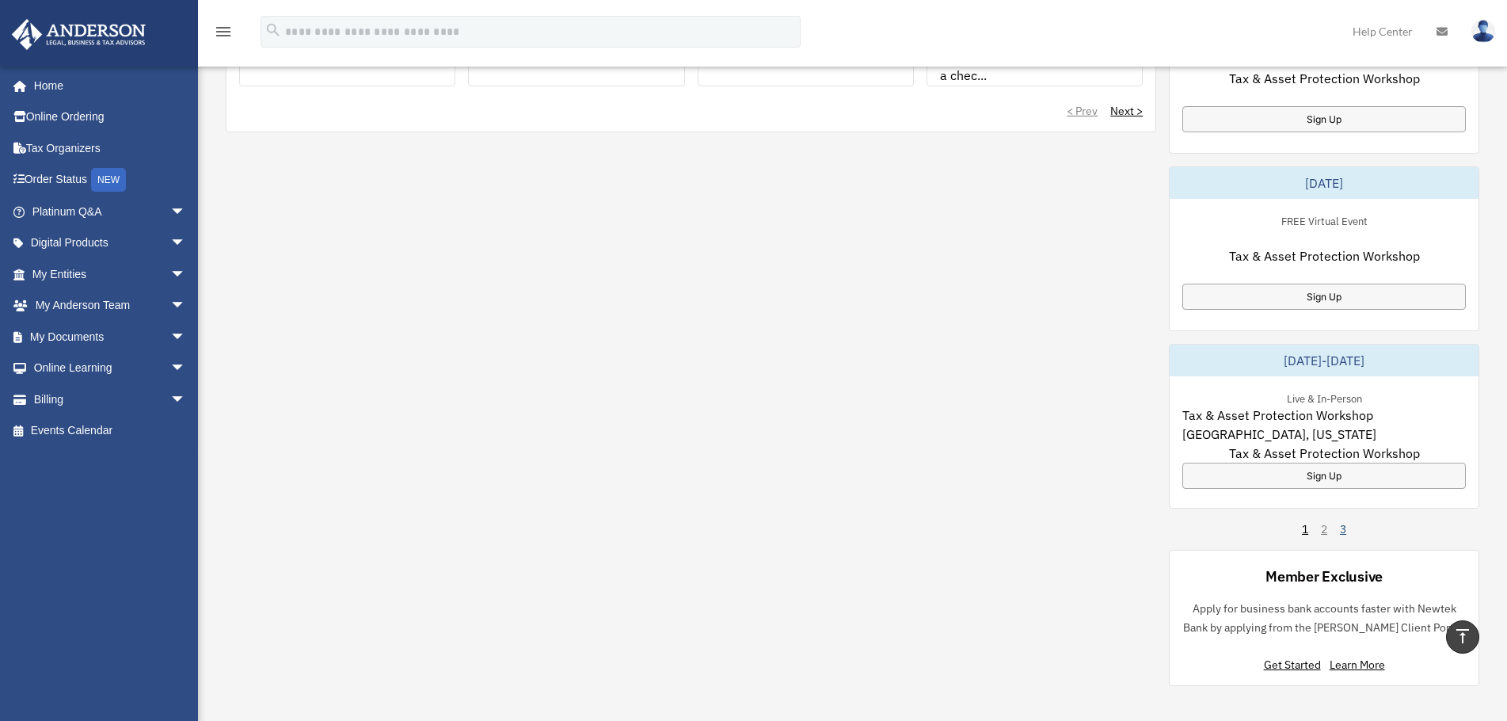
click at [1341, 527] on link "3" at bounding box center [1343, 529] width 6 height 16
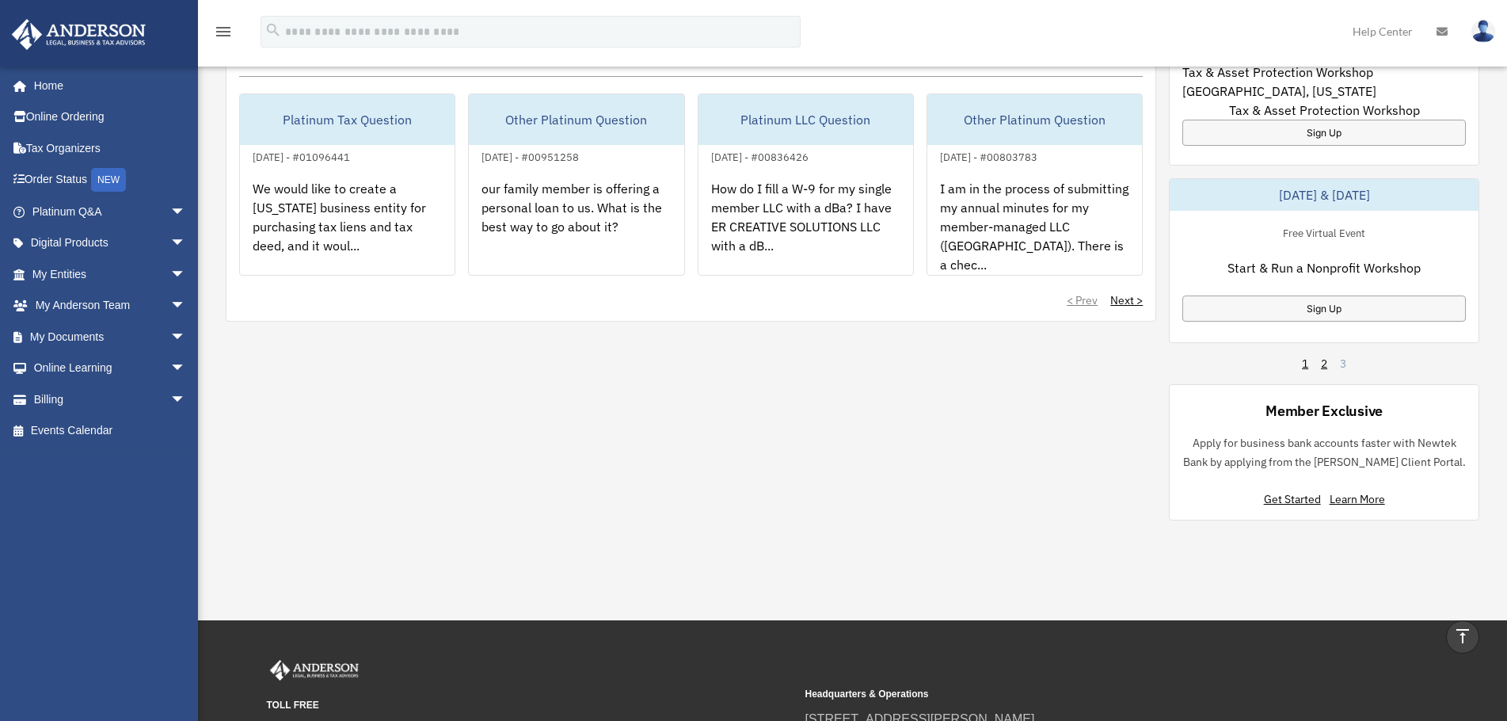
scroll to position [633, 0]
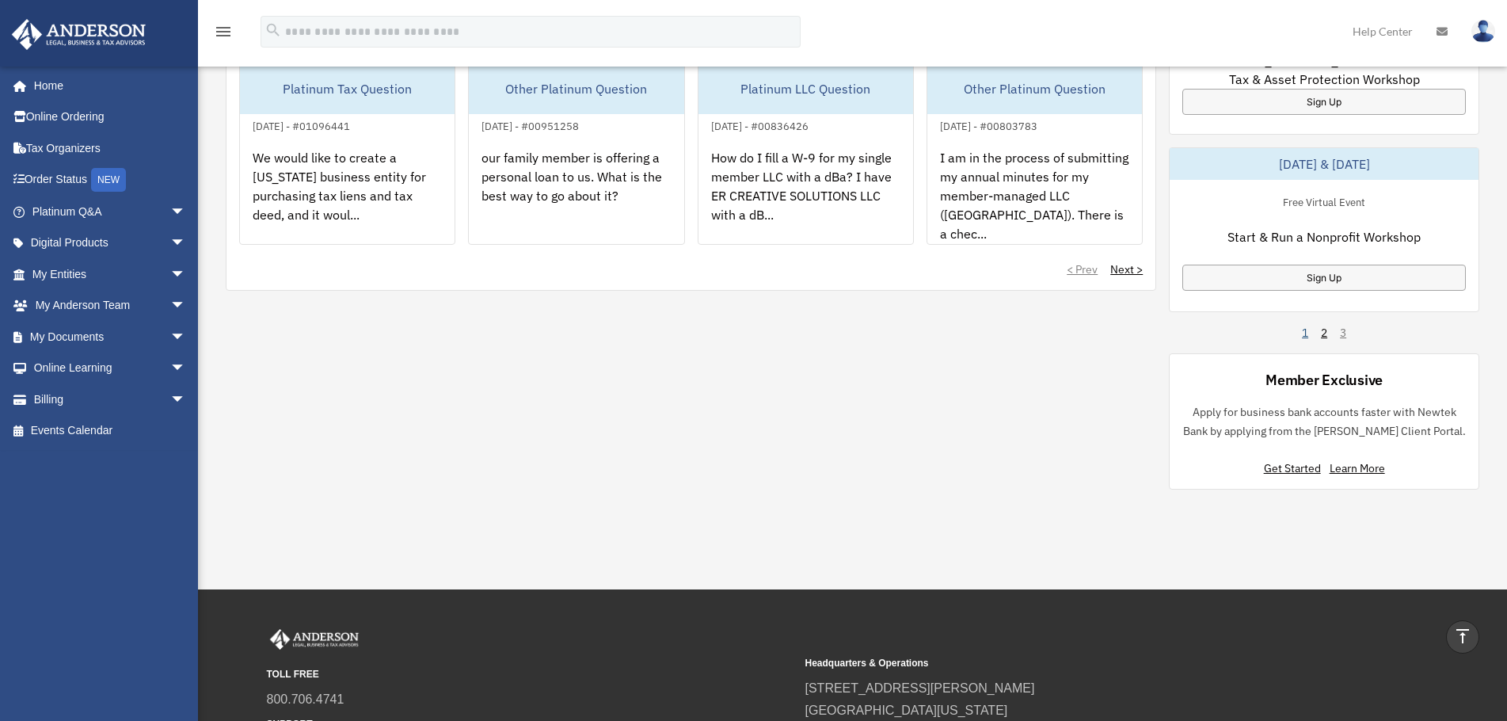
click at [1305, 331] on link "1" at bounding box center [1305, 333] width 6 height 16
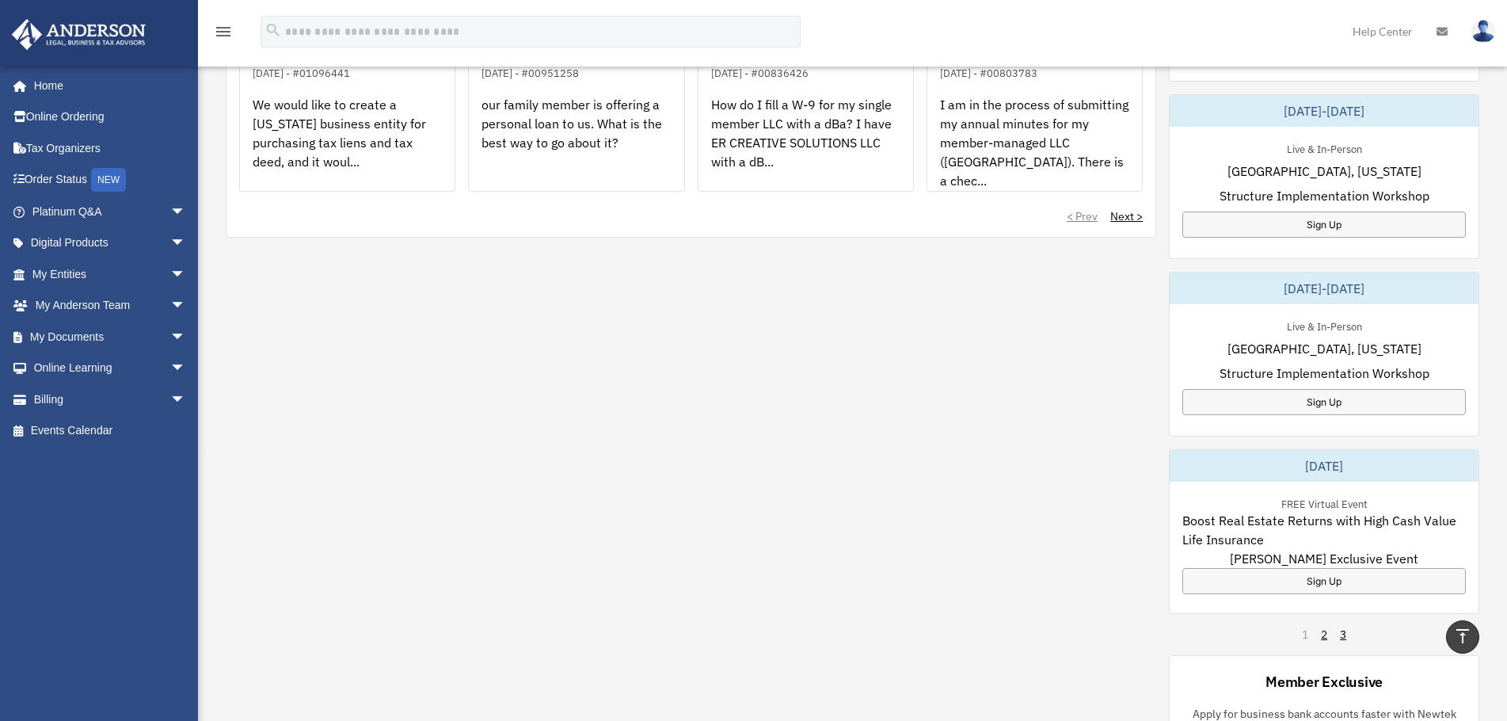
scroll to position [792, 0]
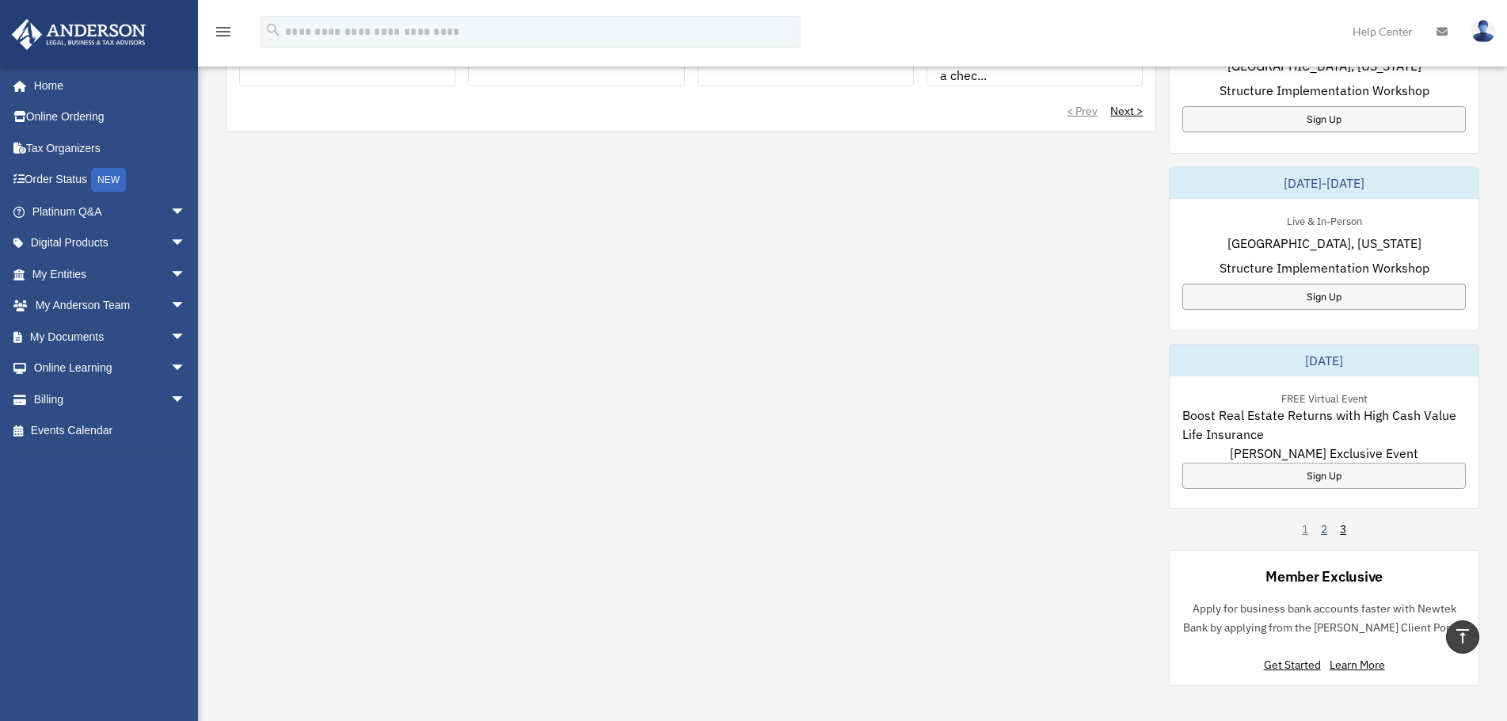
click at [1322, 527] on link "2" at bounding box center [1324, 529] width 6 height 16
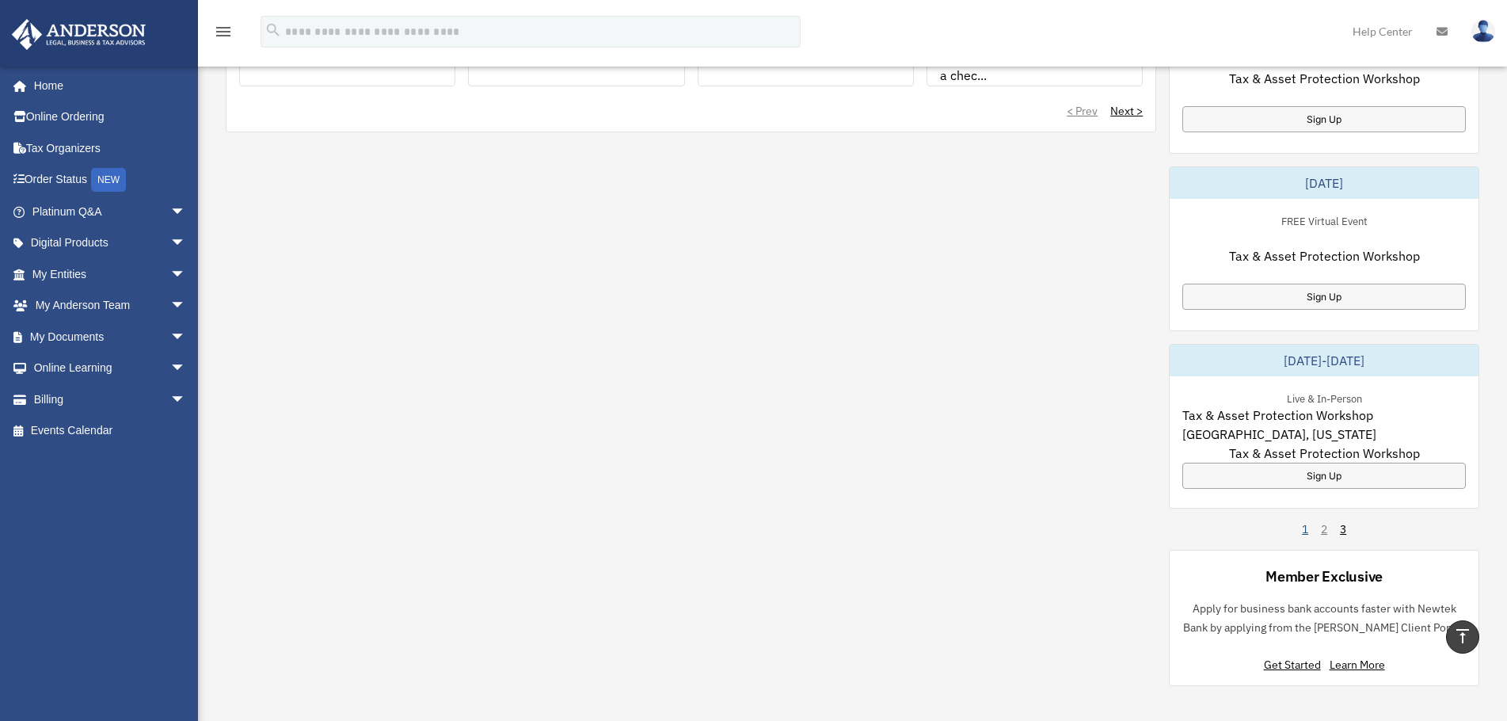
click at [1303, 531] on link "1" at bounding box center [1305, 529] width 6 height 16
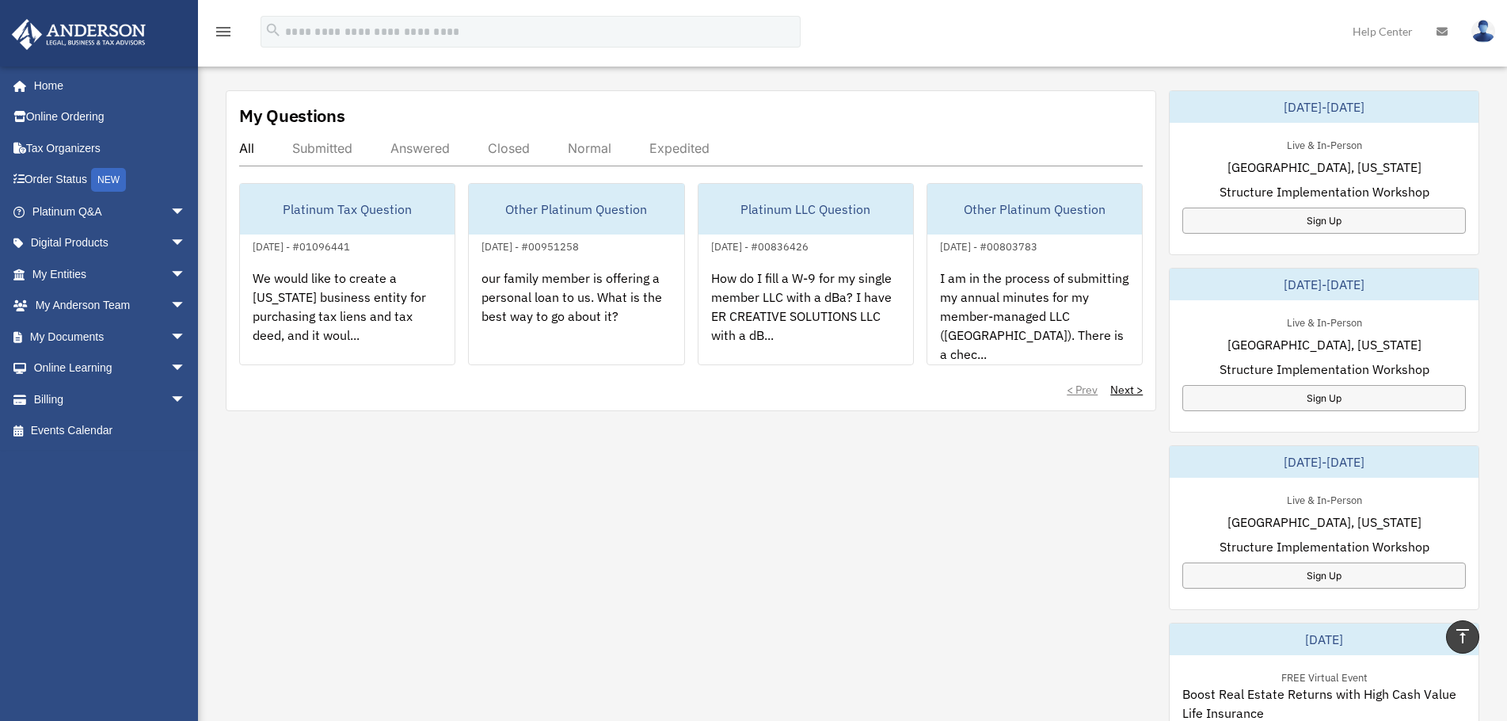
scroll to position [475, 0]
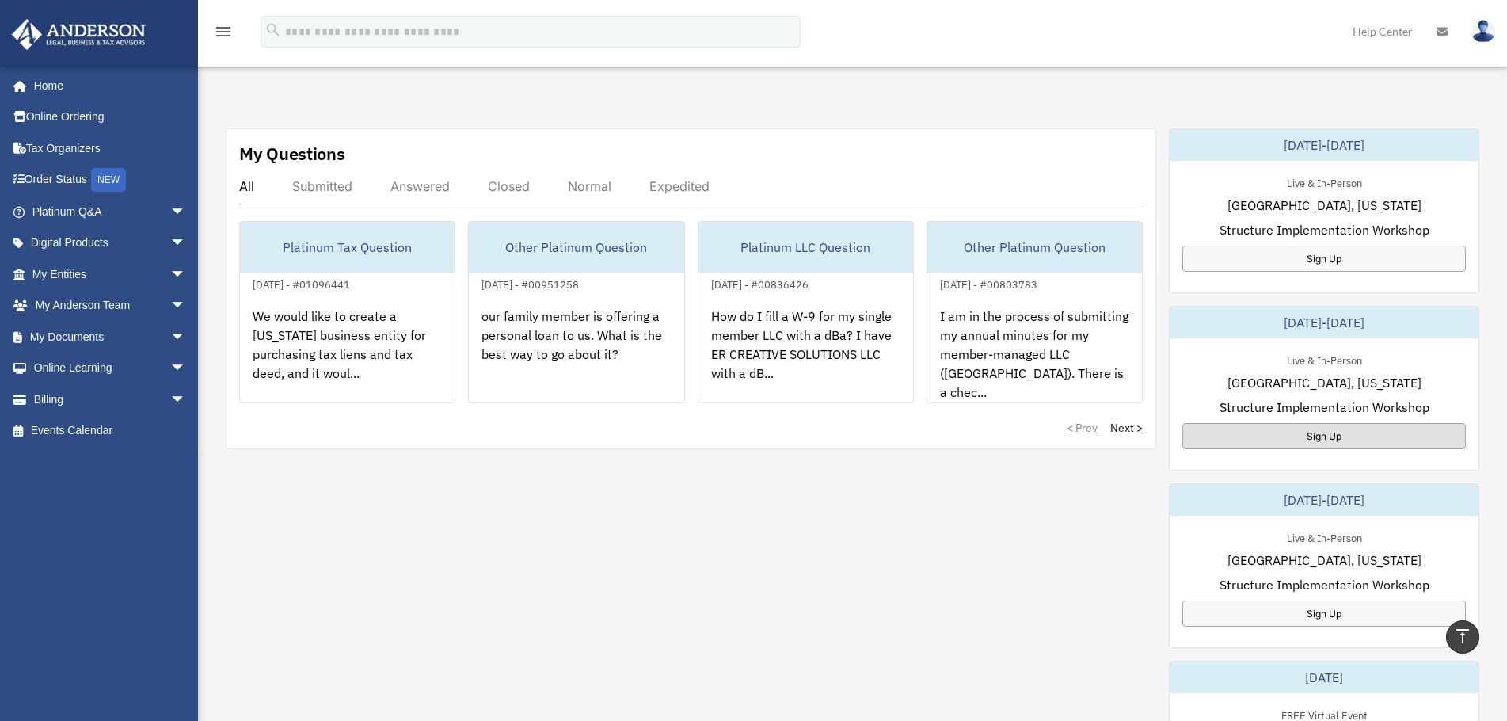
click at [1345, 435] on div "Sign Up" at bounding box center [1323, 436] width 283 height 26
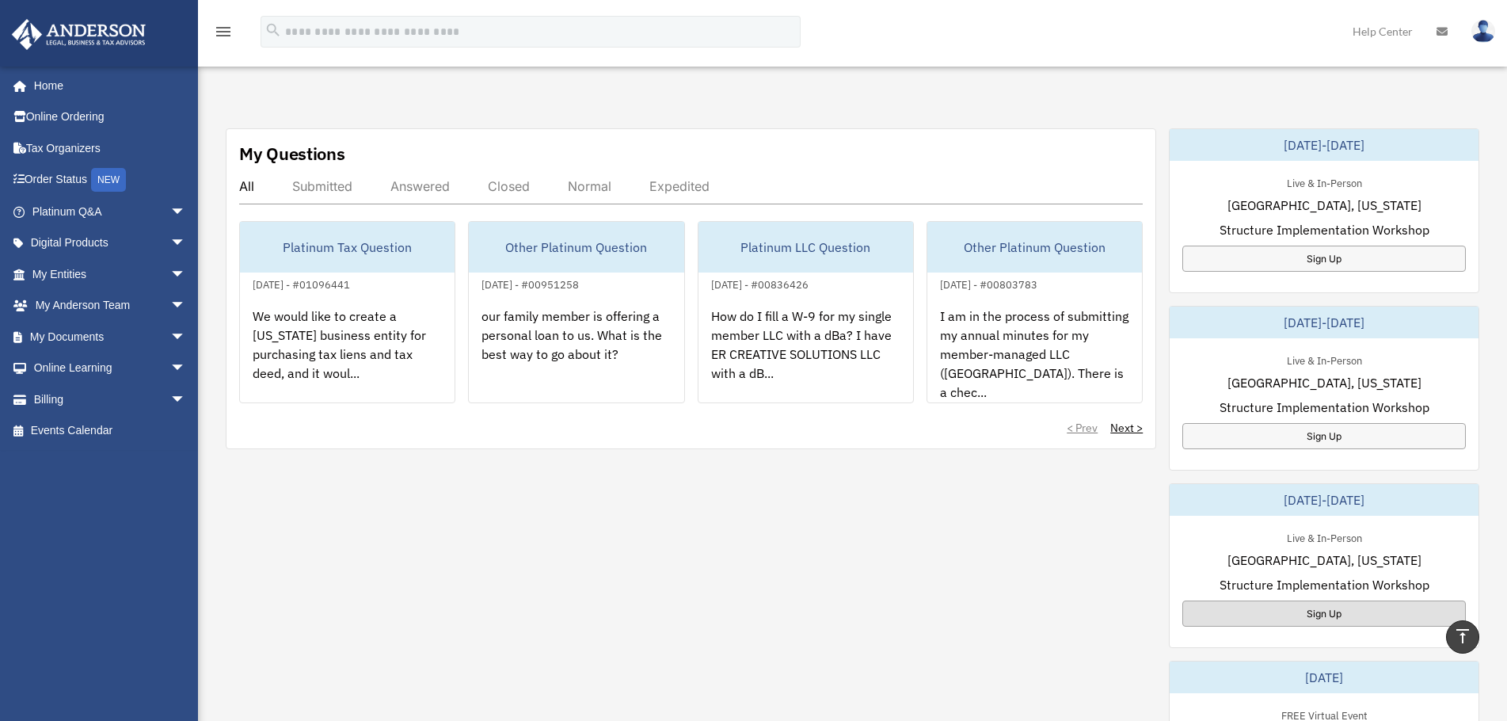
click at [1306, 606] on div "Sign Up" at bounding box center [1323, 613] width 283 height 26
click at [170, 340] on span "arrow_drop_down" at bounding box center [186, 337] width 32 height 32
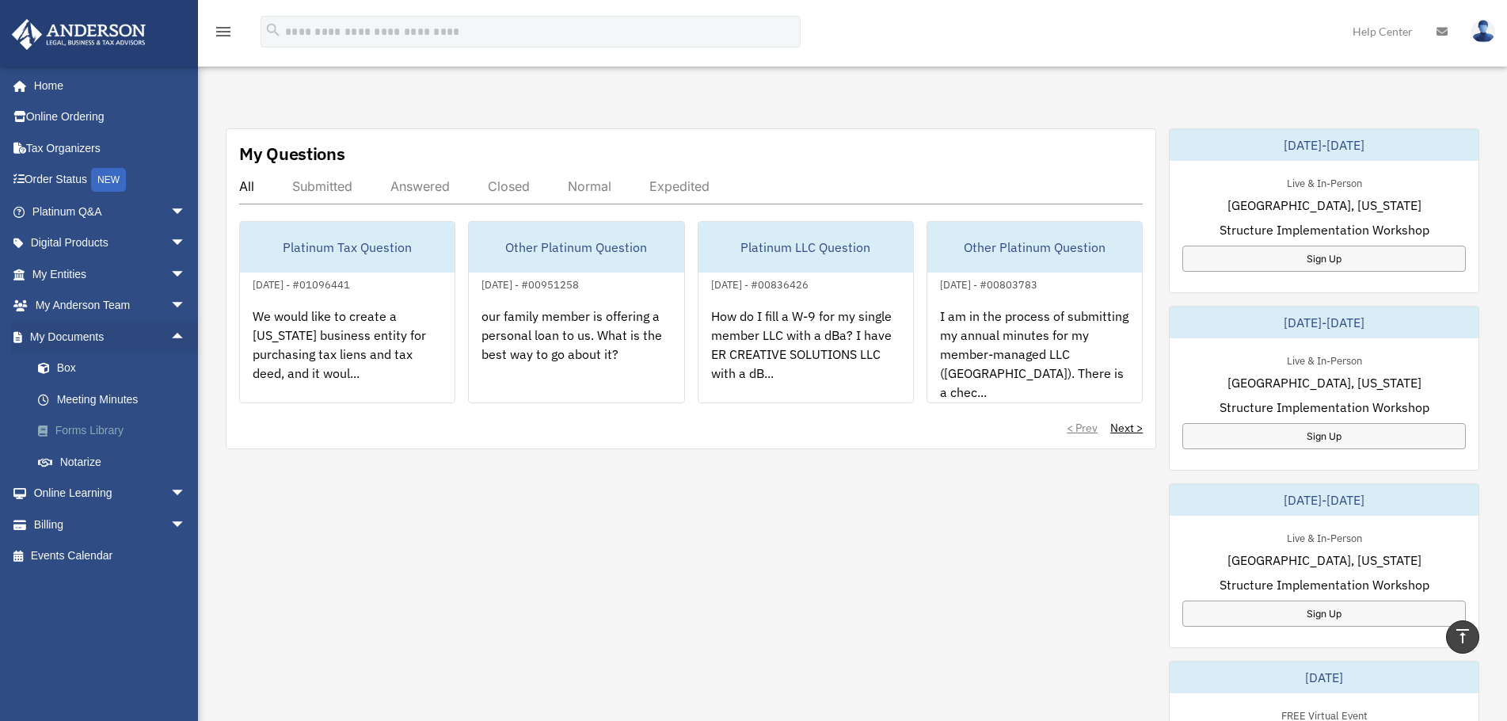
click at [110, 432] on link "Forms Library" at bounding box center [116, 431] width 188 height 32
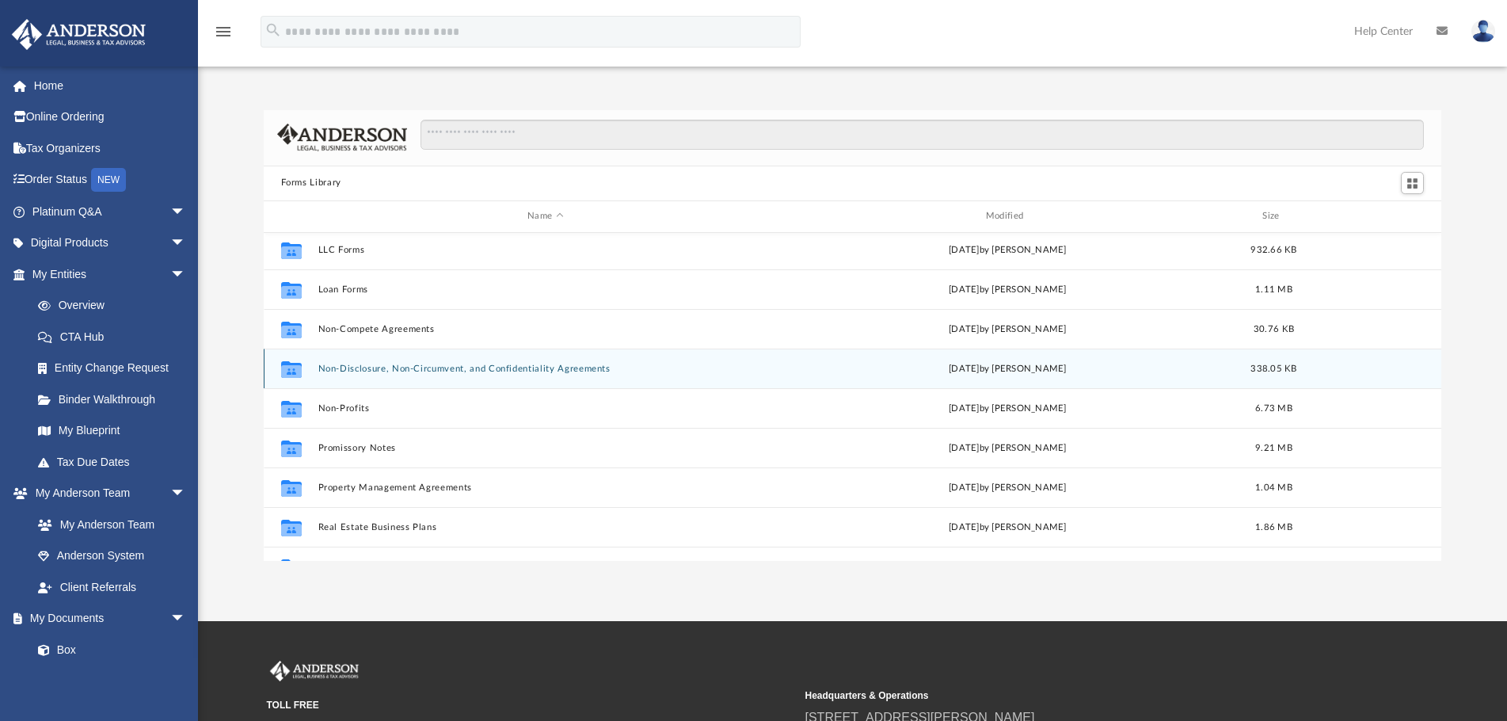
scroll to position [792, 0]
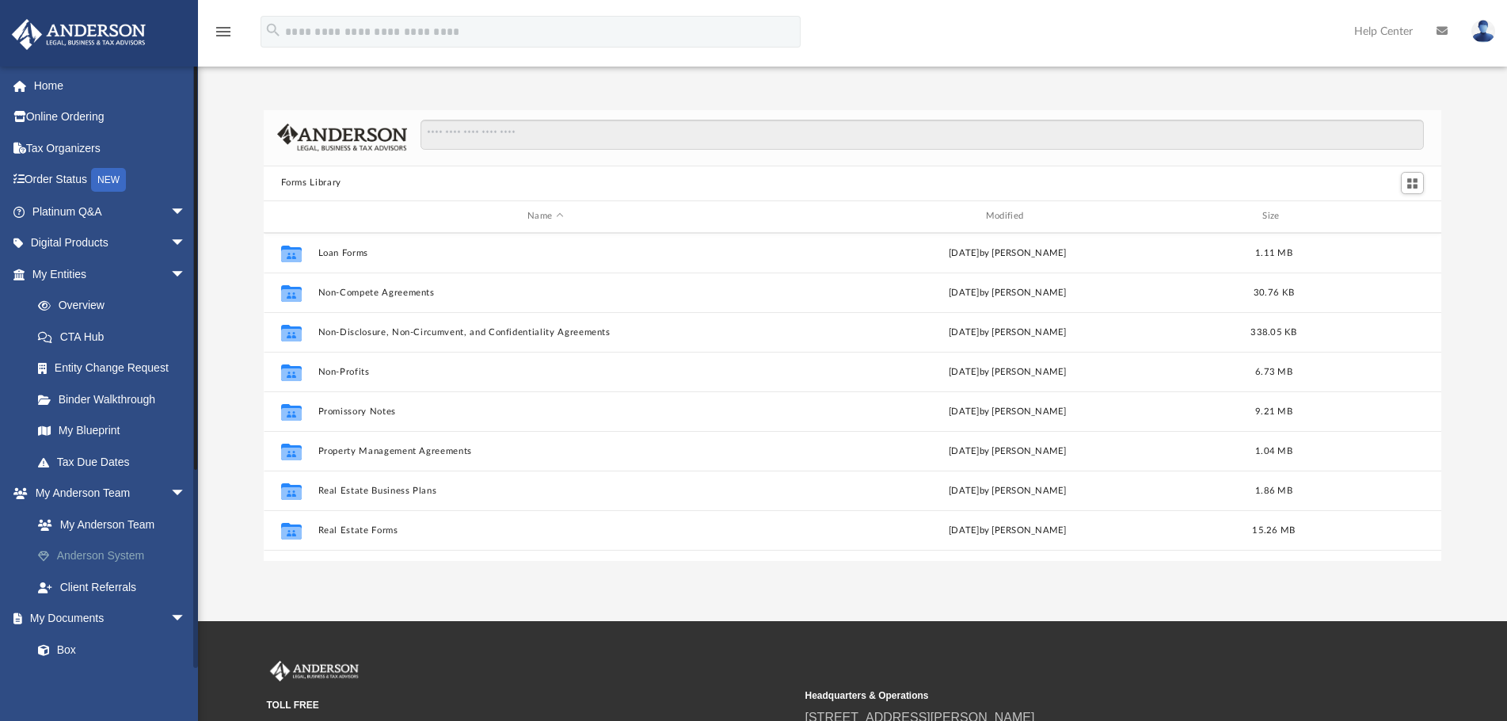
click at [120, 548] on link "Anderson System" at bounding box center [116, 556] width 188 height 32
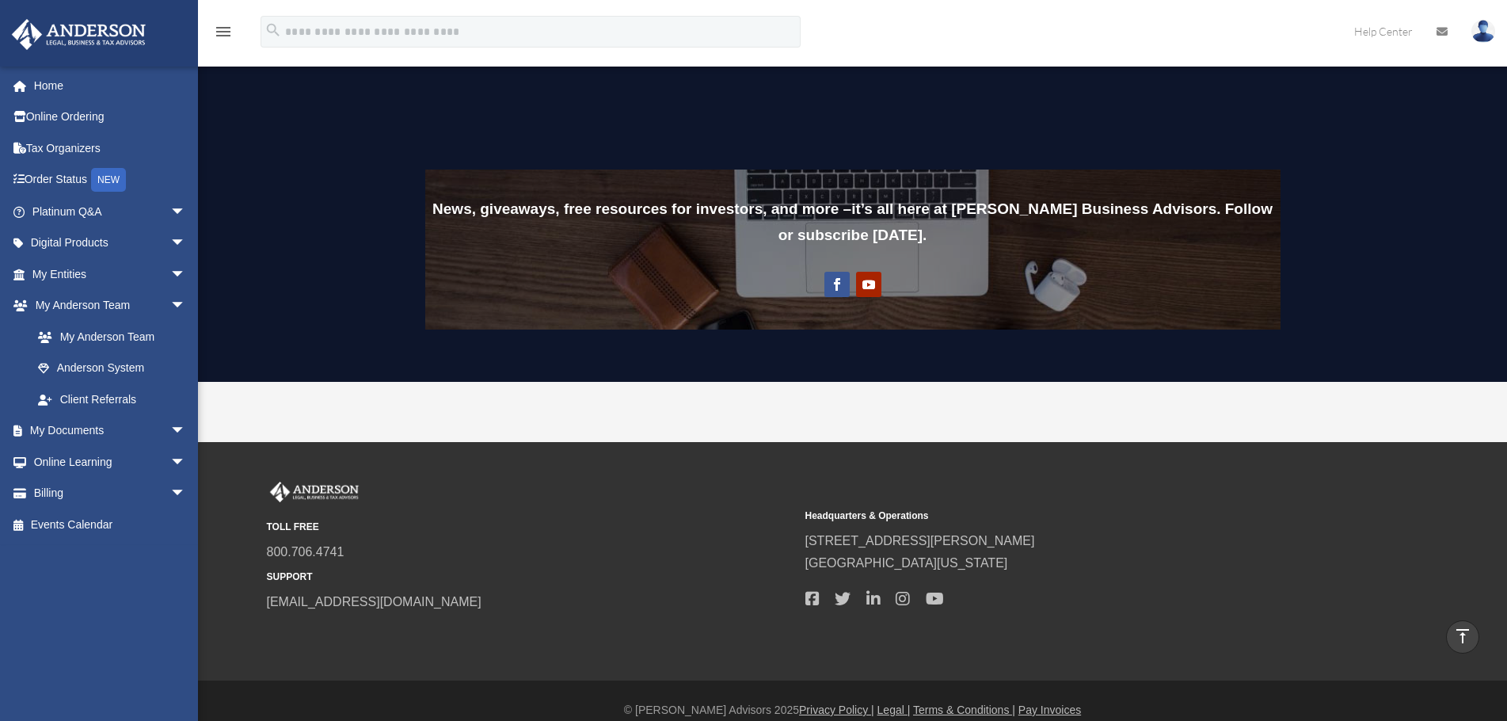
scroll to position [1210, 0]
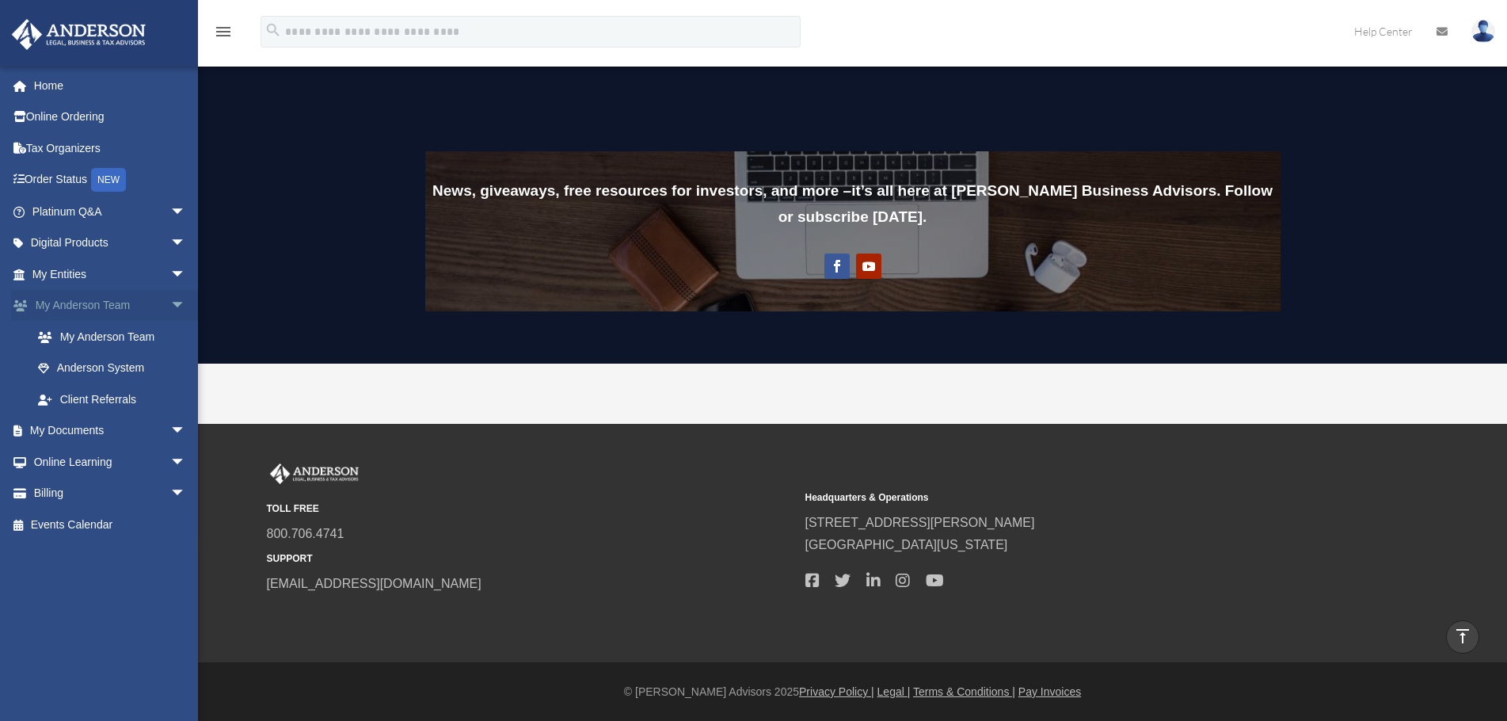
click at [170, 307] on span "arrow_drop_down" at bounding box center [186, 306] width 32 height 32
click at [170, 272] on span "arrow_drop_down" at bounding box center [186, 274] width 32 height 32
click at [171, 268] on span "arrow_drop_up" at bounding box center [186, 274] width 32 height 32
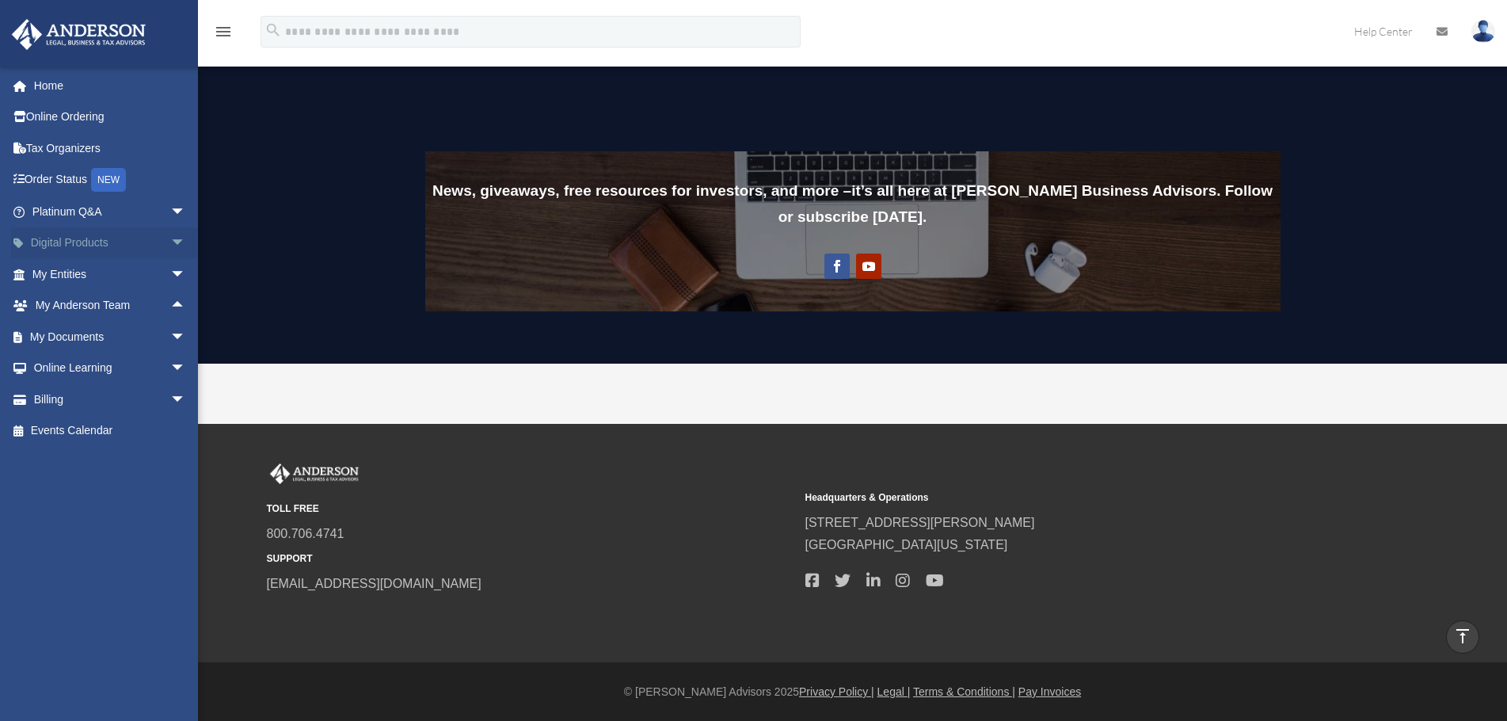
click at [170, 243] on span "arrow_drop_down" at bounding box center [186, 243] width 32 height 32
click at [170, 238] on span "arrow_drop_up" at bounding box center [186, 243] width 32 height 32
click at [172, 213] on span "arrow_drop_down" at bounding box center [186, 212] width 32 height 32
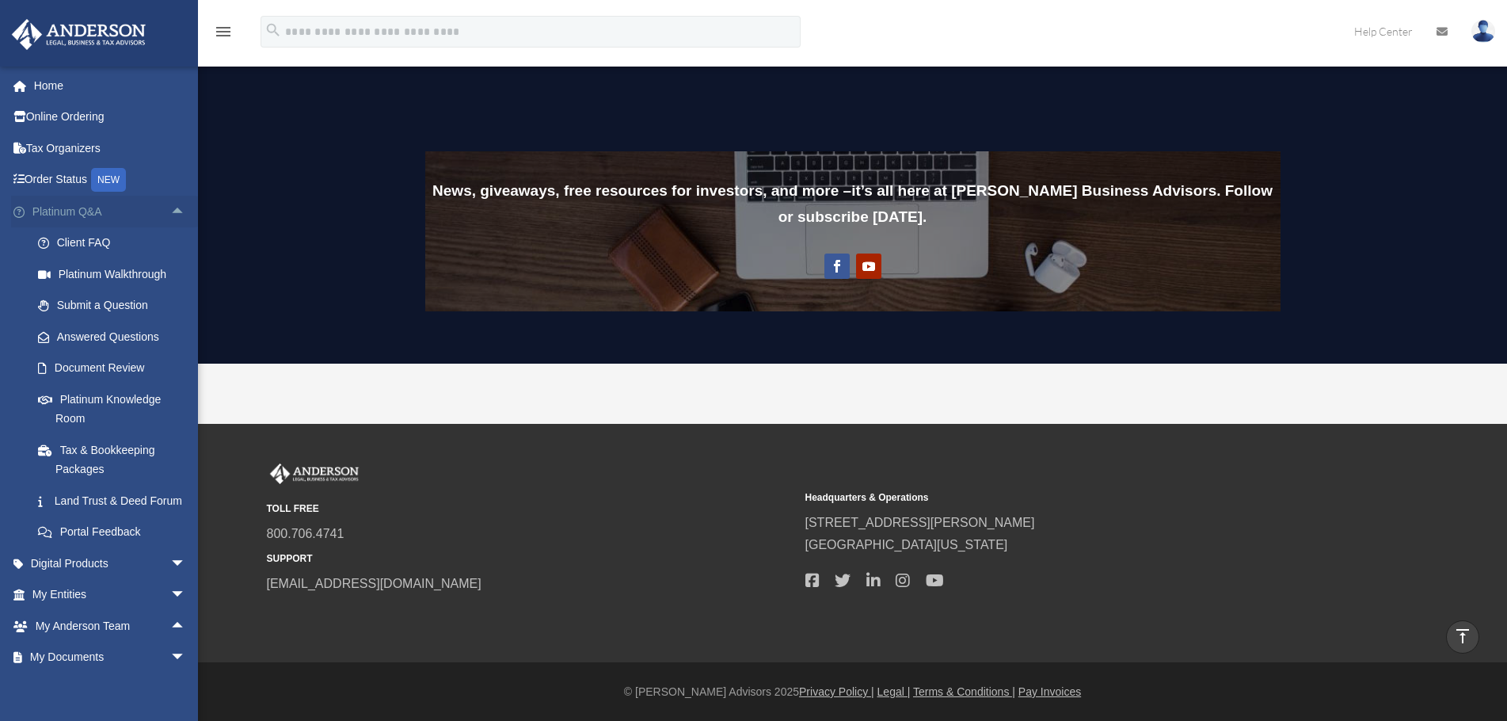
click at [170, 215] on span "arrow_drop_up" at bounding box center [186, 212] width 32 height 32
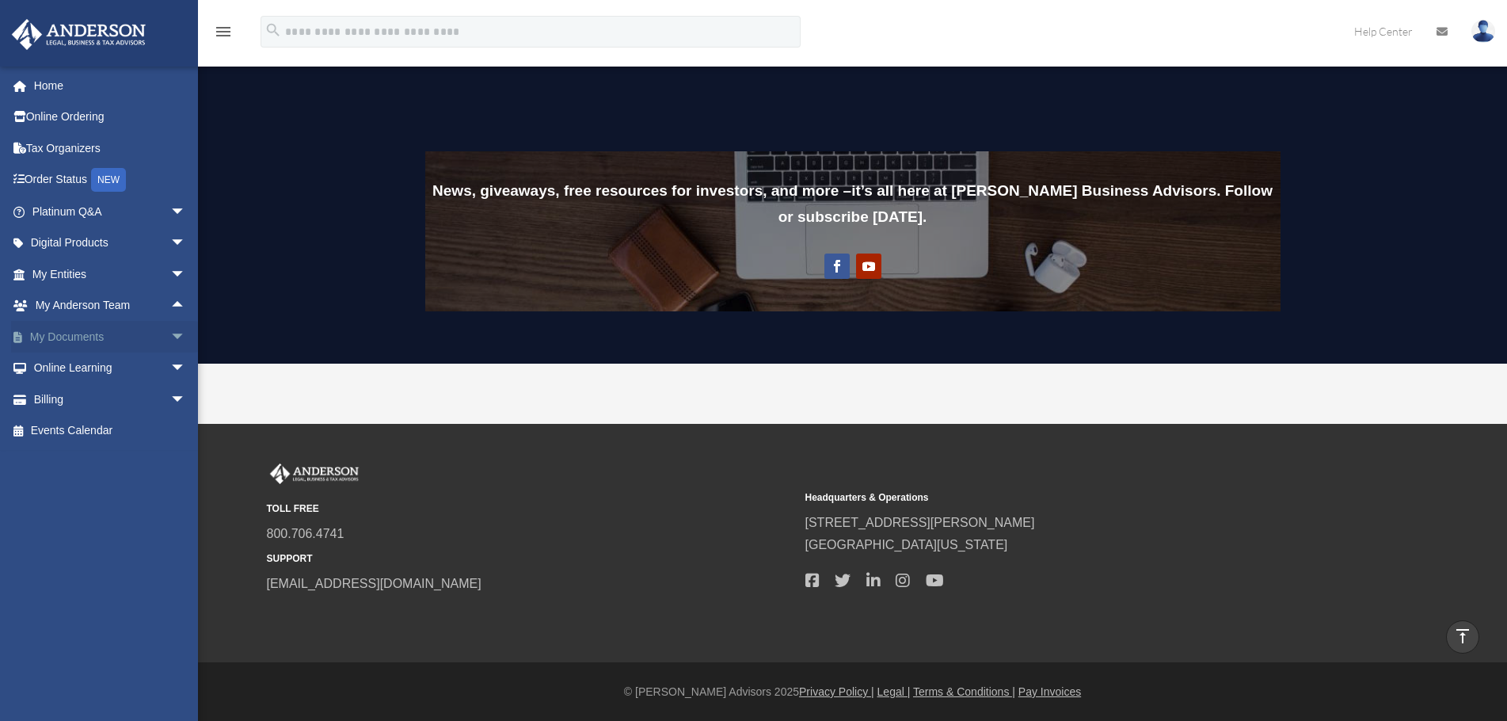
click at [170, 339] on span "arrow_drop_down" at bounding box center [186, 337] width 32 height 32
click at [115, 428] on link "Forms Library" at bounding box center [116, 431] width 188 height 32
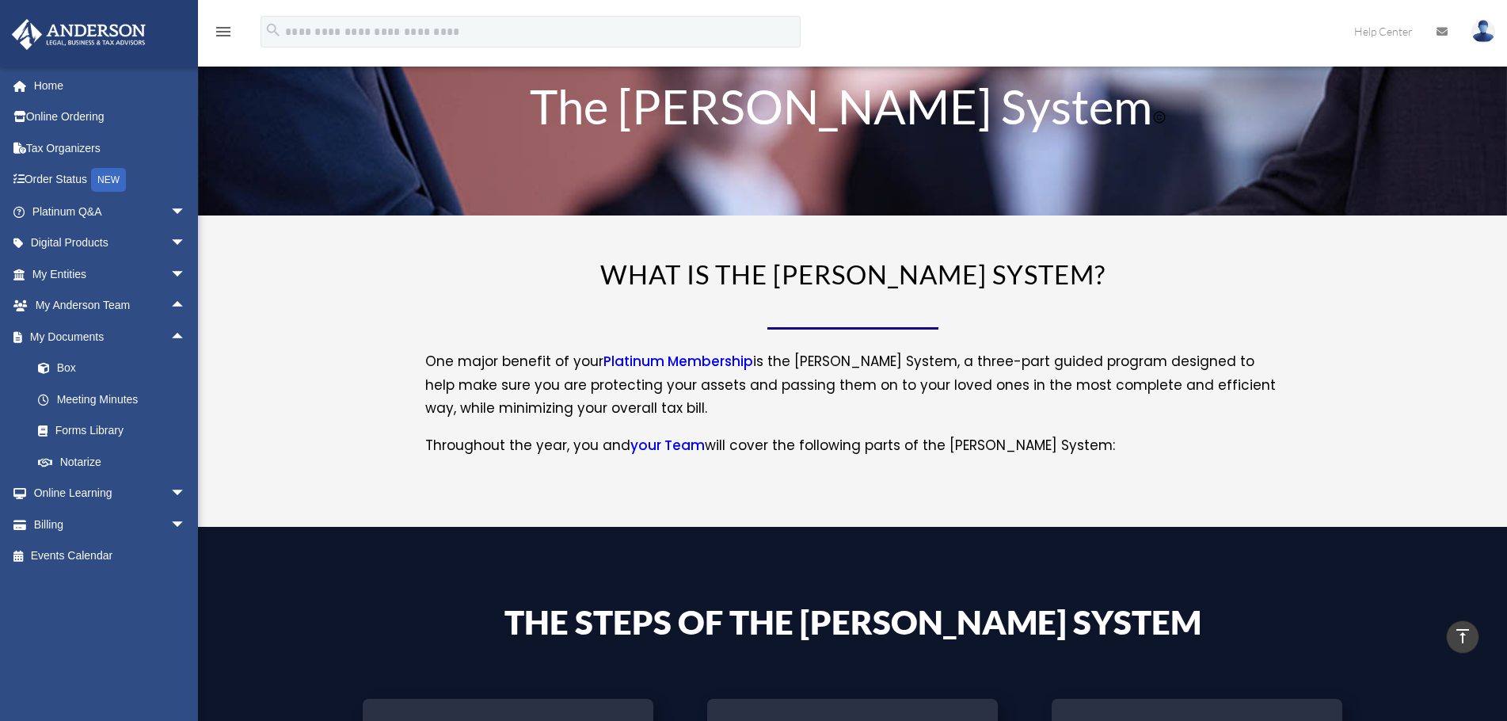
scroll to position [0, 0]
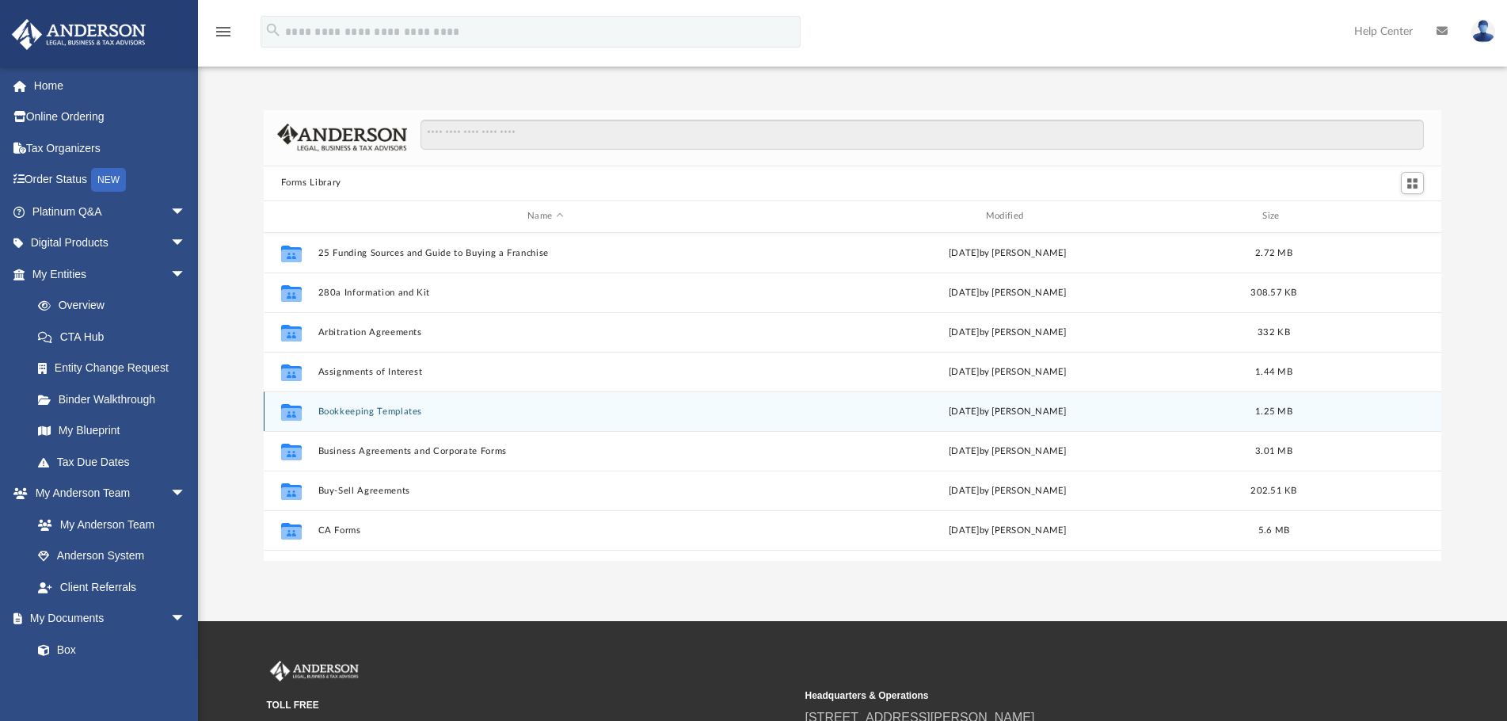
scroll to position [348, 1166]
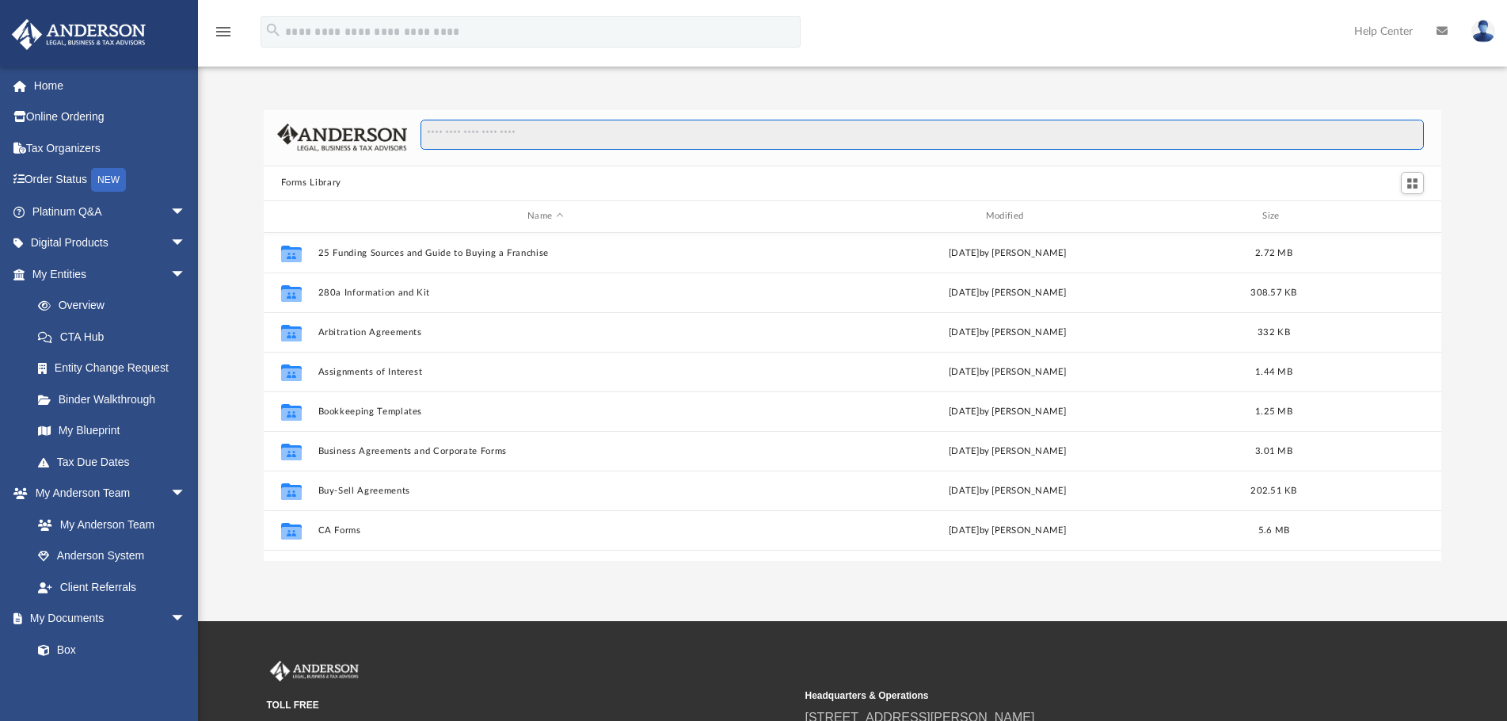
click at [515, 130] on input "Search files and folders" at bounding box center [921, 135] width 1003 height 30
type input "**********"
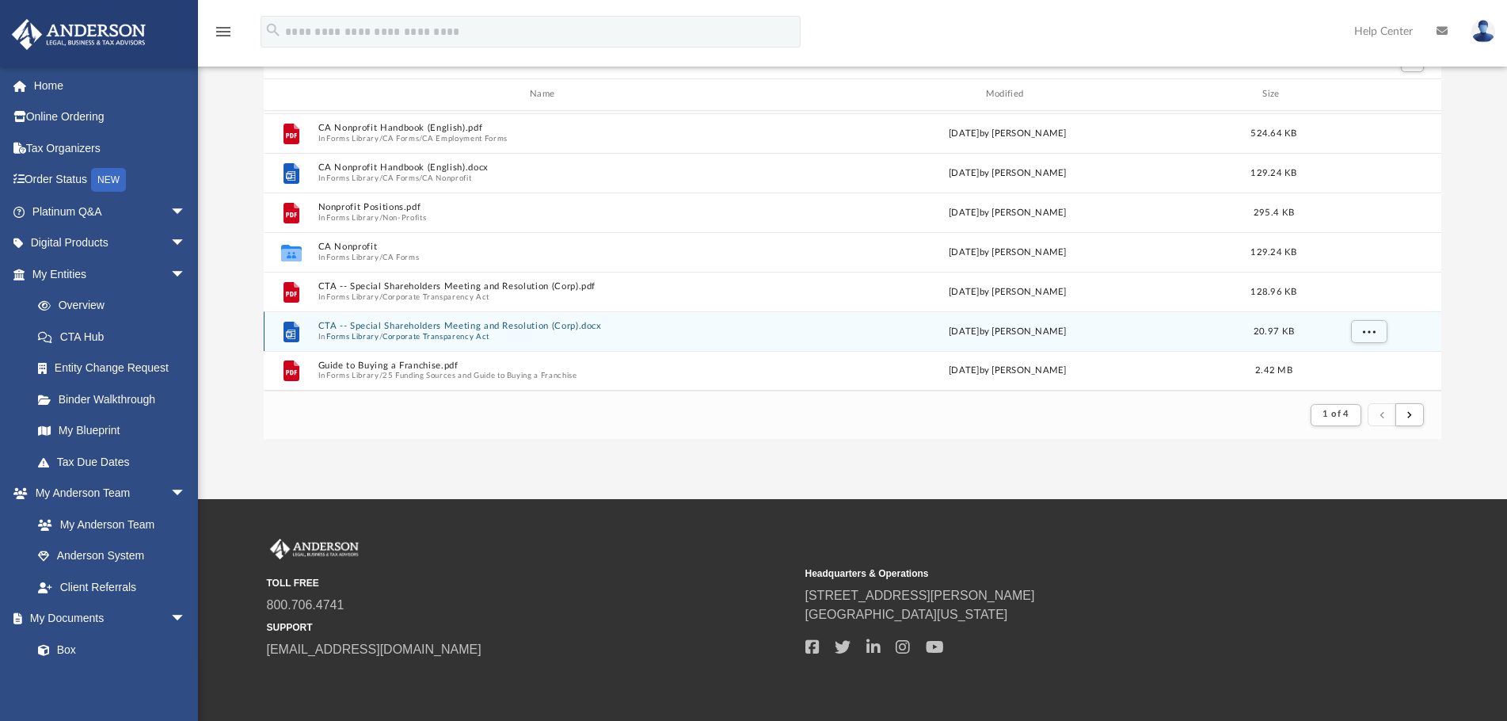
scroll to position [158, 0]
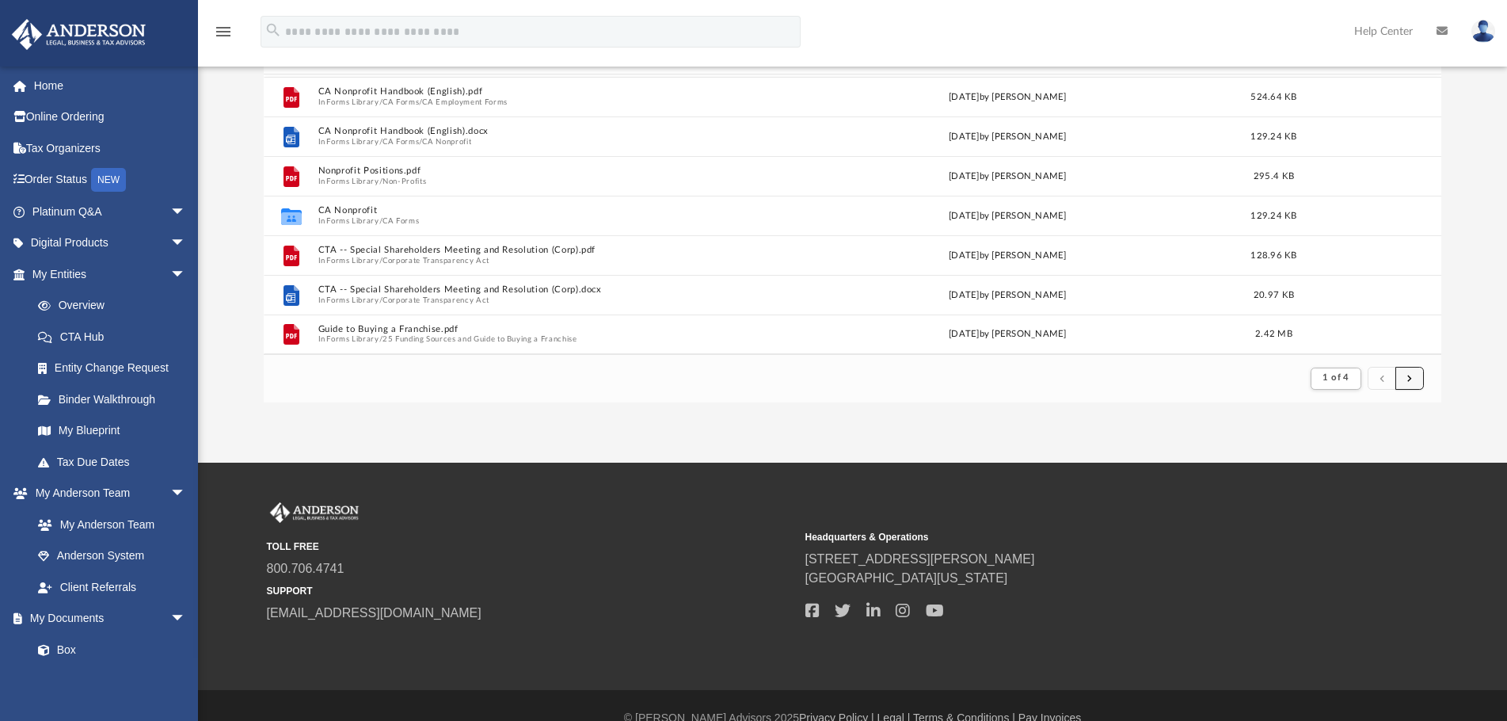
click at [1398, 373] on button "submit" at bounding box center [1409, 378] width 29 height 23
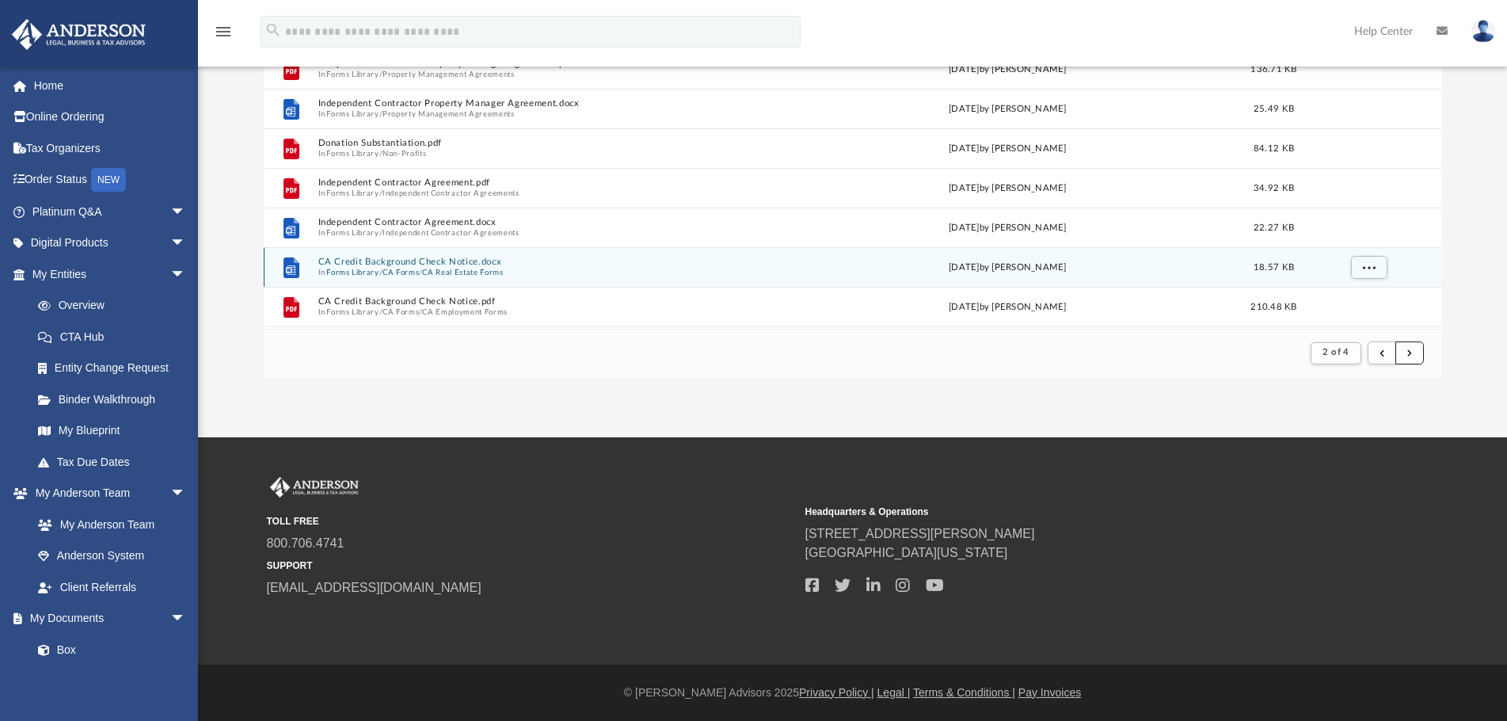
scroll to position [0, 0]
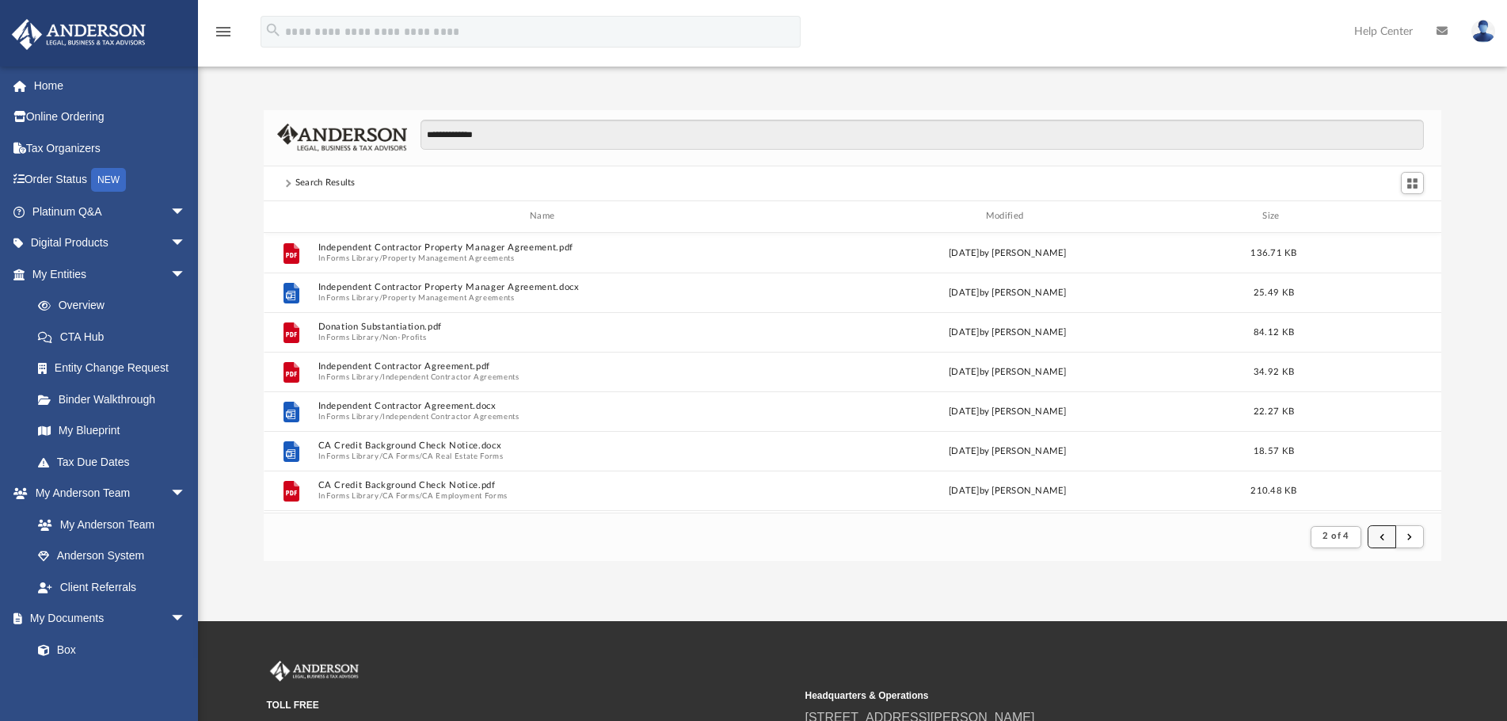
click at [1383, 530] on button "submit" at bounding box center [1381, 536] width 29 height 23
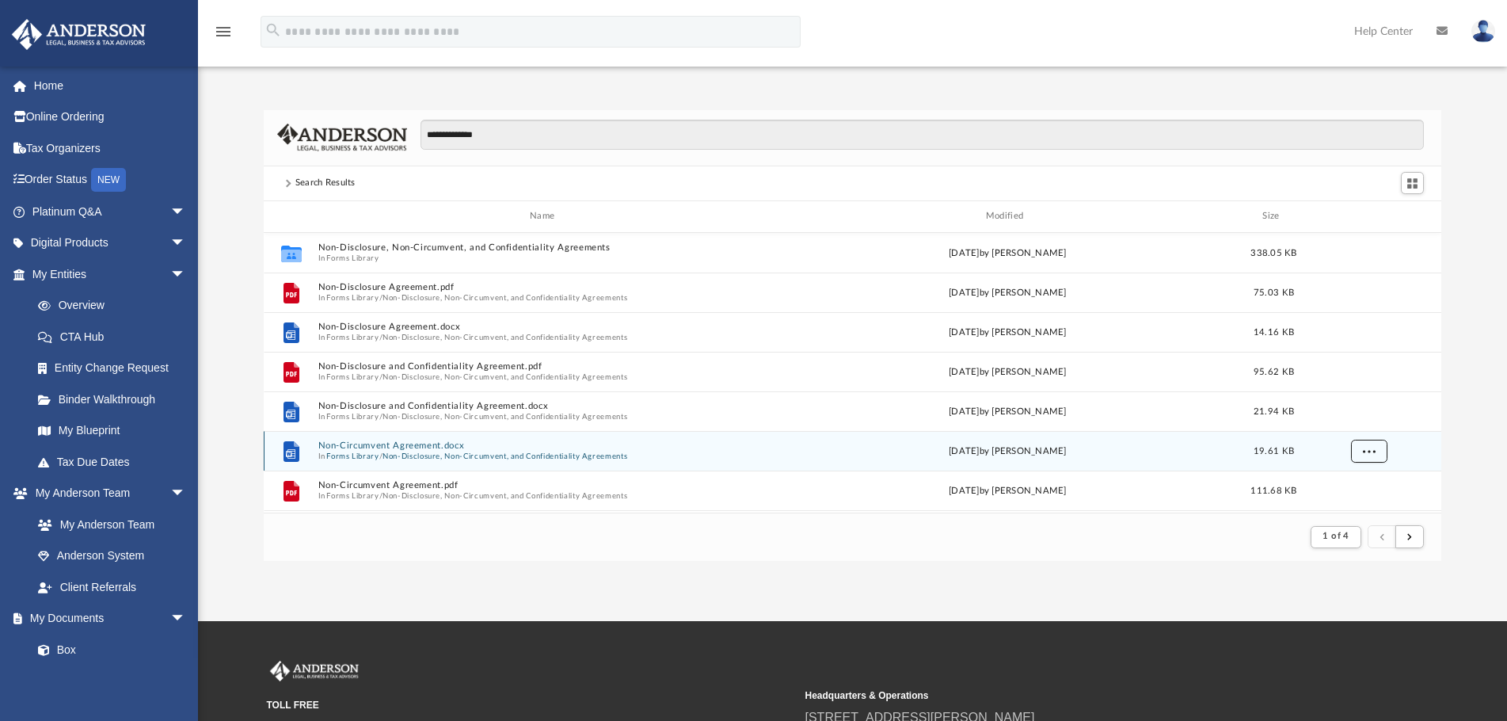
click at [1374, 454] on span "More options" at bounding box center [1368, 450] width 13 height 9
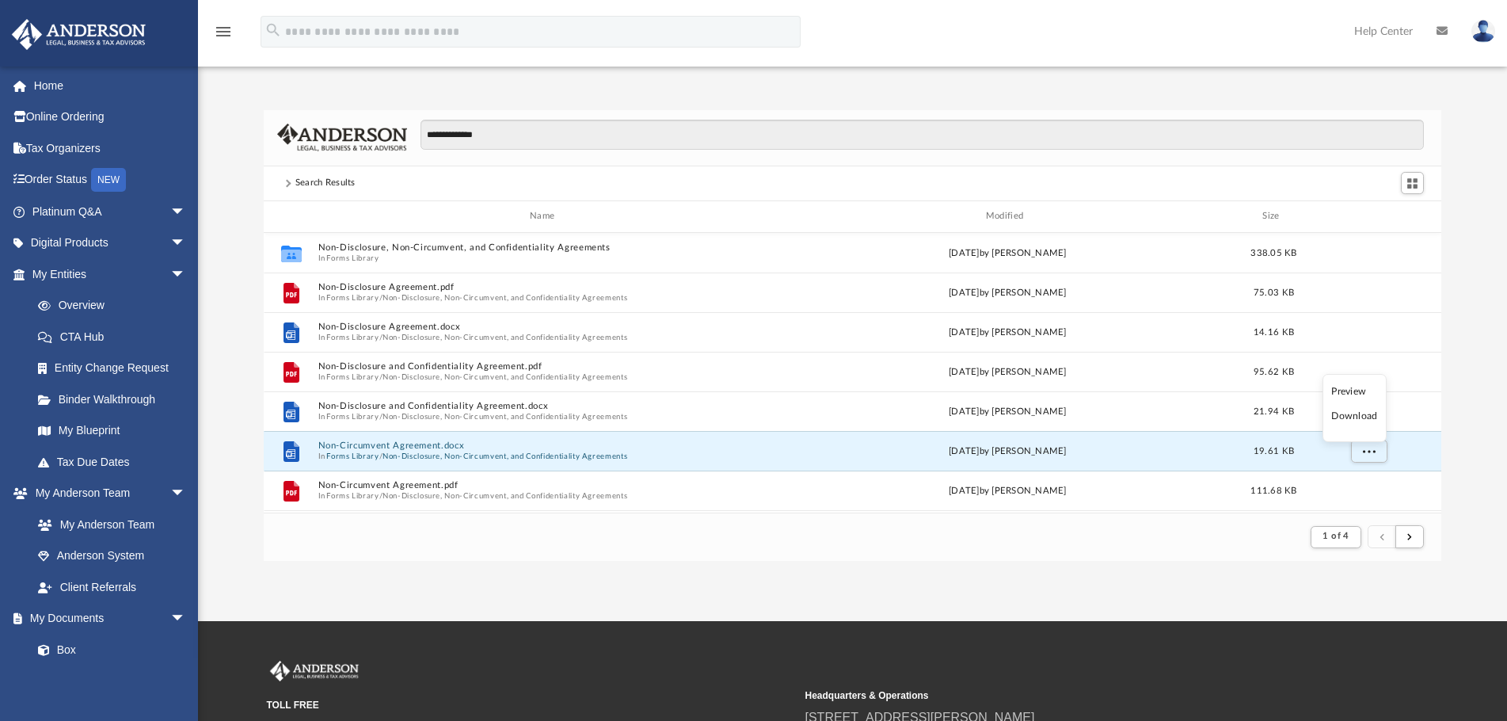
click at [1356, 388] on li "Preview" at bounding box center [1354, 391] width 46 height 17
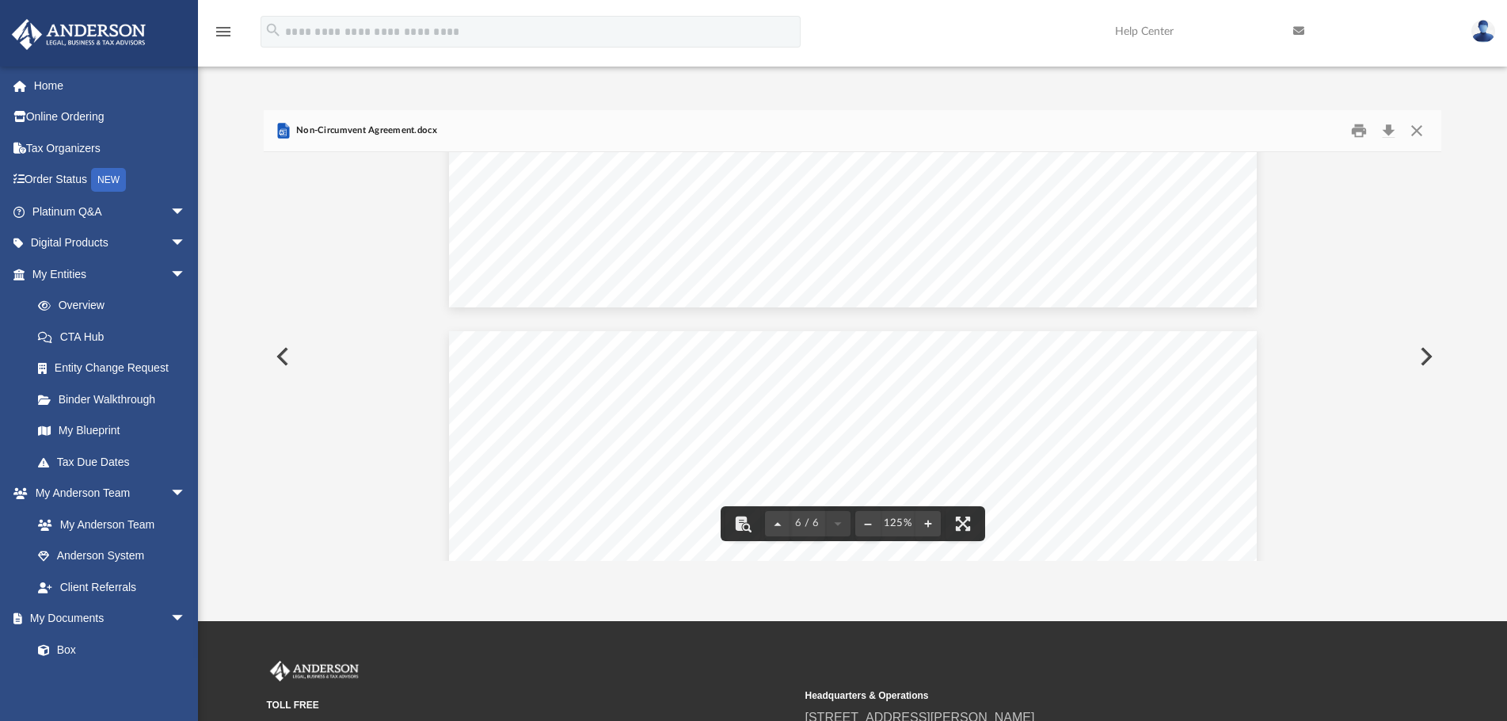
scroll to position [5226, 0]
click at [1416, 137] on button "Close" at bounding box center [1416, 130] width 29 height 25
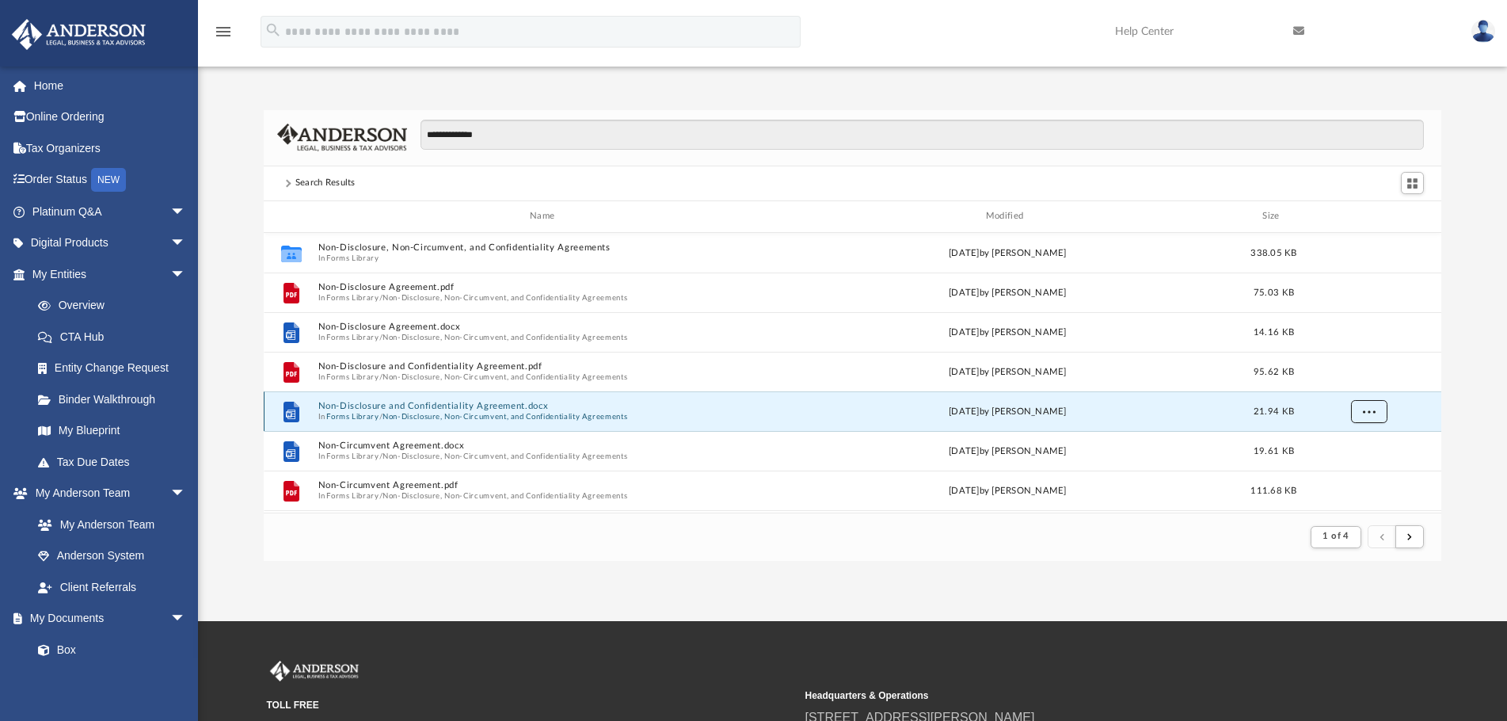
click at [1383, 411] on button "More options" at bounding box center [1368, 411] width 36 height 24
click at [1349, 443] on li "Preview" at bounding box center [1354, 443] width 46 height 17
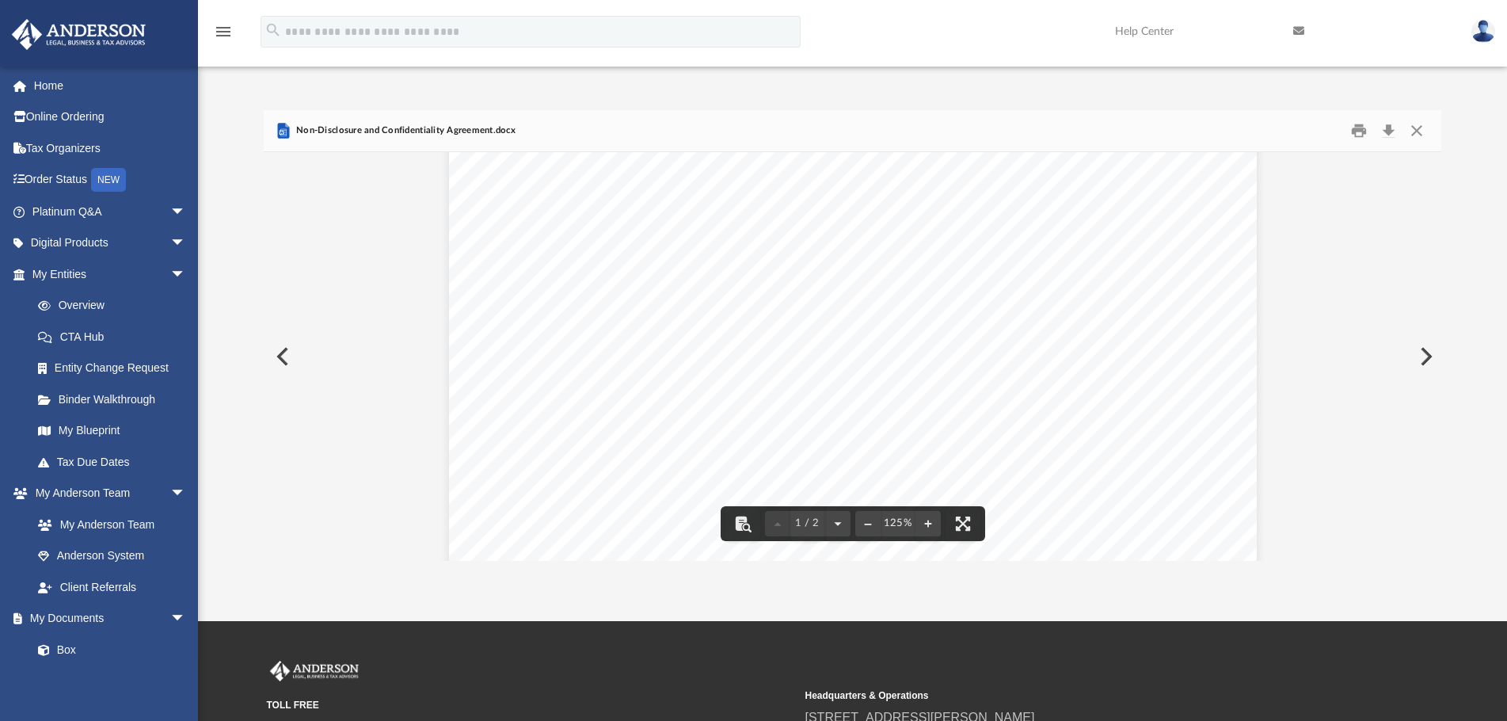
scroll to position [0, 0]
click at [1417, 119] on button "Close" at bounding box center [1416, 130] width 29 height 25
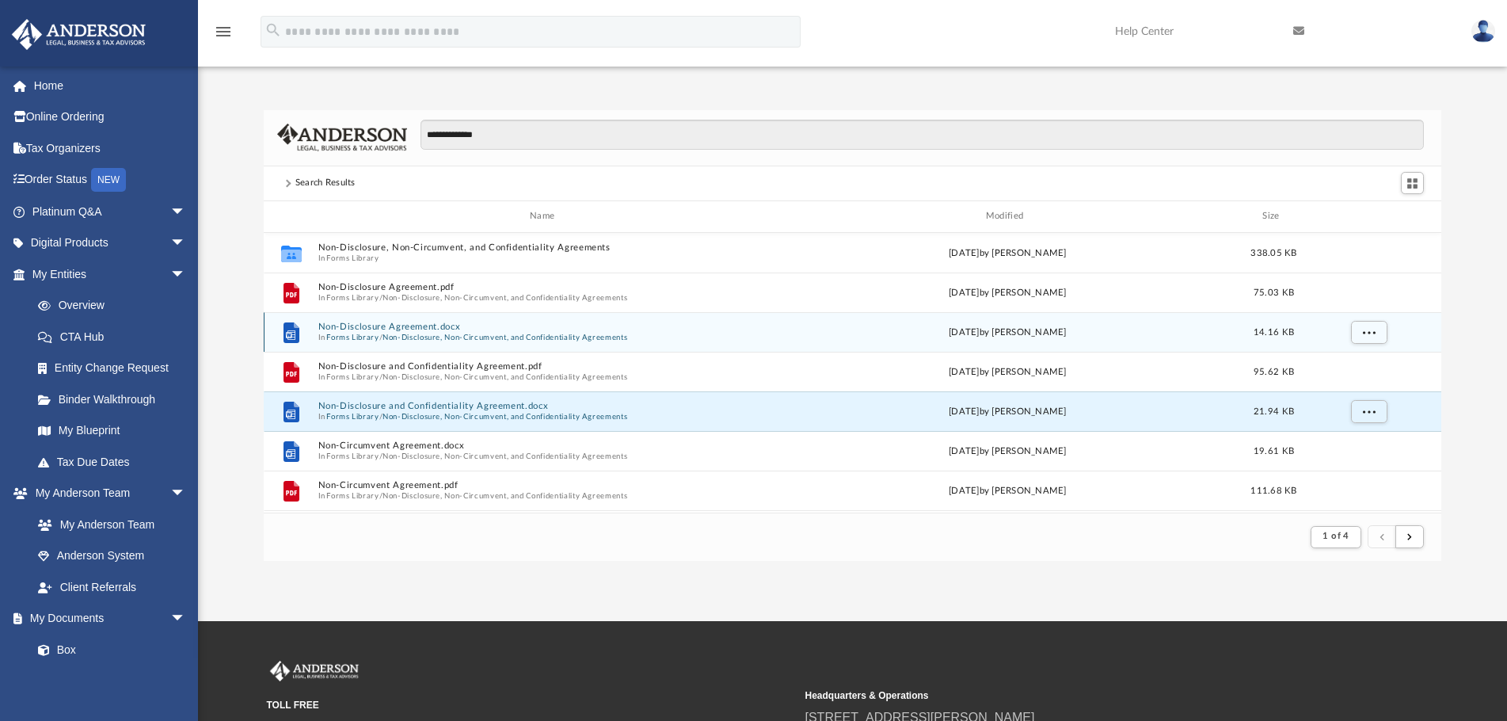
click at [1361, 348] on div "File Non-Disclosure Agreement.docx In Forms Library / Non-Disclosure, Non-Circu…" at bounding box center [853, 332] width 1178 height 40
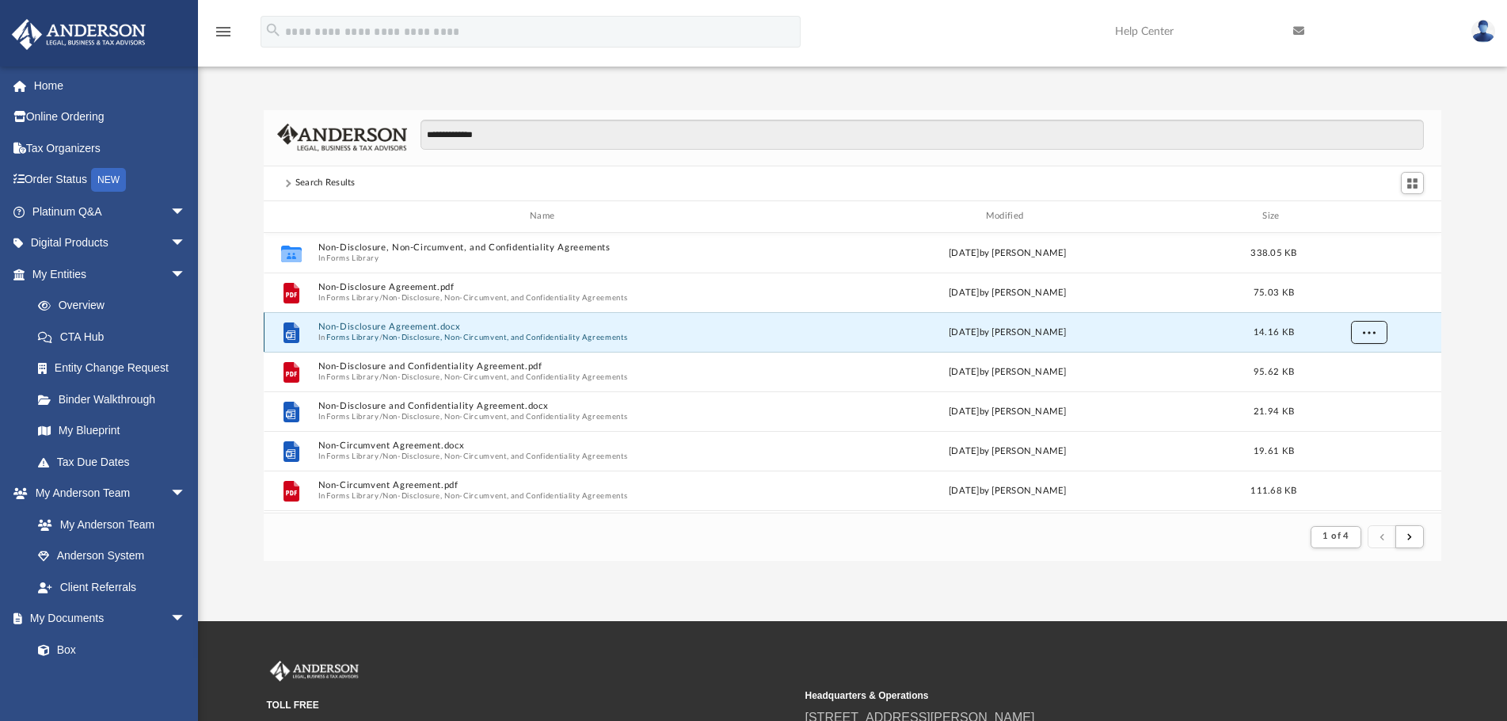
click at [1369, 330] on span "More options" at bounding box center [1368, 331] width 13 height 9
click at [1359, 363] on li "Preview" at bounding box center [1354, 364] width 46 height 17
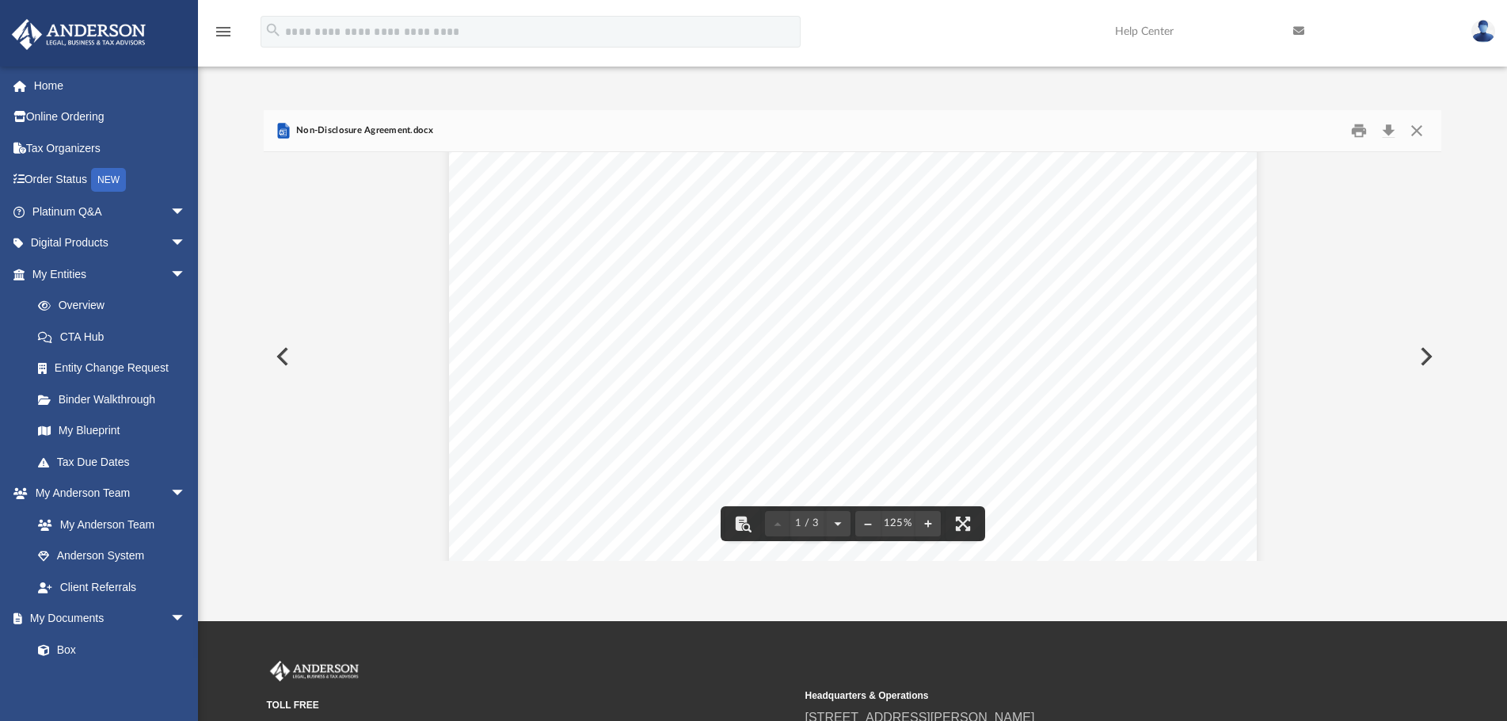
scroll to position [158, 0]
click at [1390, 129] on button "Download" at bounding box center [1388, 130] width 29 height 25
